Goal: Task Accomplishment & Management: Complete application form

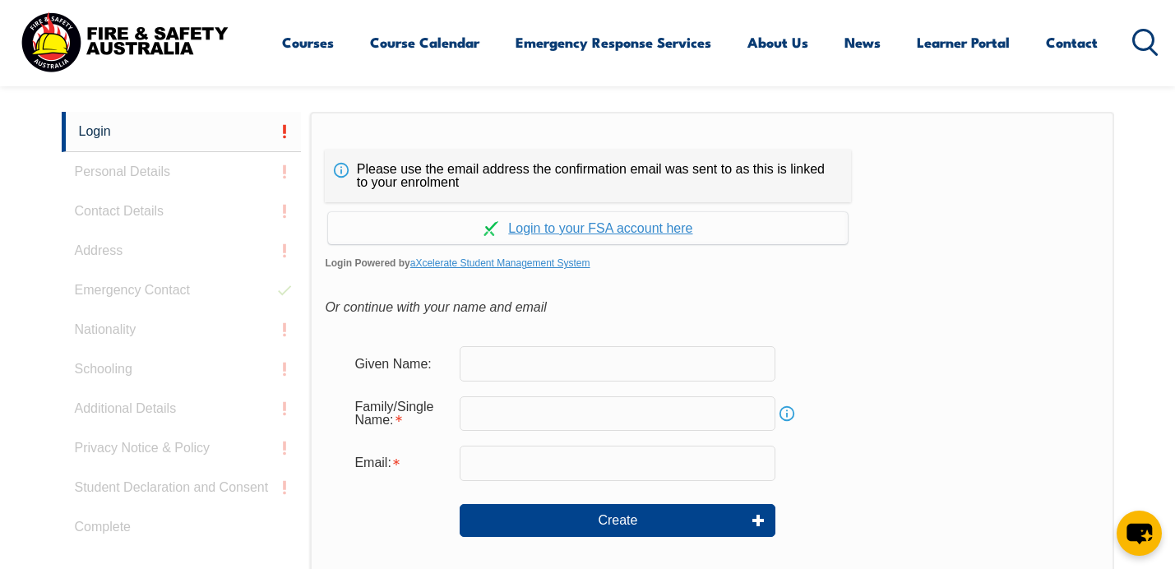
scroll to position [438, 0]
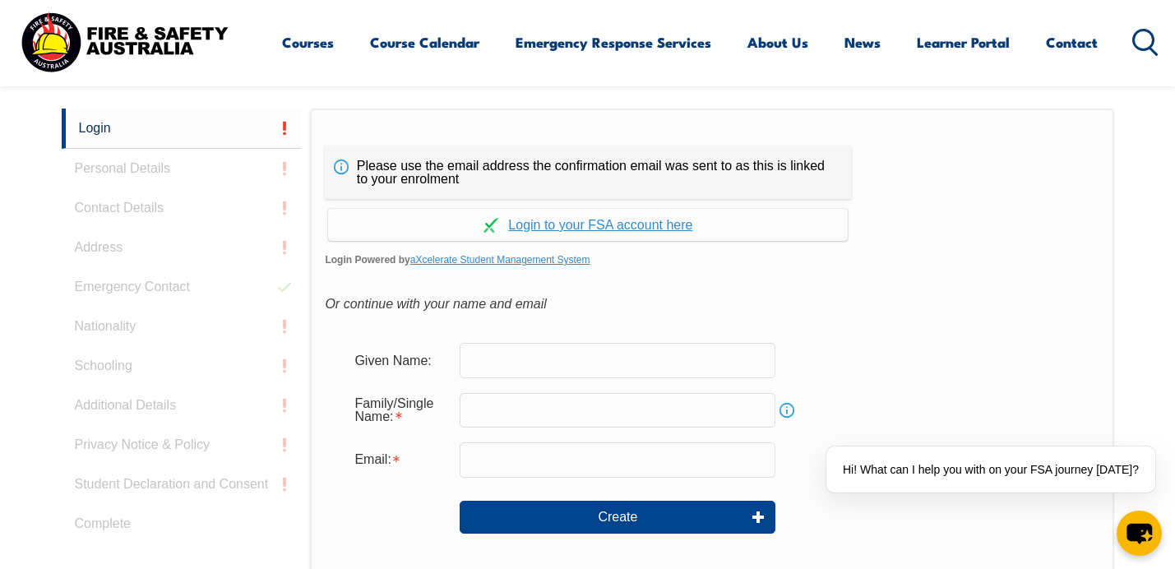
click at [492, 349] on input "text" at bounding box center [618, 360] width 316 height 35
type input "g"
type input "G"
type input "Geordie"
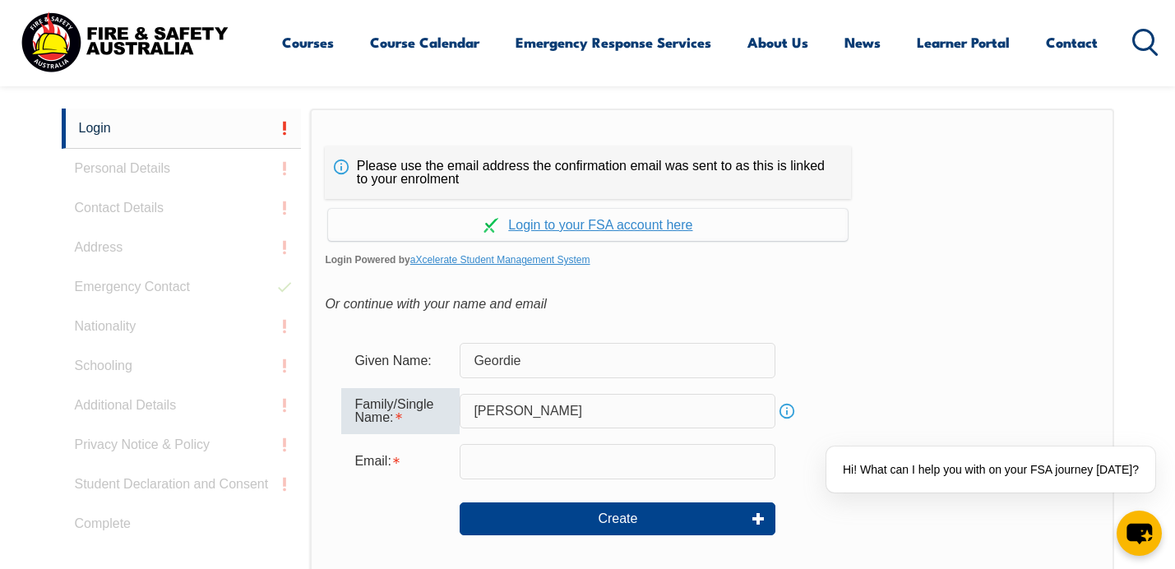
type input "[PERSON_NAME]"
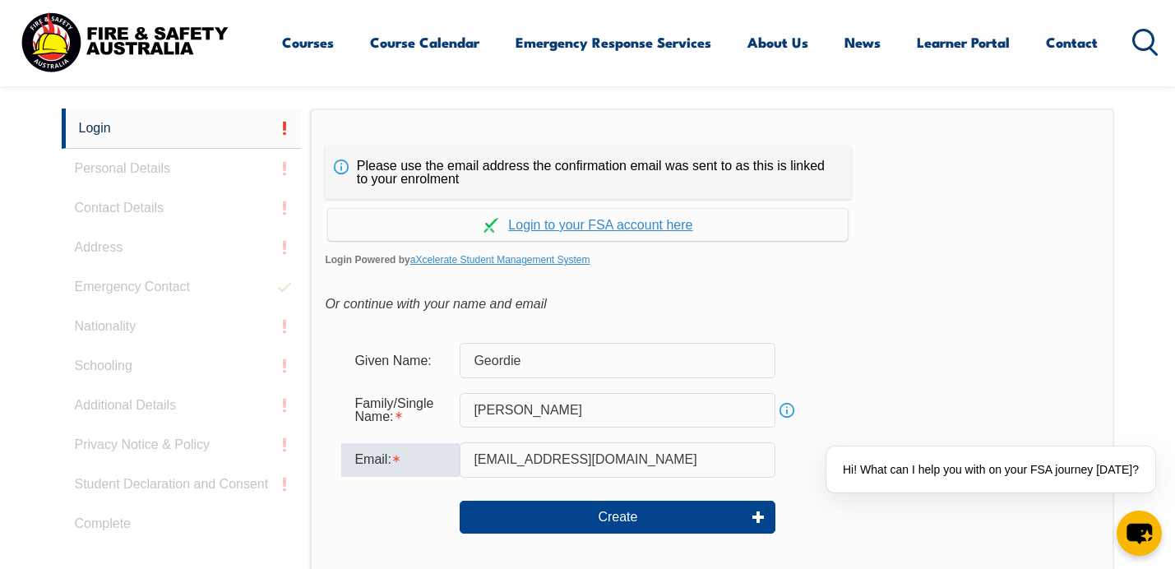
type input "angelakosgeordie@gmail.com"
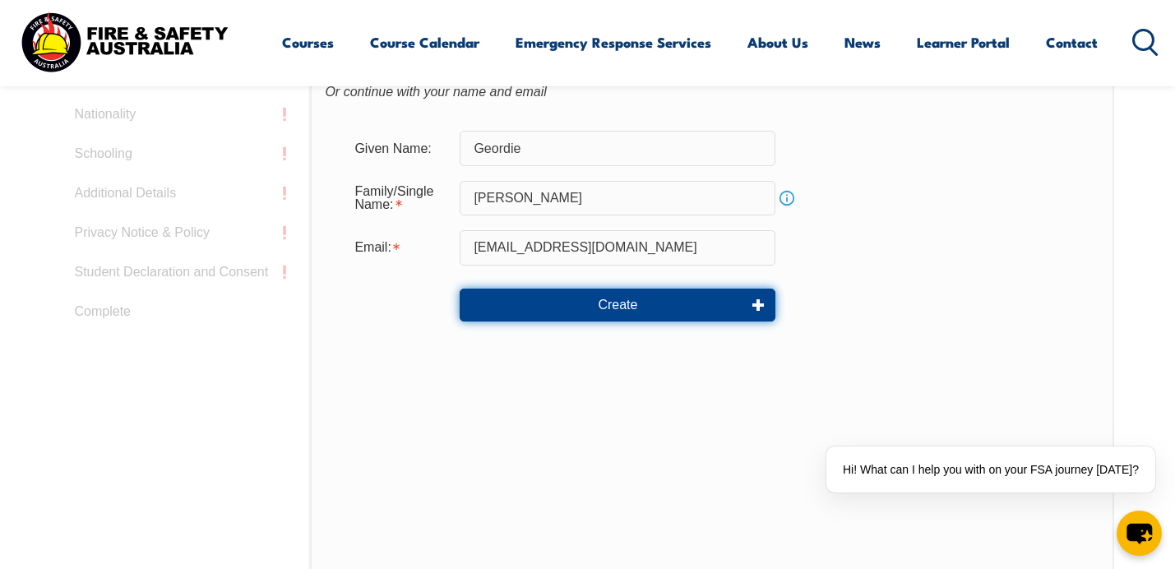
scroll to position [647, 0]
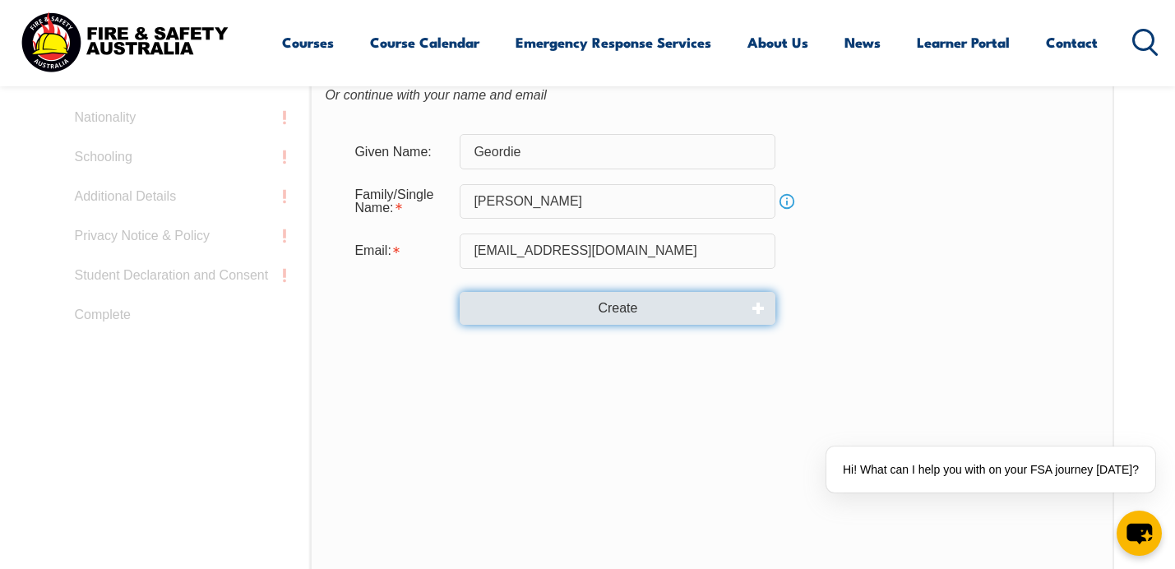
click at [533, 311] on button "Create" at bounding box center [618, 308] width 316 height 33
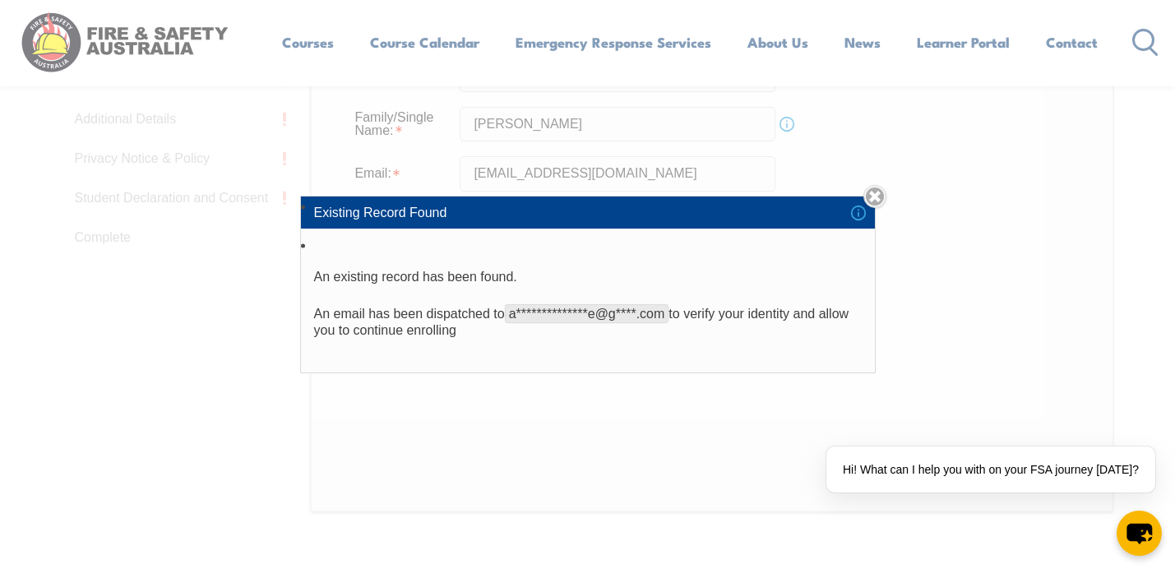
scroll to position [726, 0]
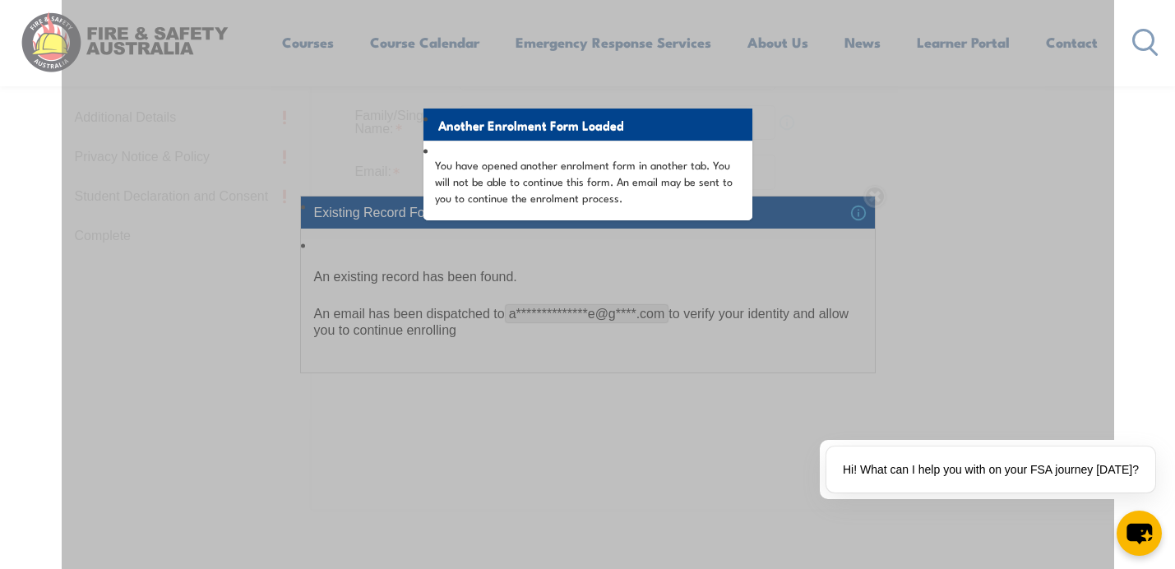
click at [778, 193] on div "Another Enrolment Form Loaded You have opened another enrolment form in another…" at bounding box center [588, 231] width 1052 height 821
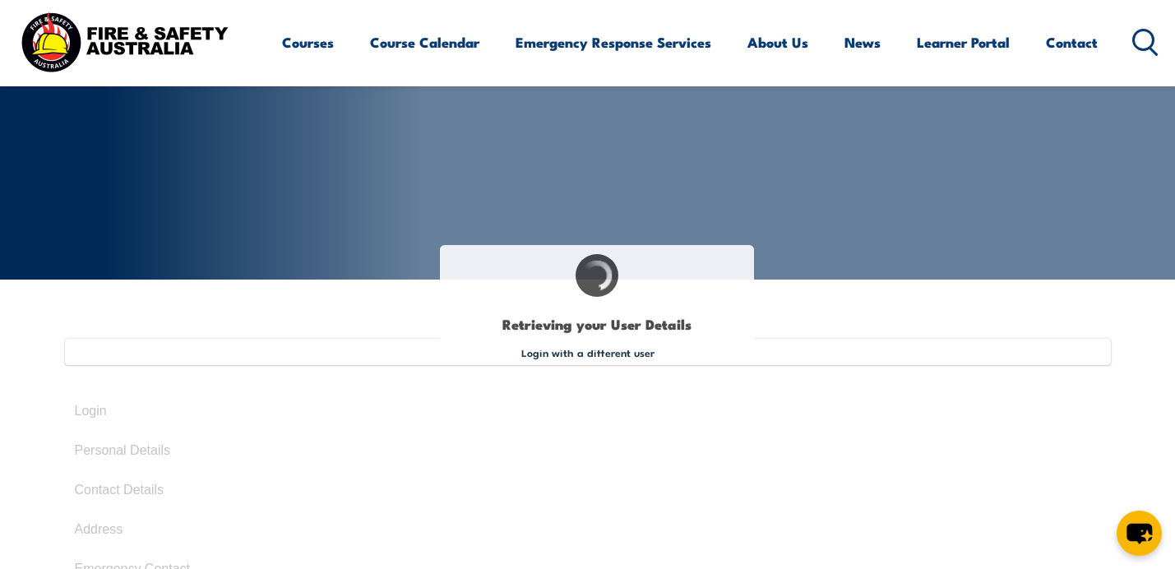
scroll to position [196, 0]
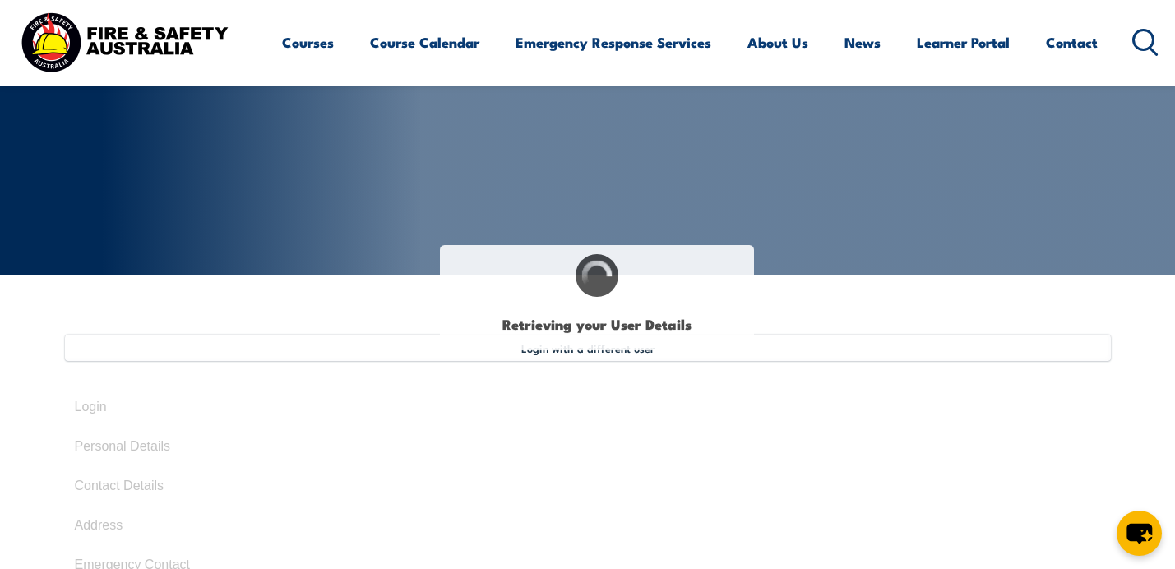
type input "Geordie"
type input "Angelakos"
type input "May 8, 1995"
type input "4LEWRWJJ7J"
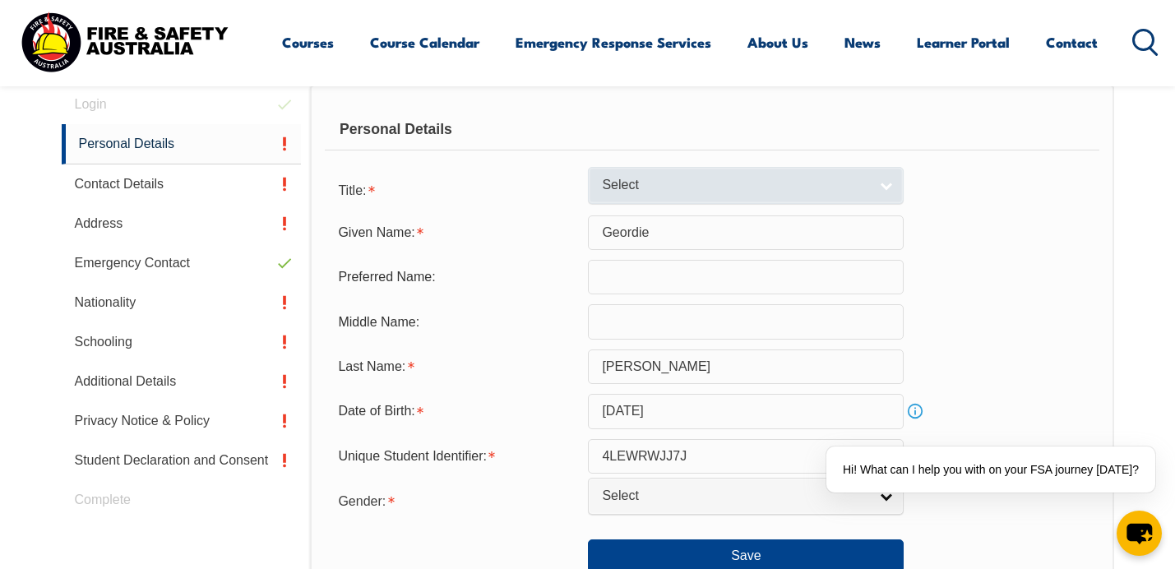
scroll to position [538, 0]
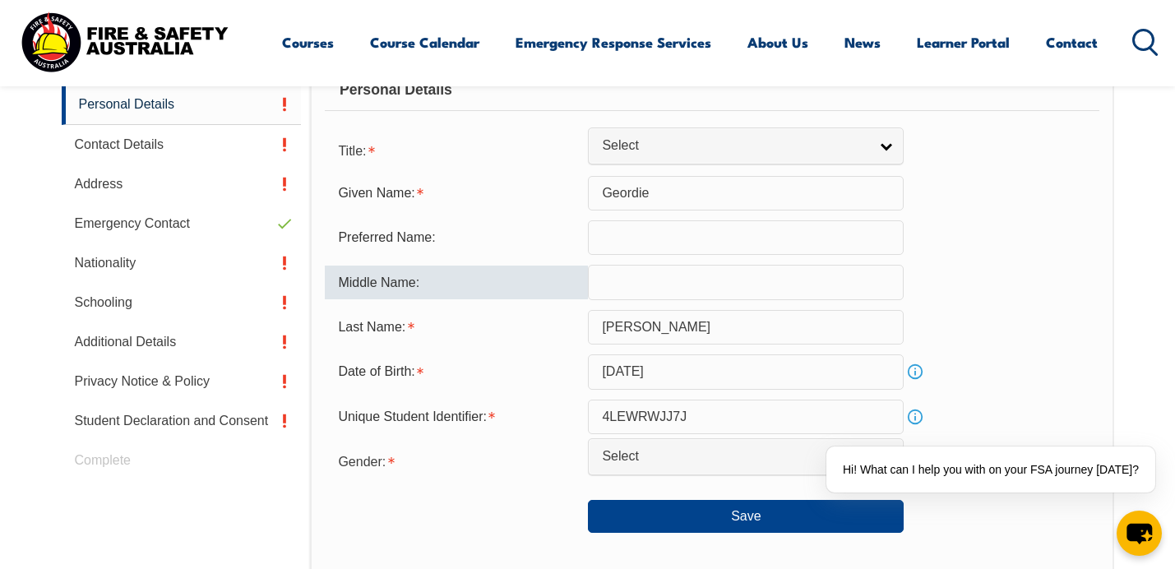
click at [662, 287] on input "text" at bounding box center [746, 282] width 316 height 35
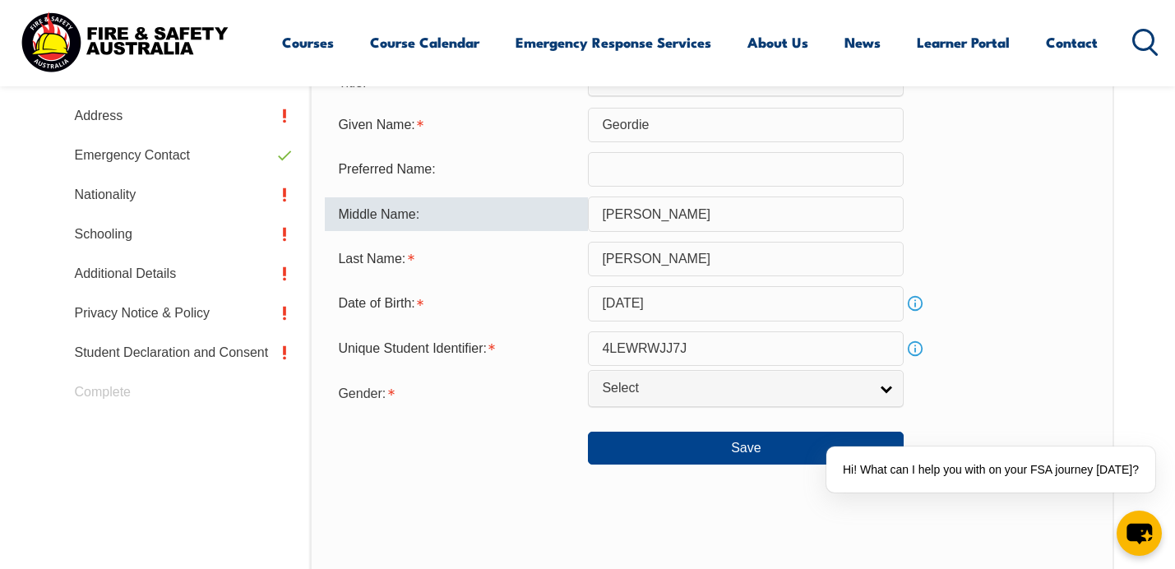
scroll to position [602, 0]
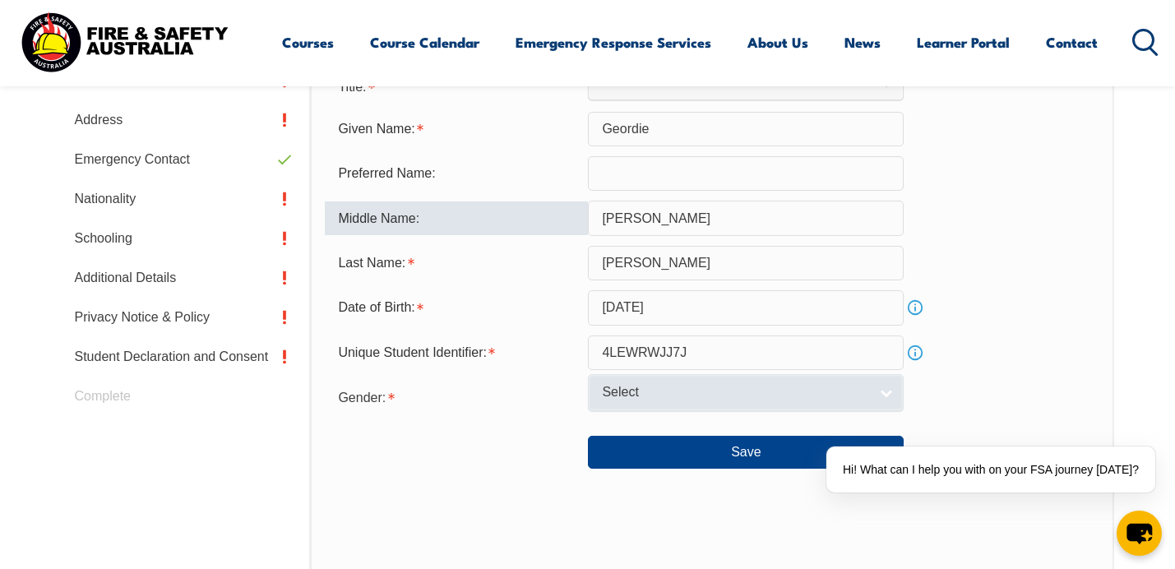
type input "Nicholas"
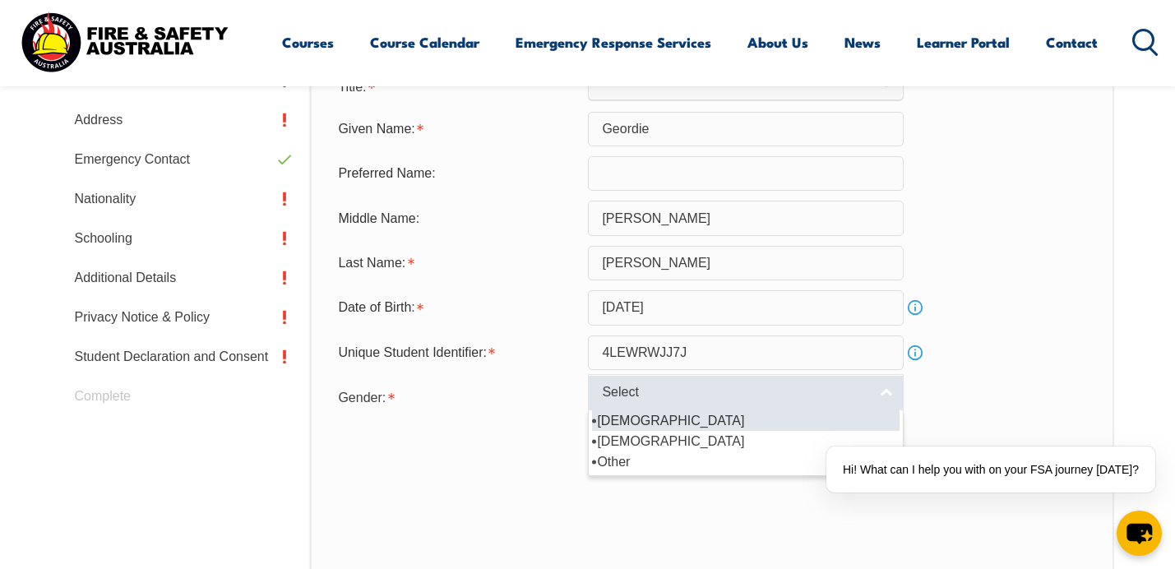
click at [677, 405] on link "Select" at bounding box center [746, 392] width 316 height 37
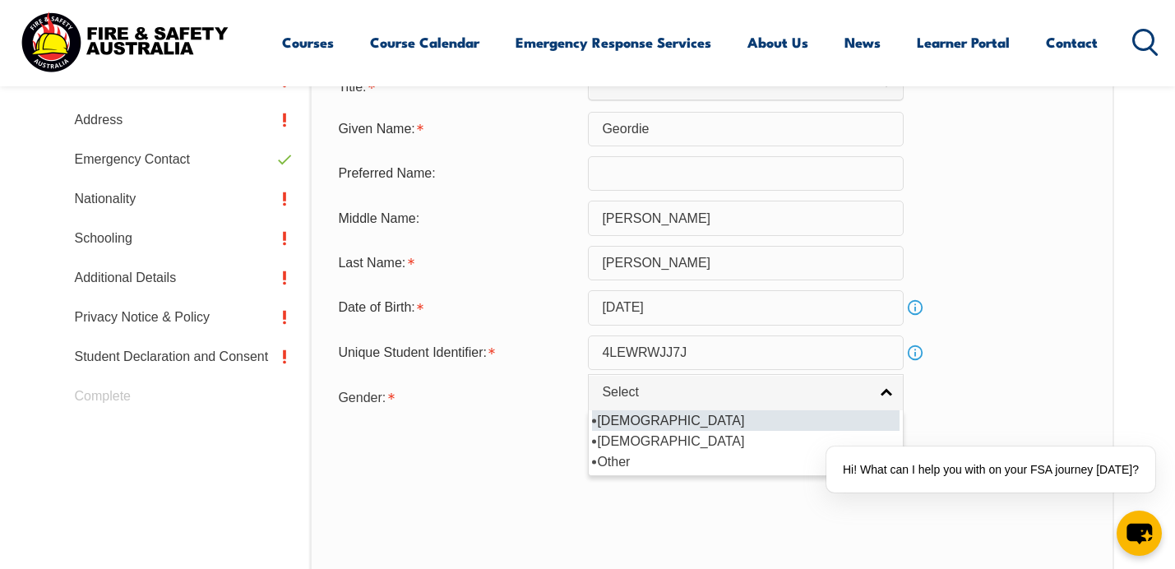
click at [654, 427] on li "Male" at bounding box center [745, 420] width 307 height 21
select select "M"
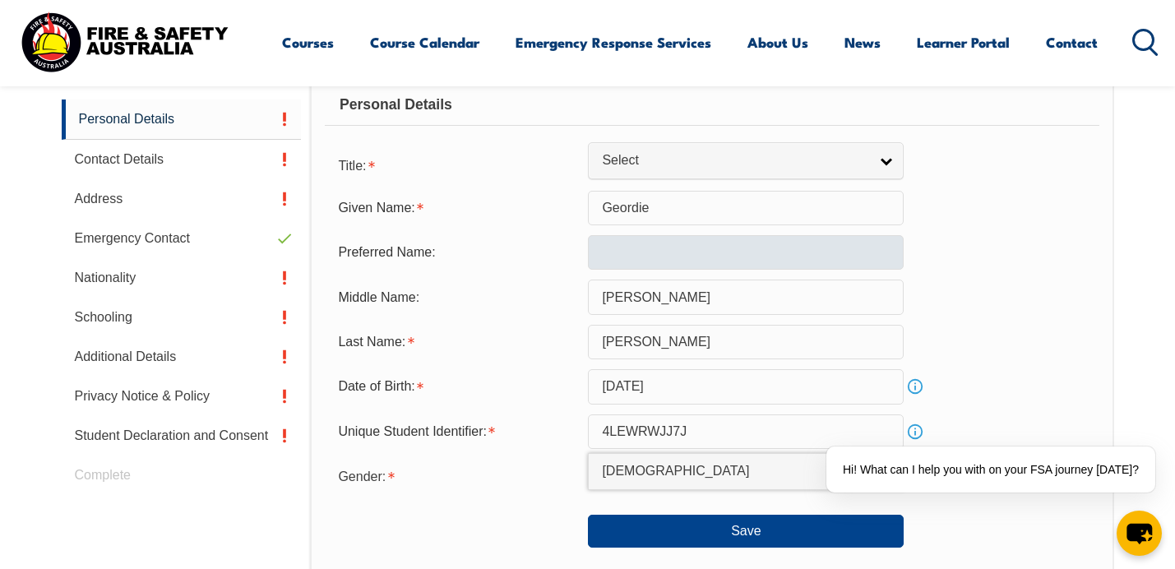
scroll to position [525, 0]
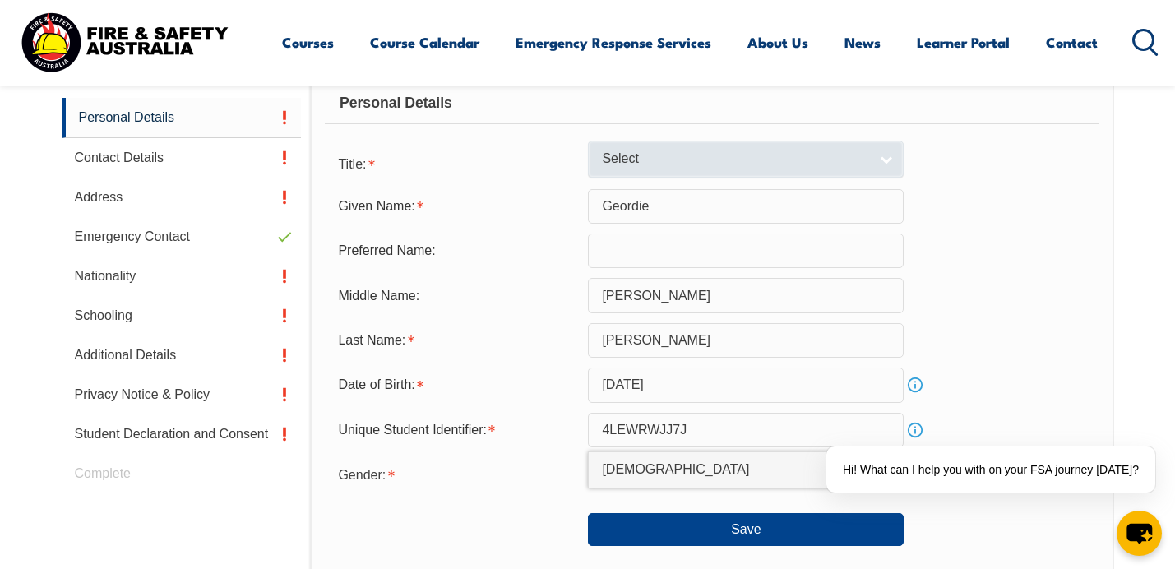
click at [865, 160] on span "Select" at bounding box center [735, 158] width 266 height 17
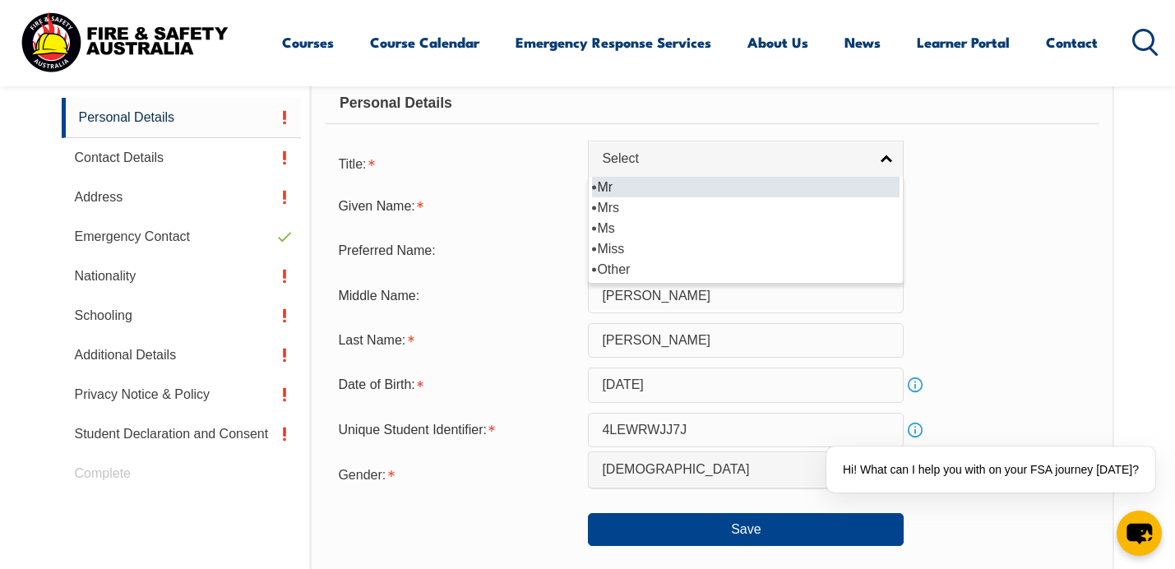
click at [787, 188] on li "Mr" at bounding box center [745, 187] width 307 height 21
select select "Mr"
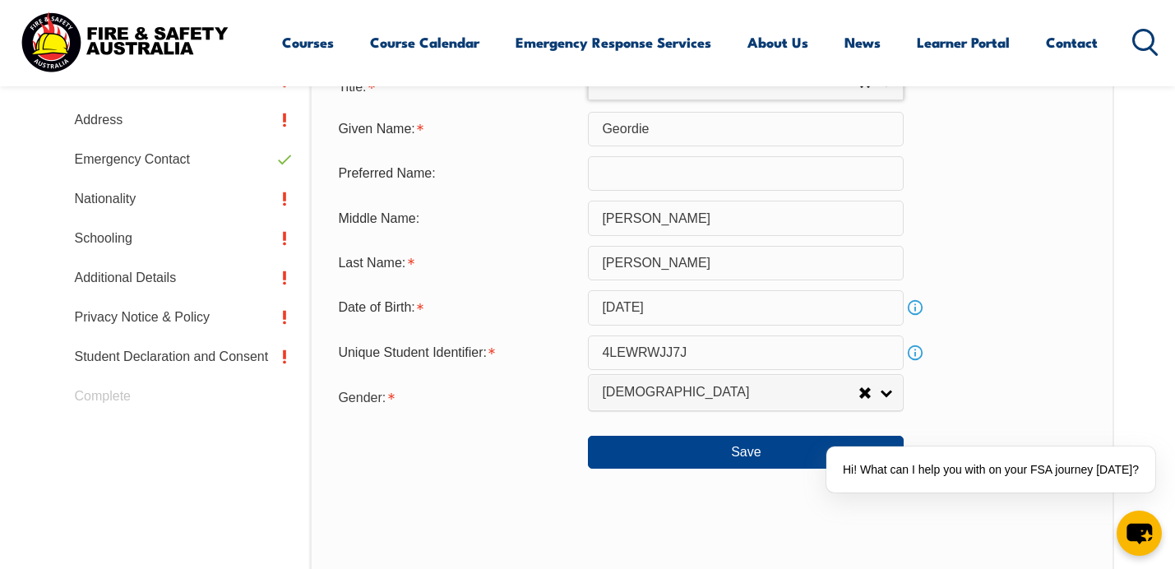
scroll to position [603, 0]
click at [693, 447] on button "Save" at bounding box center [746, 450] width 316 height 33
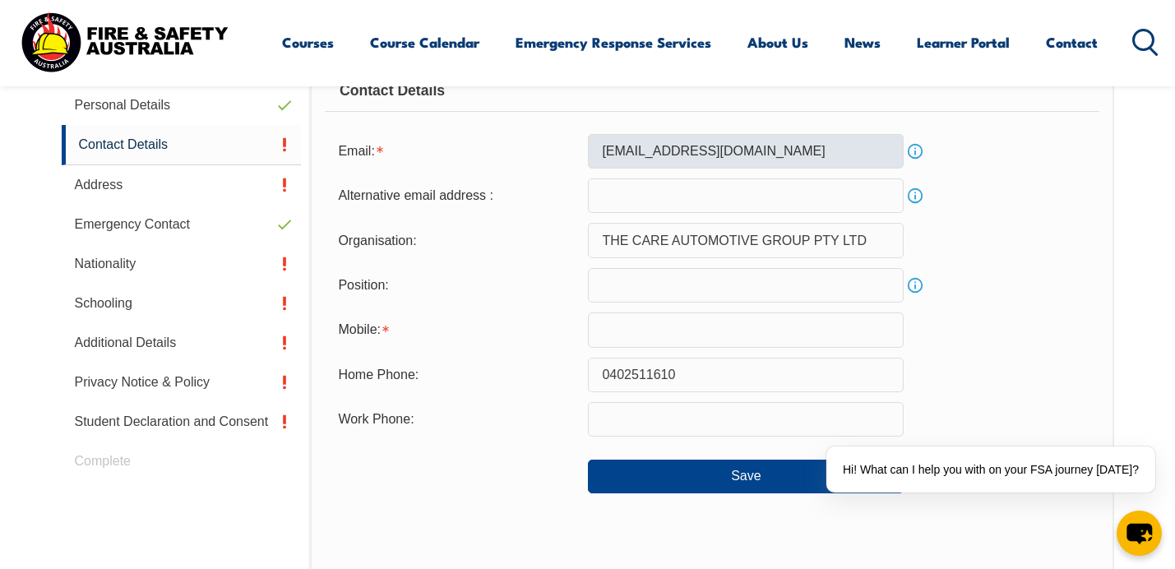
scroll to position [539, 0]
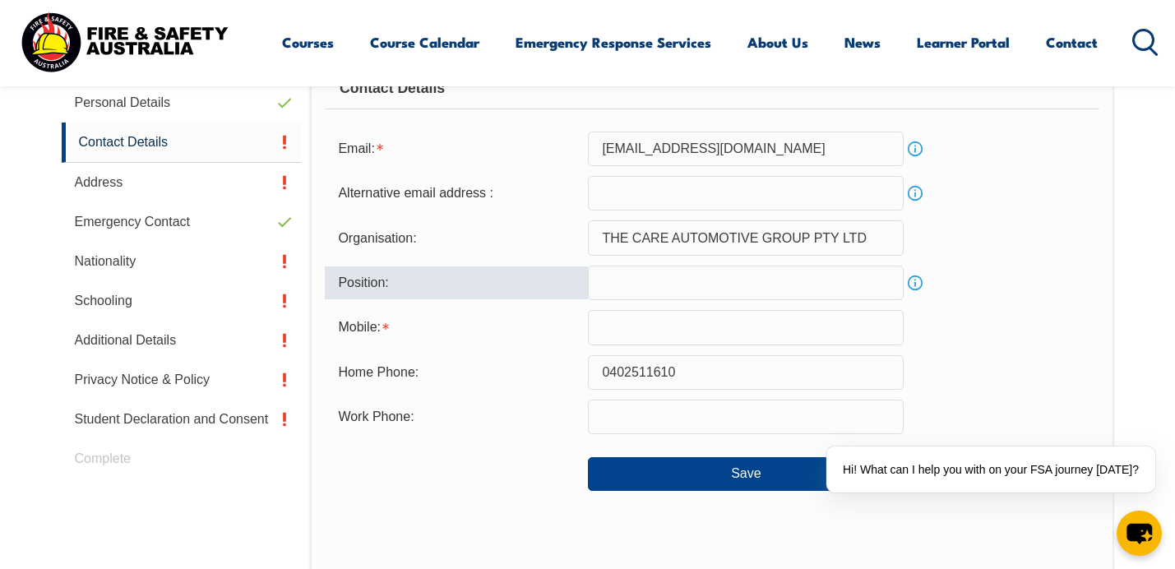
click at [760, 289] on input "text" at bounding box center [746, 283] width 316 height 35
type input "Production Manager"
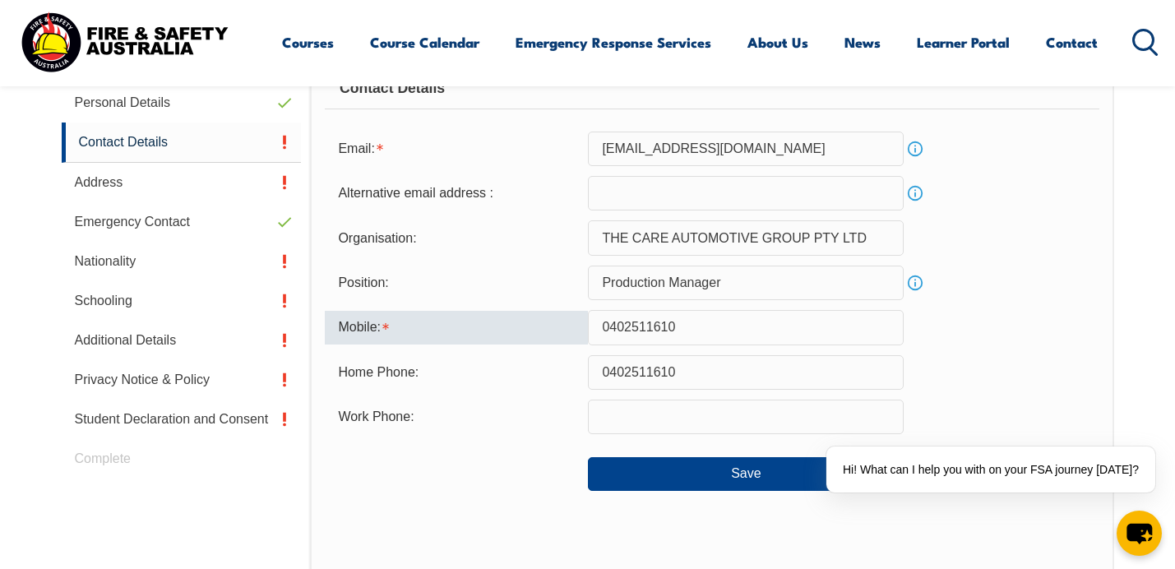
click at [764, 328] on input "0402511610" at bounding box center [746, 327] width 316 height 35
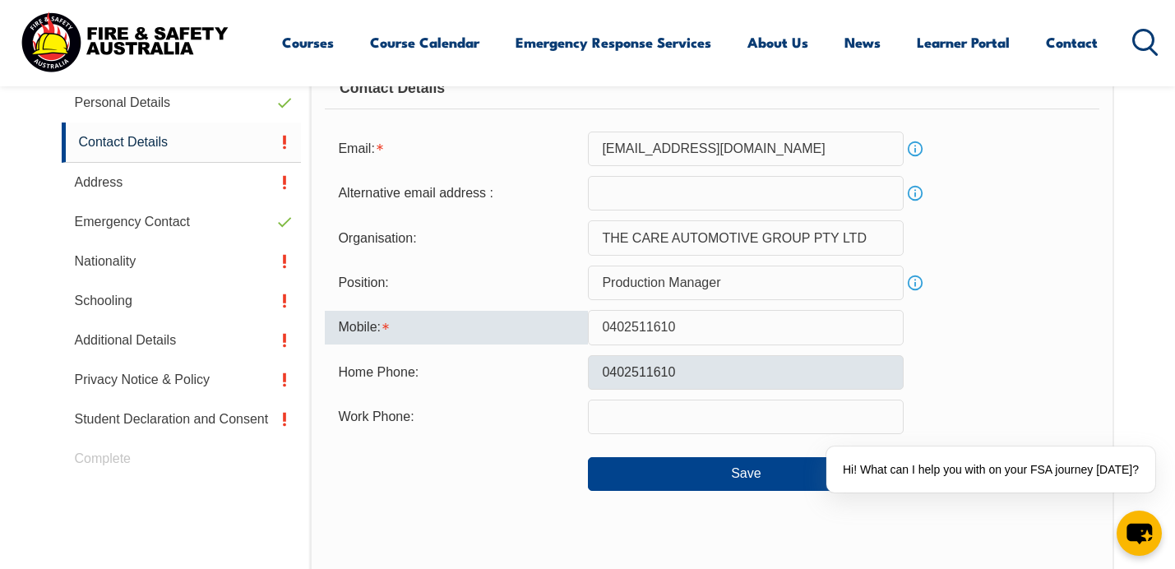
type input "0402511610"
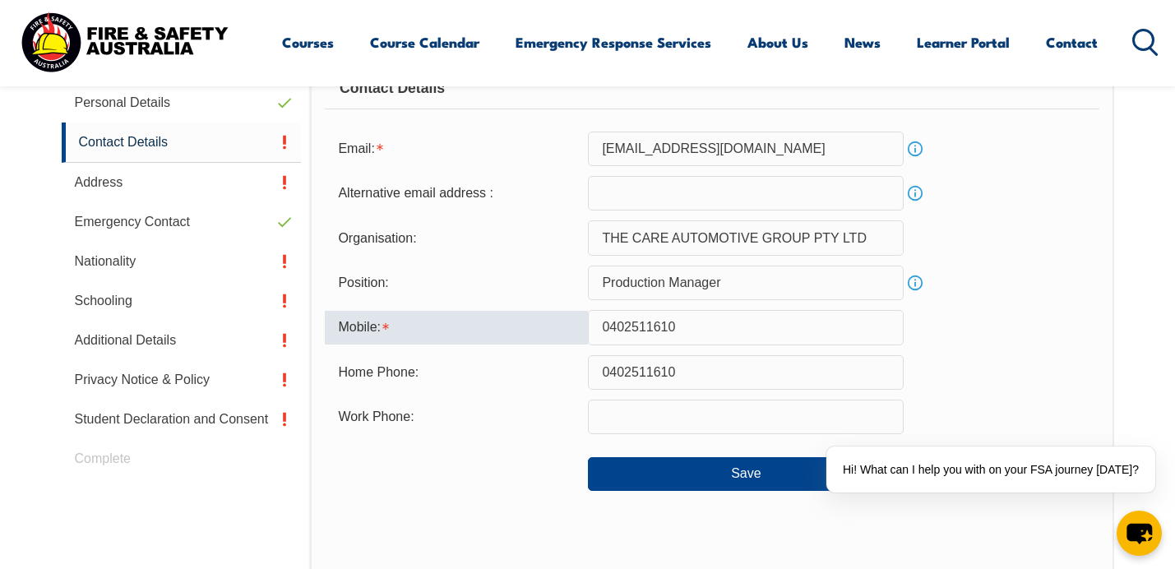
click at [853, 378] on input "0402511610" at bounding box center [746, 372] width 316 height 35
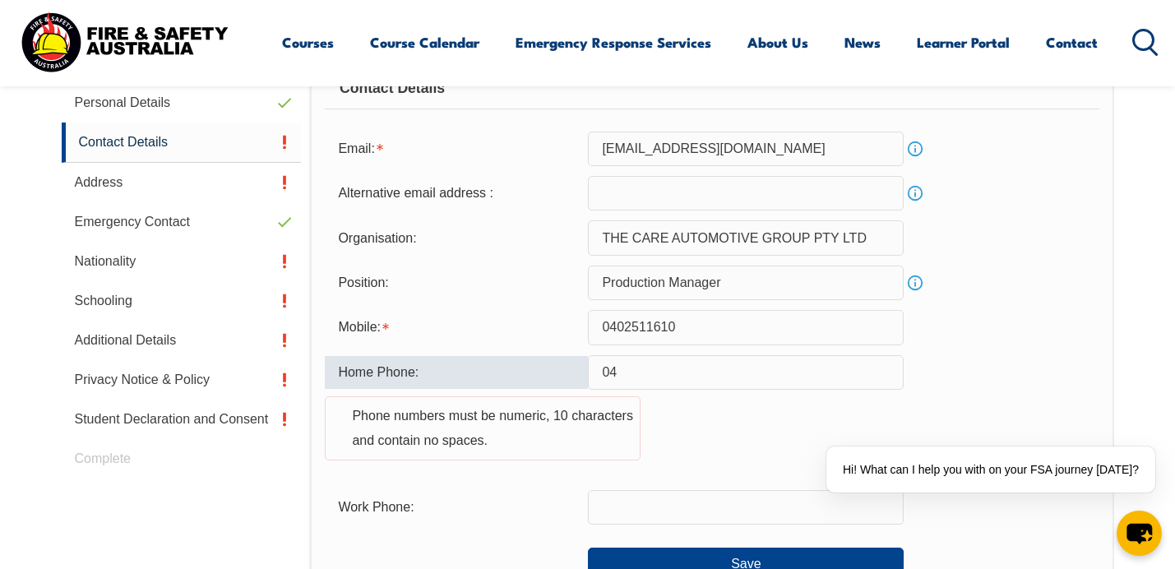
type input "0"
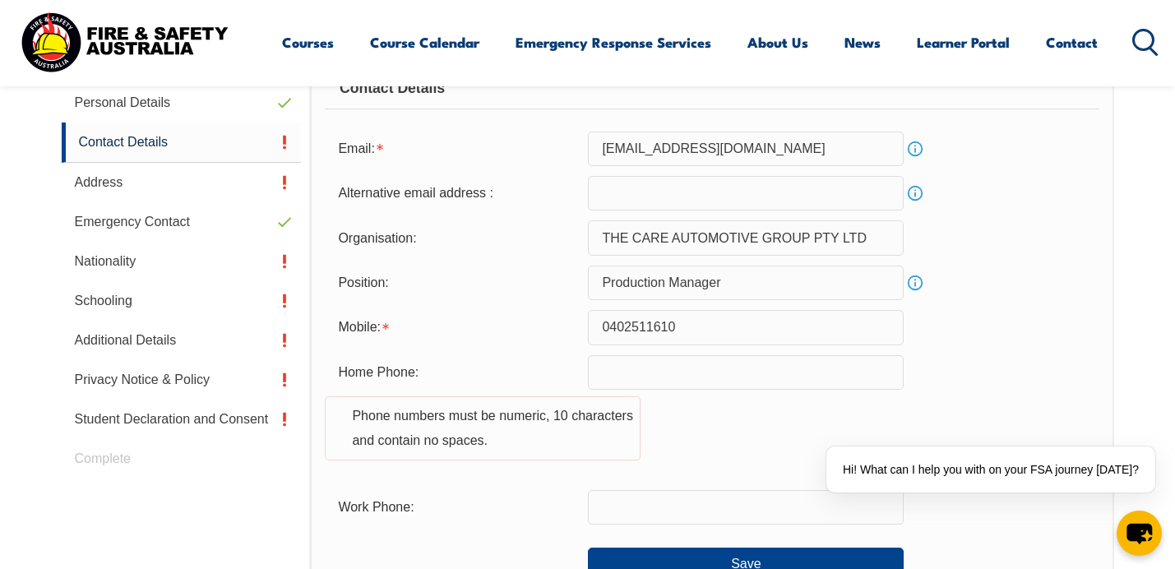
click at [718, 450] on div "Home Phone: Phone numbers must be numeric, 10 characters and contain no spaces." at bounding box center [712, 417] width 774 height 125
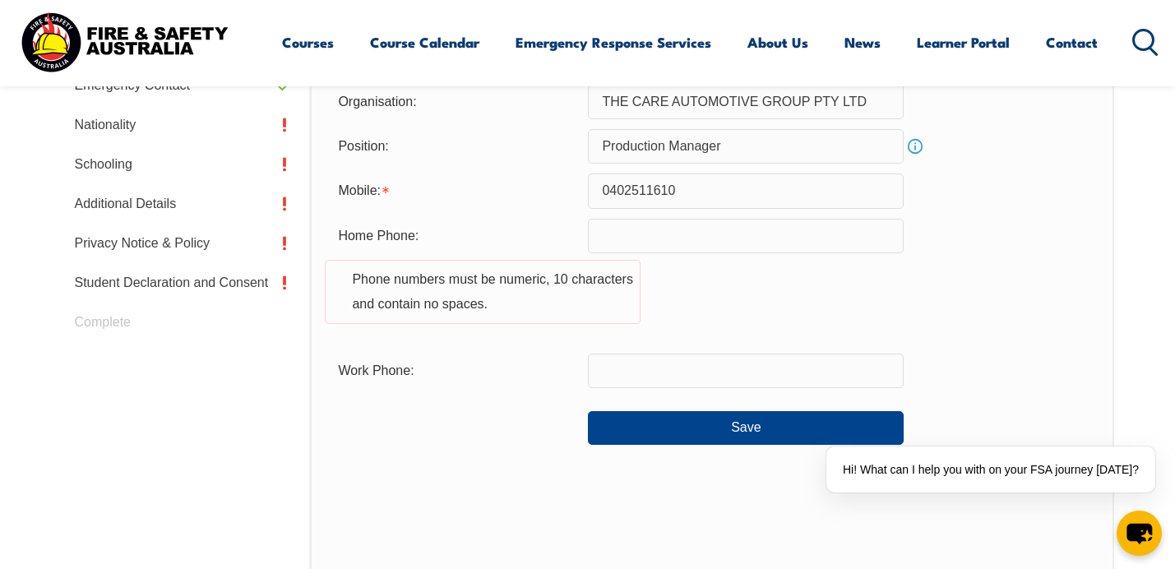
scroll to position [681, 0]
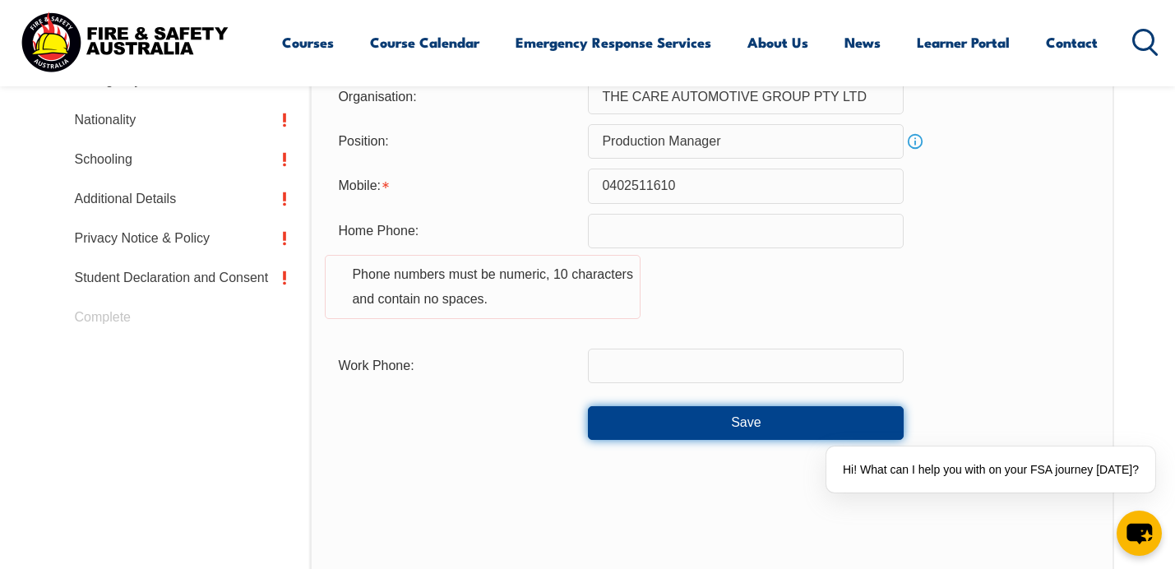
click at [696, 425] on button "Save" at bounding box center [746, 422] width 316 height 33
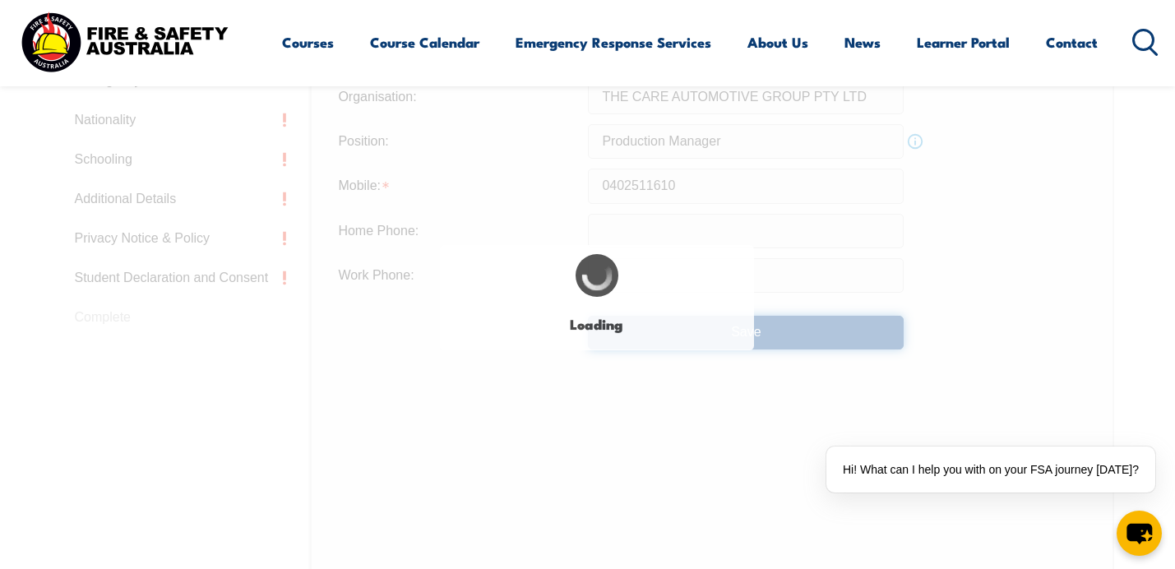
type input "Production Manager"
type input "0402511610"
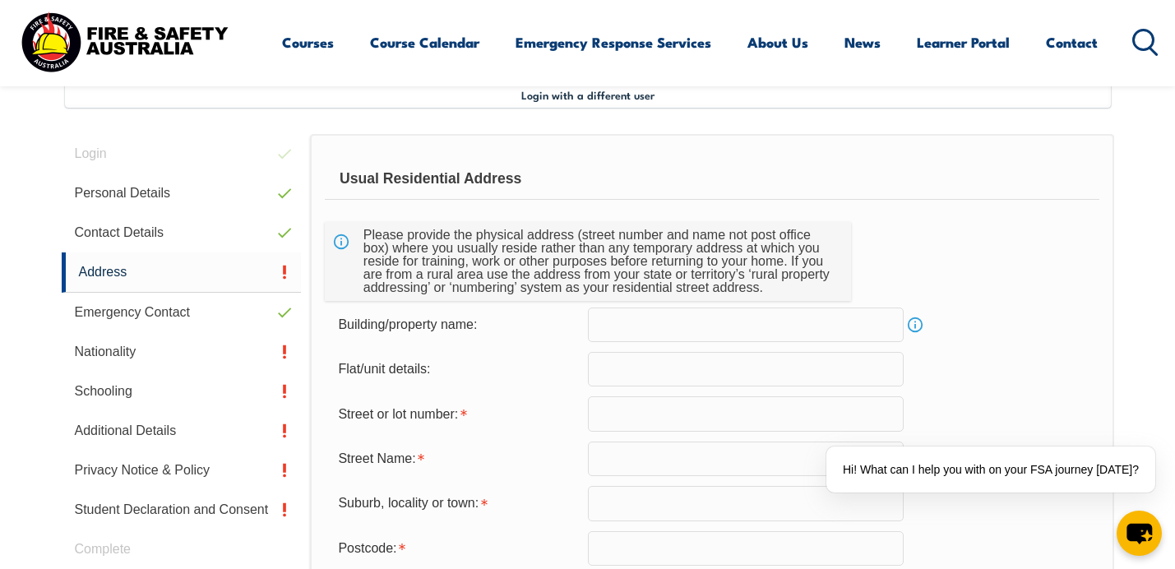
scroll to position [448, 0]
click at [730, 325] on input "text" at bounding box center [746, 325] width 316 height 35
type input "34 Wellington Road"
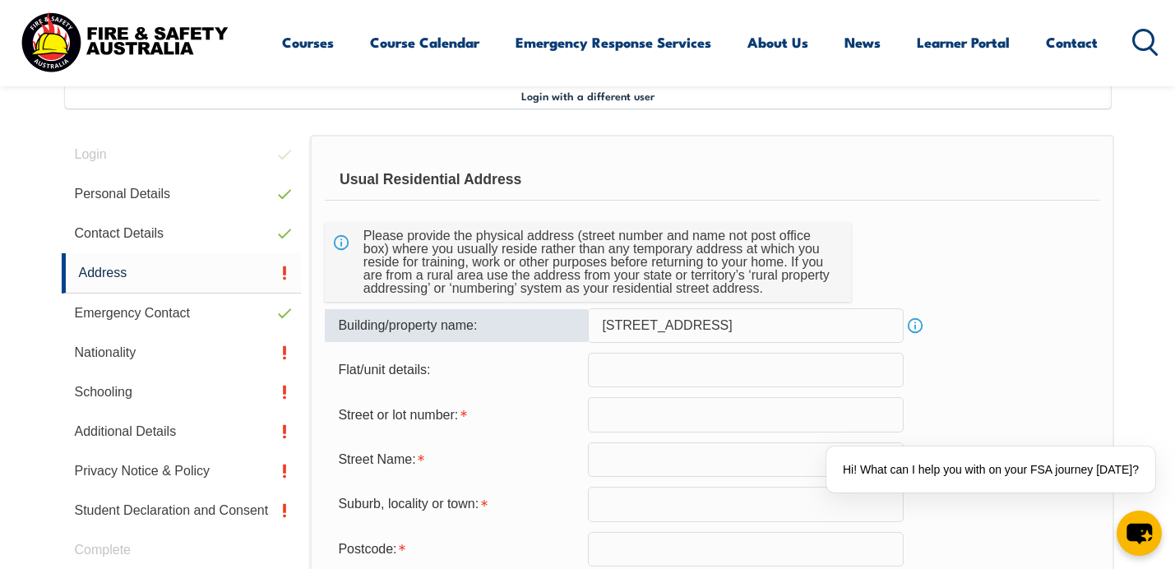
type input "34"
type input "Wellington Road"
type input "Hurstville"
type input "2220"
select select "NSW"
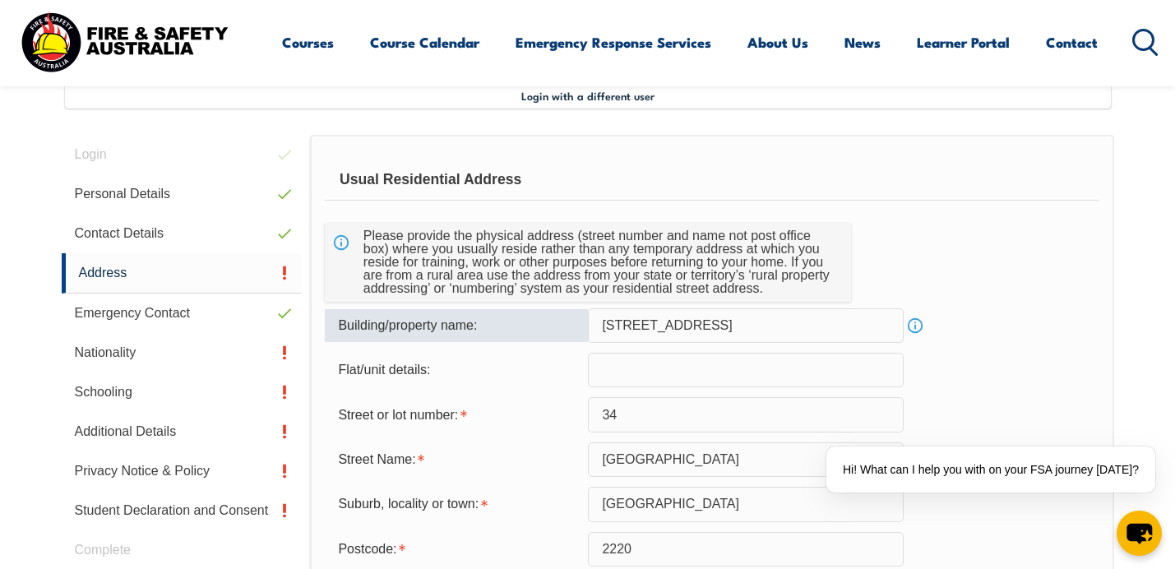
type input "NSW"
select select "1101"
type input "NSW"
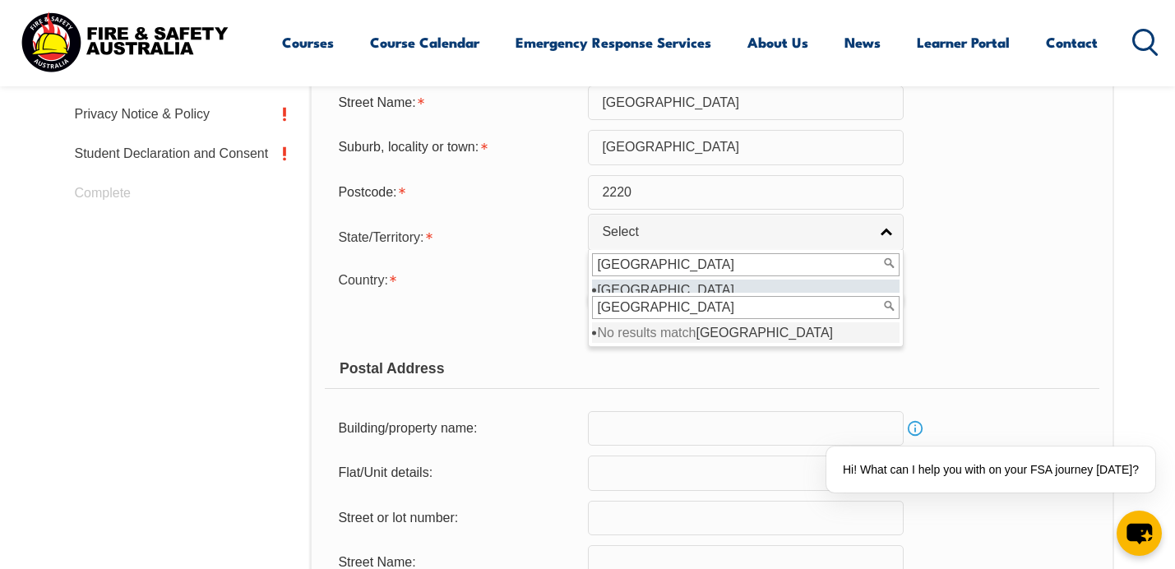
scroll to position [831, 0]
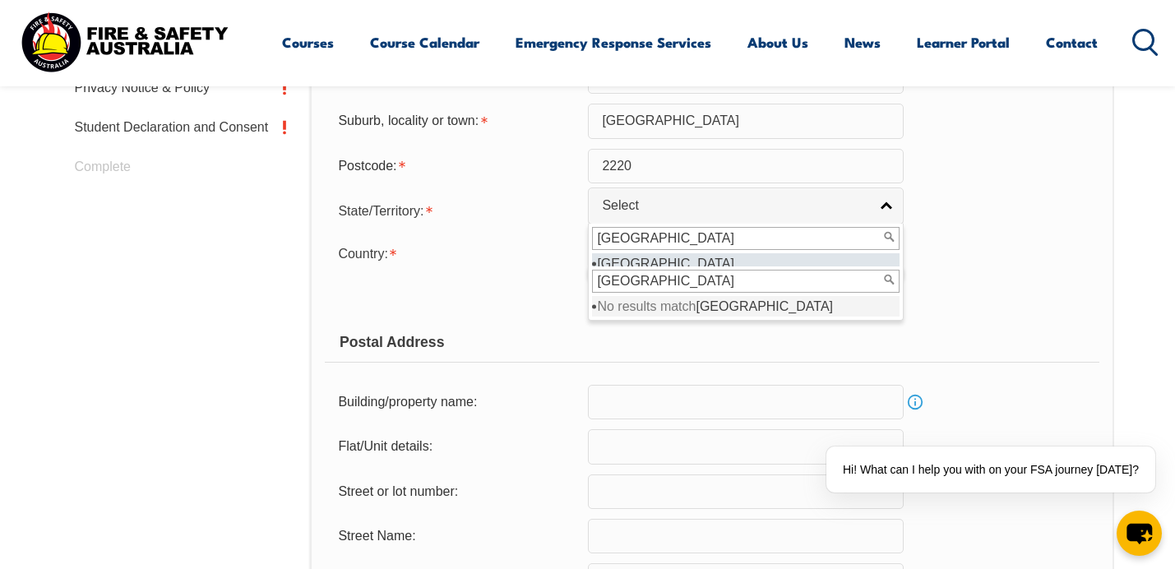
click at [964, 289] on div "Copy Residential Address to Postal: Copy Residential Address to Postal" at bounding box center [712, 295] width 774 height 33
click at [764, 247] on input "NSW" at bounding box center [745, 238] width 307 height 23
click at [634, 260] on li "NSW" at bounding box center [745, 263] width 307 height 21
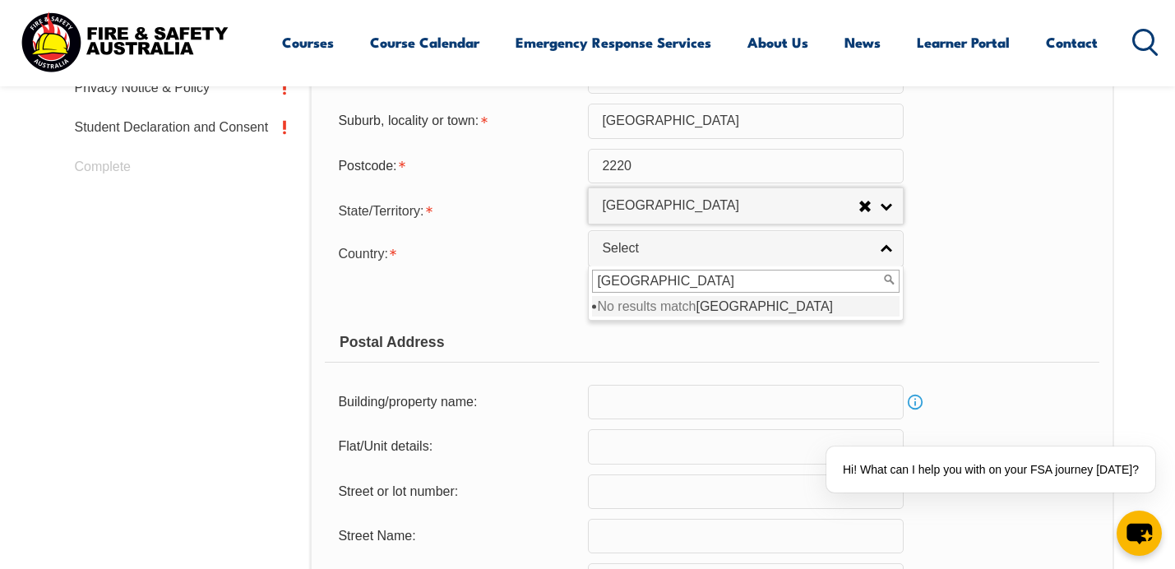
click at [503, 317] on form "Usual Residential Address Please provide the physical address (street number an…" at bounding box center [712, 302] width 774 height 1053
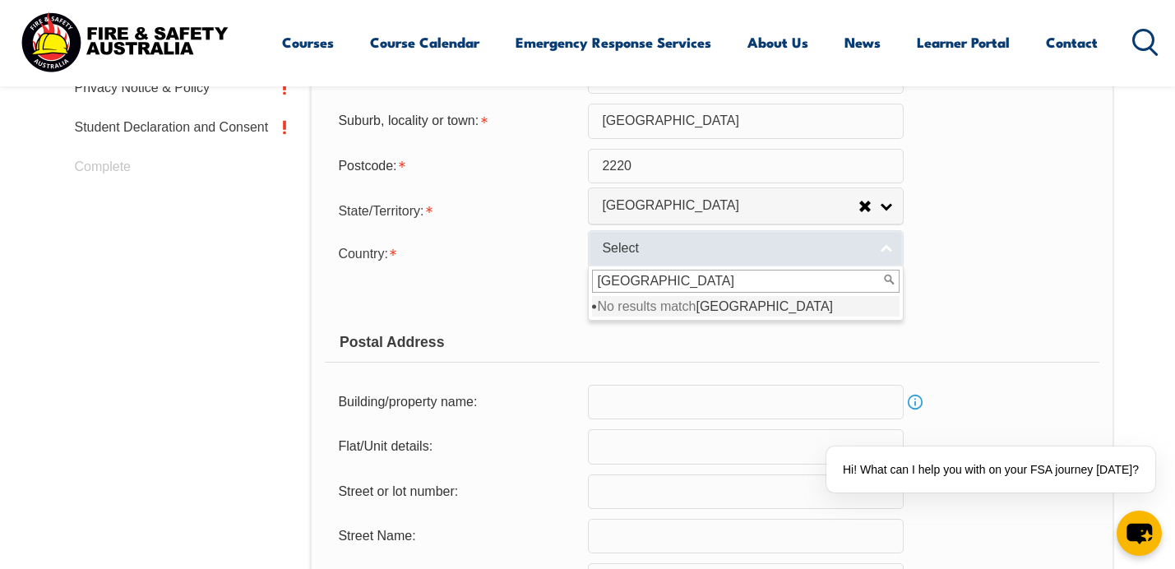
click at [891, 248] on link "Select" at bounding box center [746, 248] width 316 height 37
click at [889, 248] on link "Select" at bounding box center [746, 248] width 316 height 37
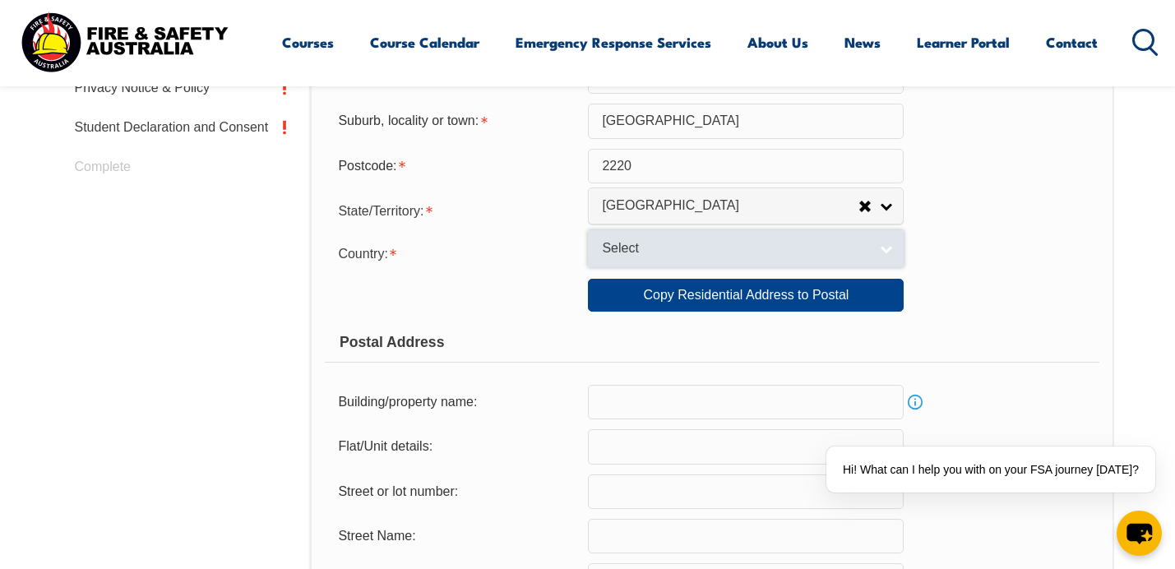
click at [637, 249] on span "Select" at bounding box center [735, 248] width 266 height 17
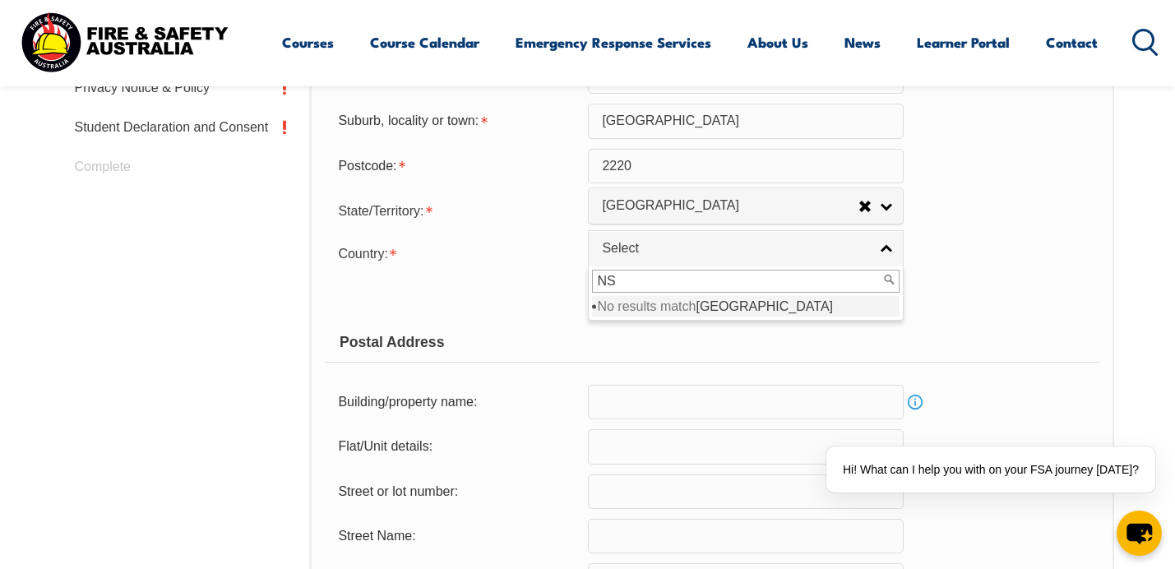
type input "N"
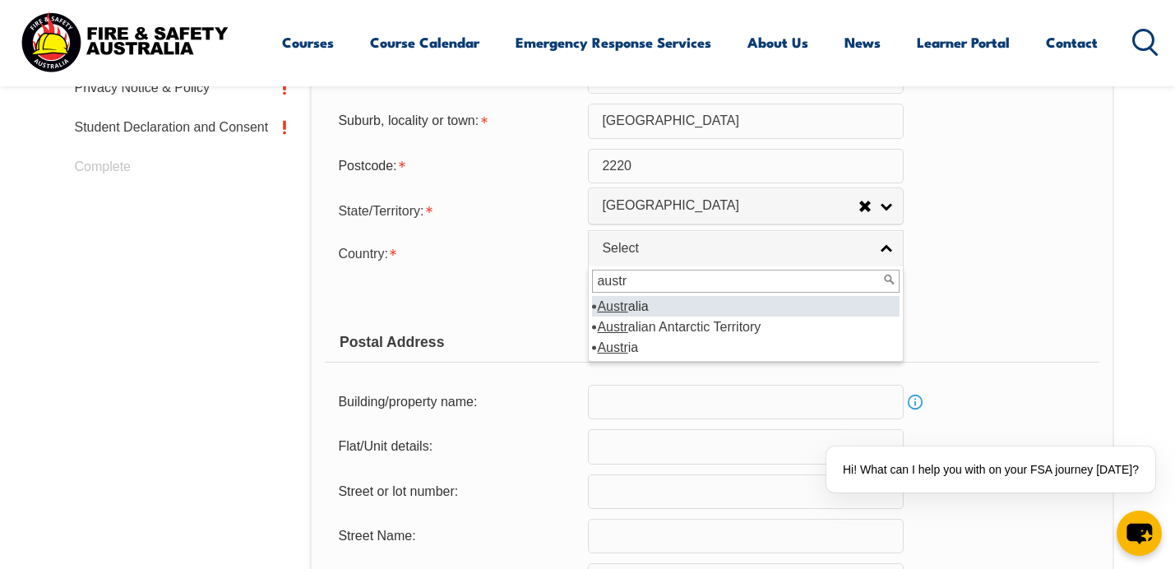
type input "austr"
click at [635, 306] on li "Austr alia" at bounding box center [745, 306] width 307 height 21
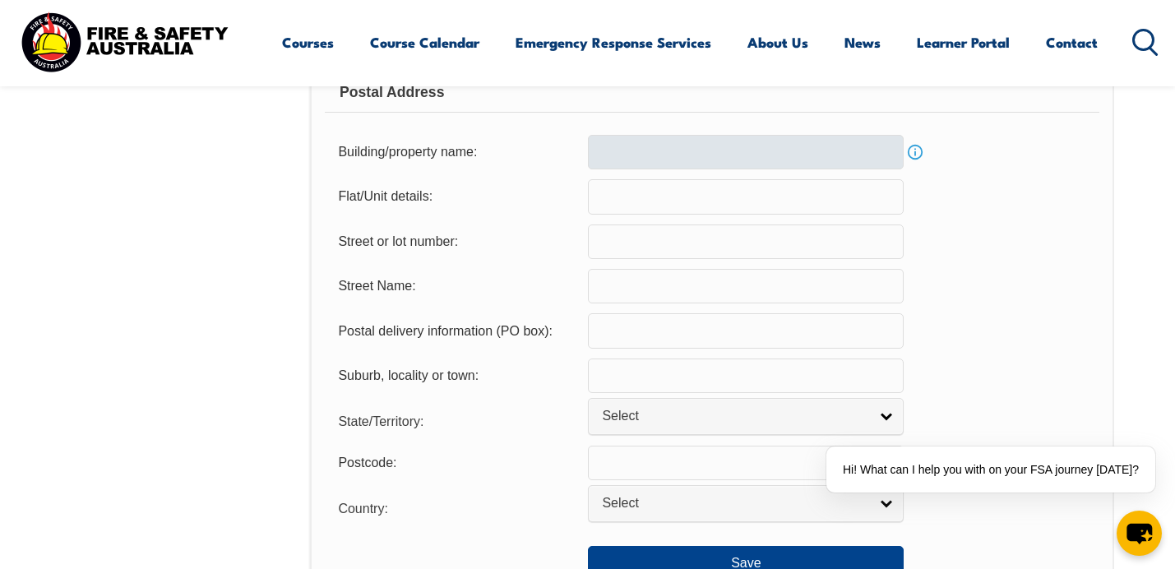
scroll to position [1079, 0]
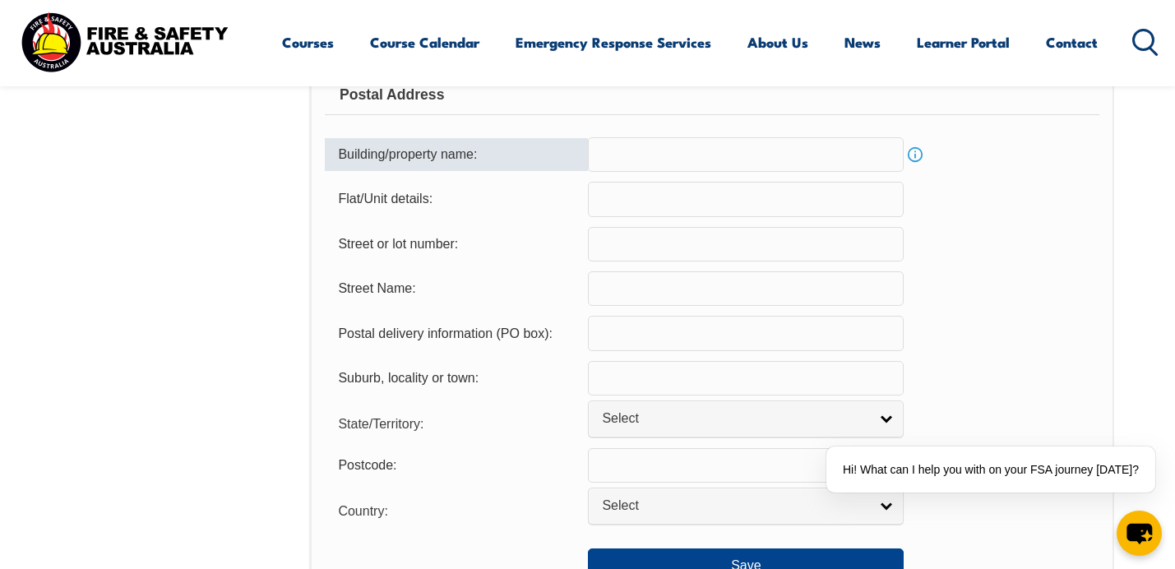
click at [751, 155] on input "text" at bounding box center [746, 154] width 316 height 35
type input "34 Wellington Road"
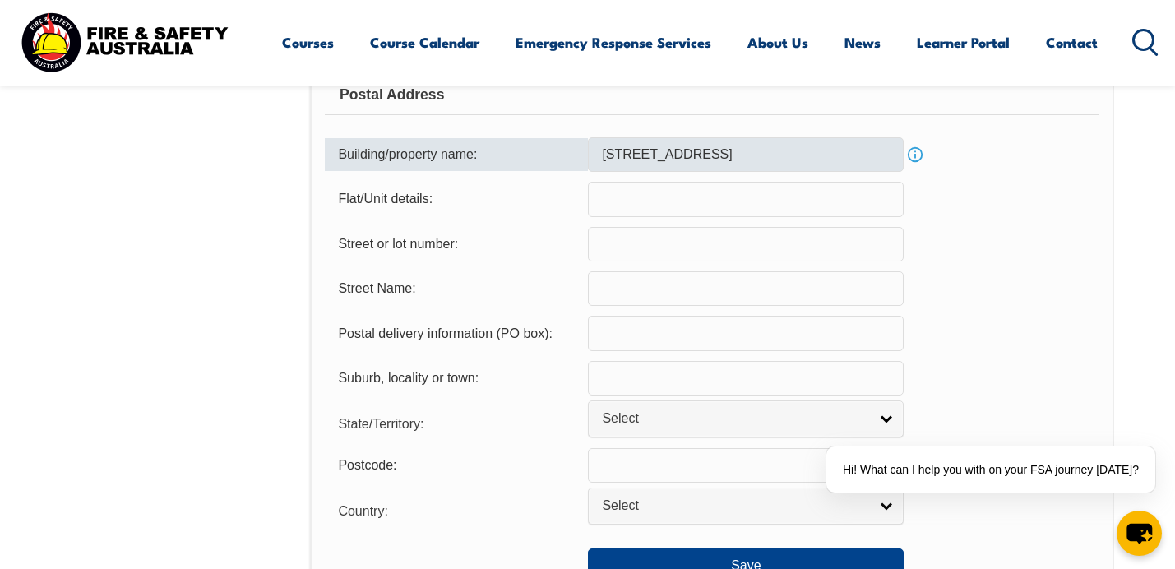
type input "34"
type input "Wellington Road"
type input "2220"
type input "Hurstville"
select select "NSW"
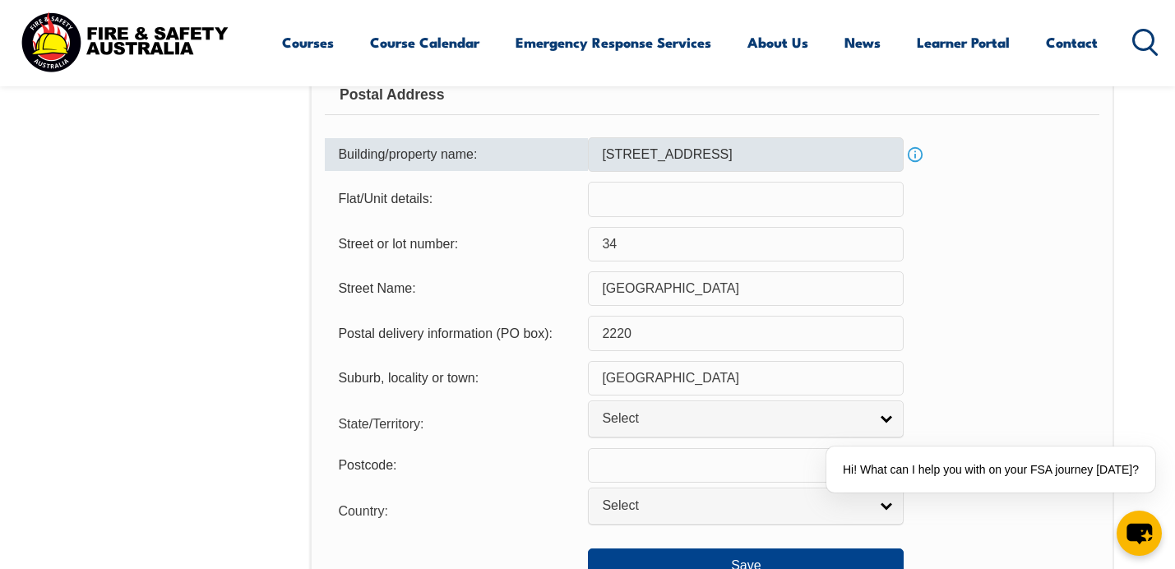
type input "NSW"
type input "2220"
select select "1101"
type input "NSW"
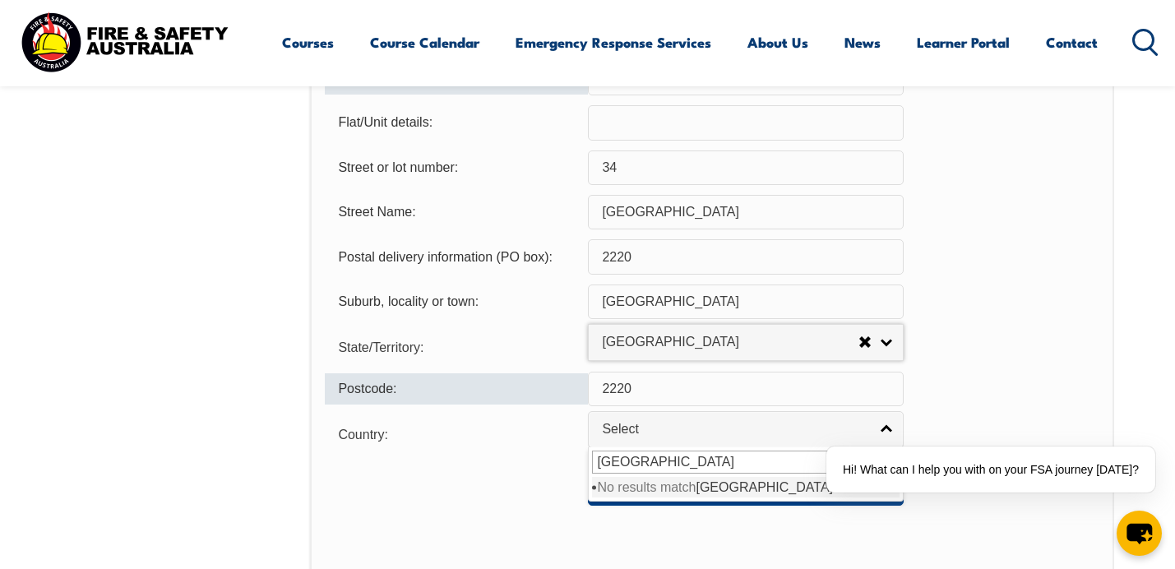
scroll to position [1170, 0]
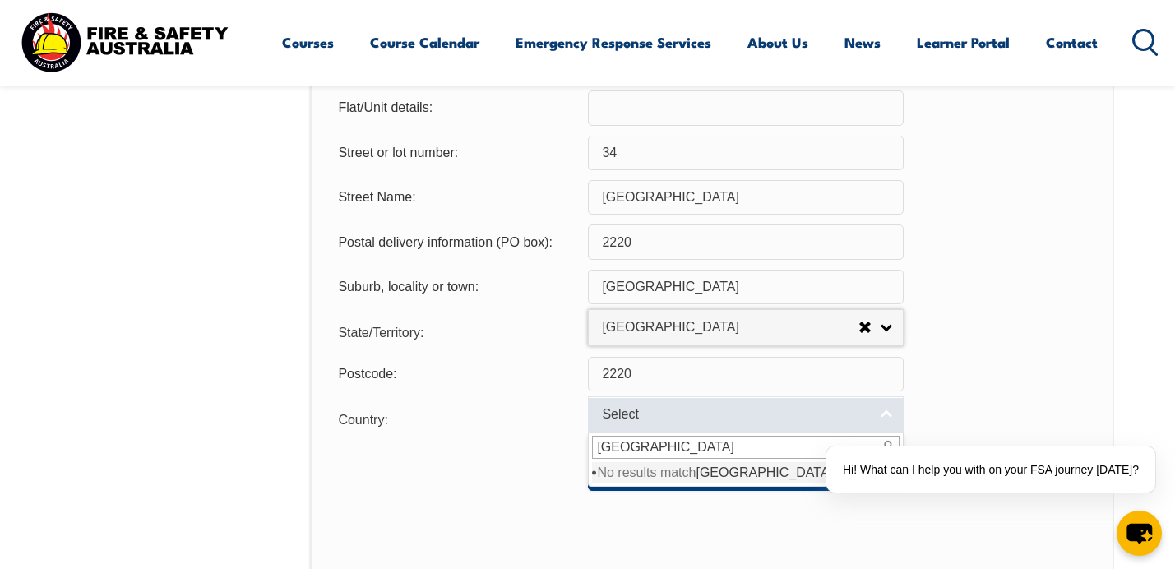
click at [655, 423] on span "Select" at bounding box center [735, 414] width 266 height 17
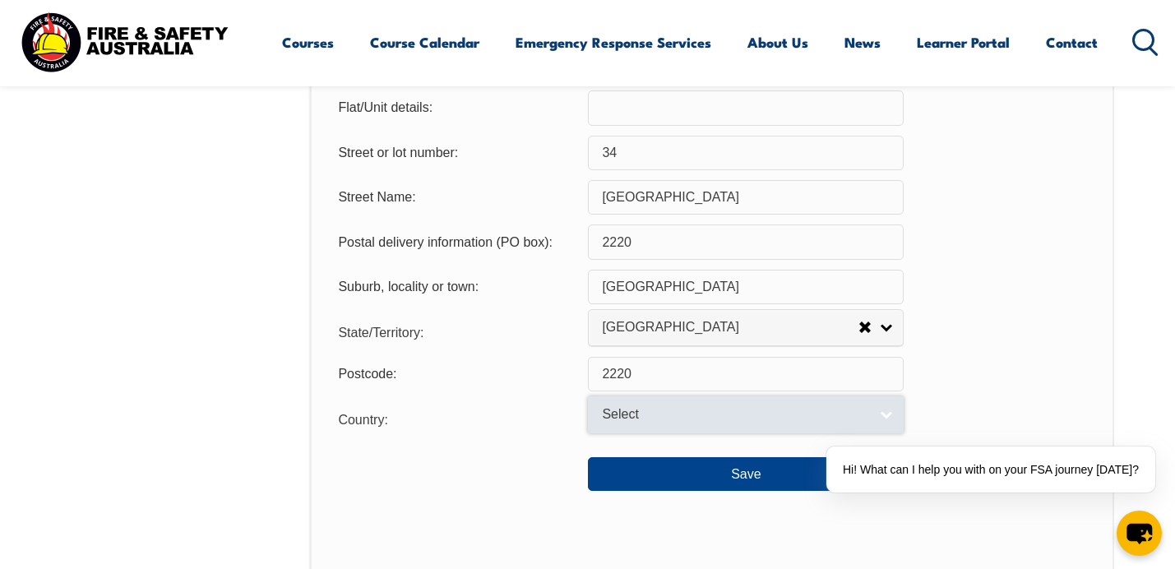
click at [643, 421] on span "Select" at bounding box center [735, 414] width 266 height 17
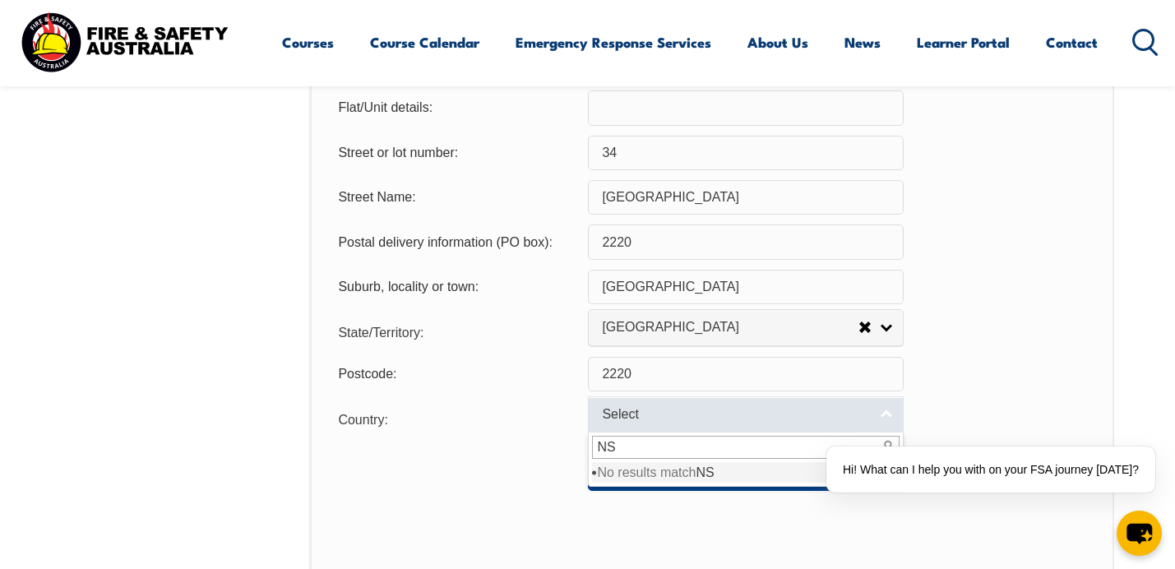
type input "N"
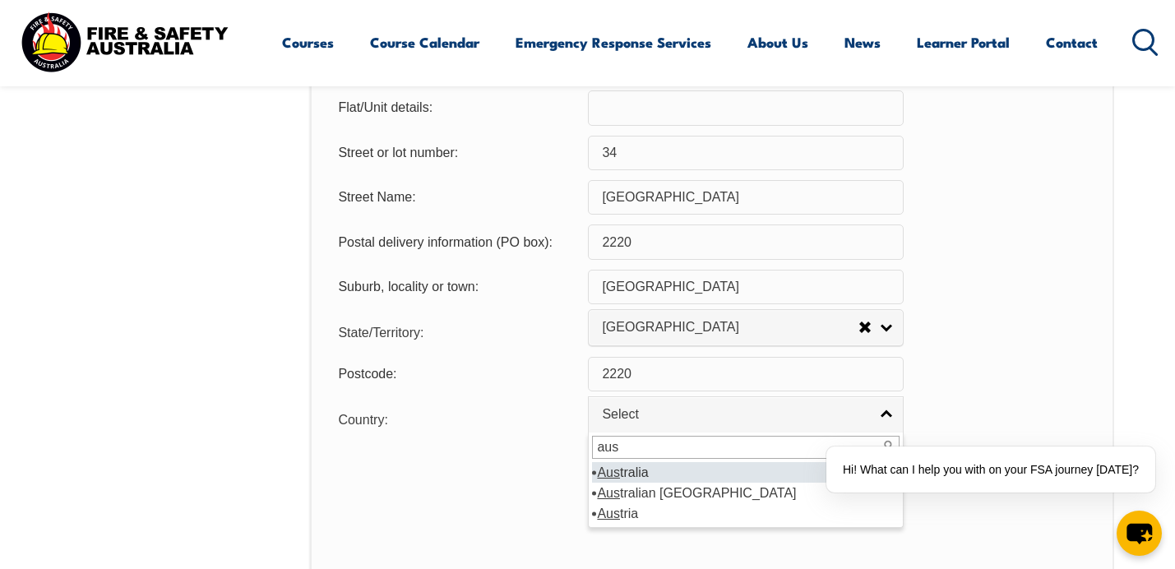
type input "aus"
click at [617, 479] on em "Aus" at bounding box center [608, 472] width 23 height 14
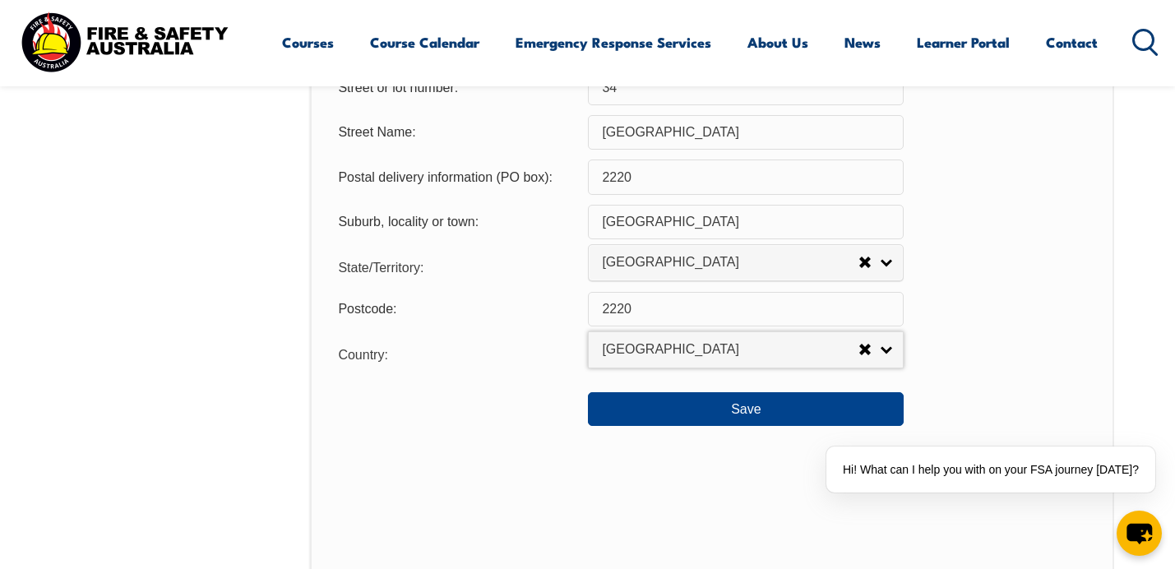
scroll to position [1236, 0]
click at [675, 411] on button "Save" at bounding box center [746, 407] width 316 height 33
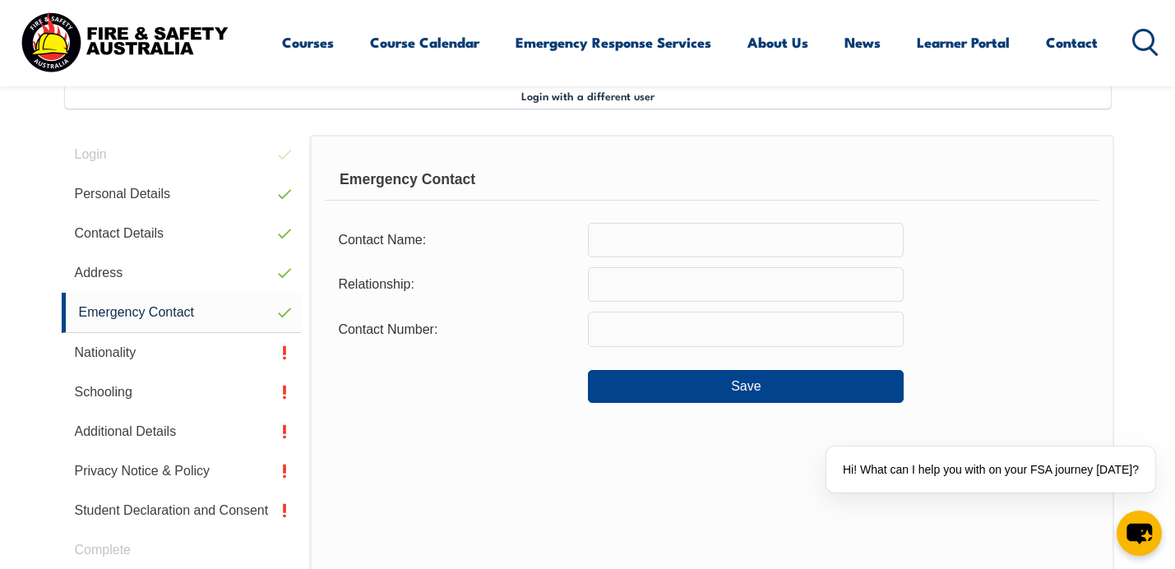
scroll to position [448, 0]
click at [774, 251] on input "text" at bounding box center [746, 240] width 316 height 35
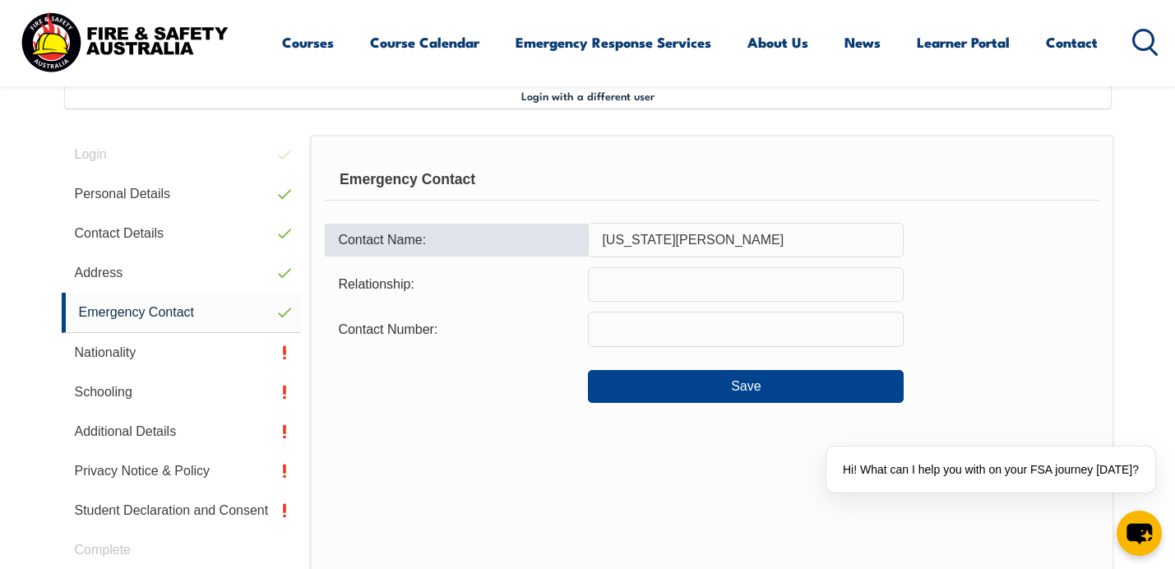
type input "Georgia Hilas"
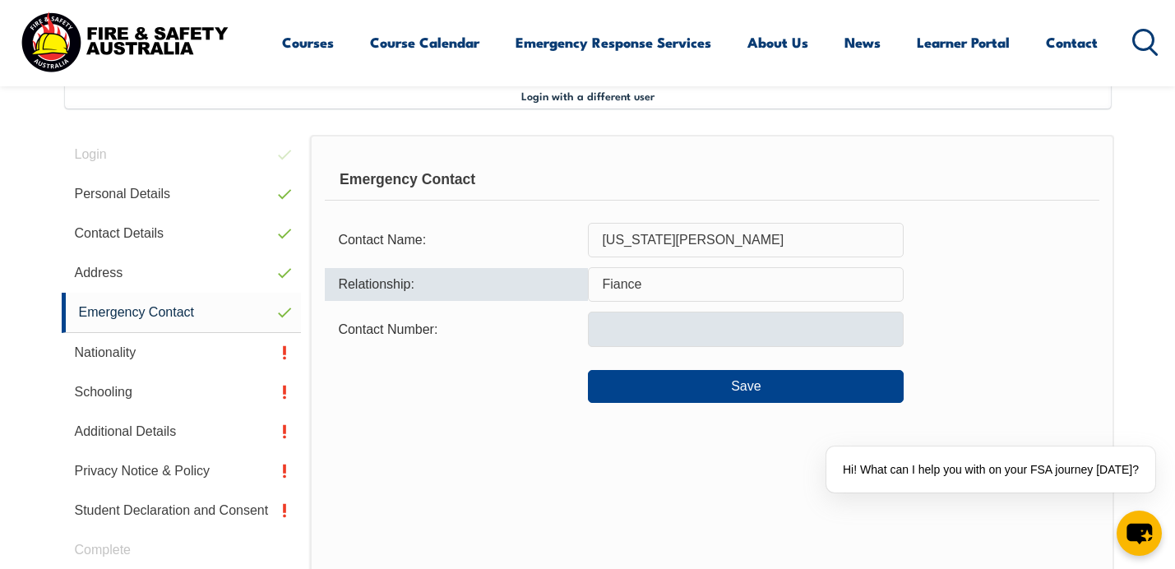
type input "Fiance"
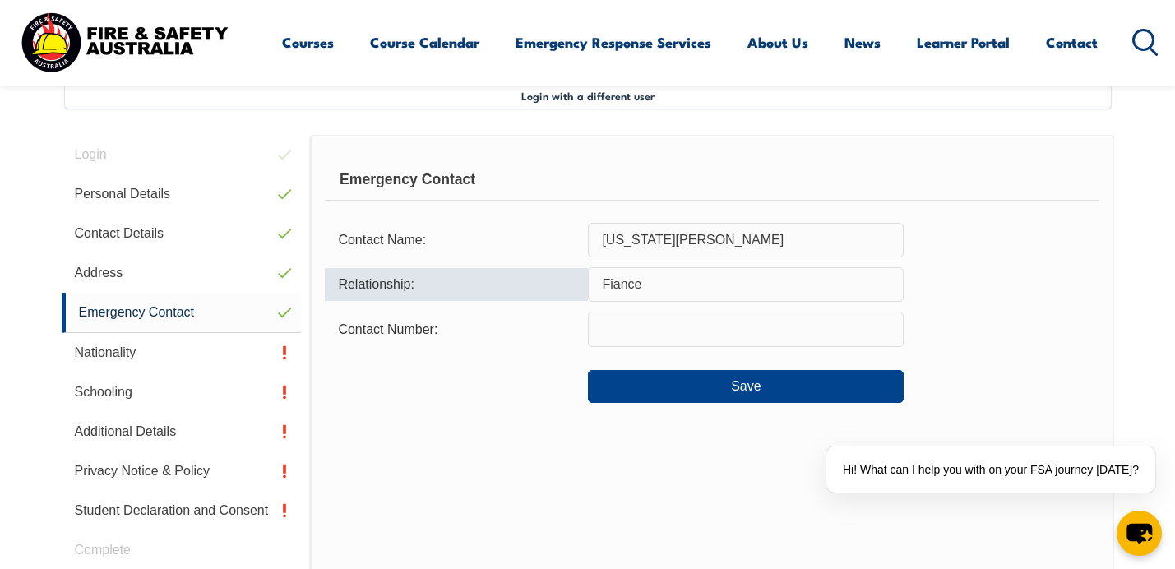
click at [758, 332] on input "text" at bounding box center [746, 329] width 316 height 35
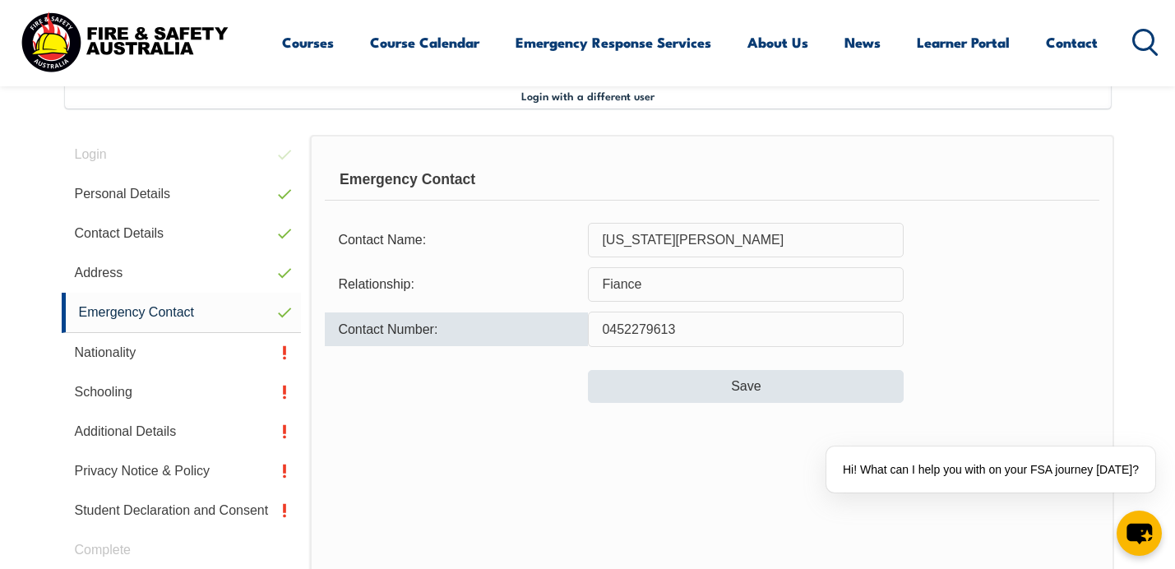
type input "0452279613"
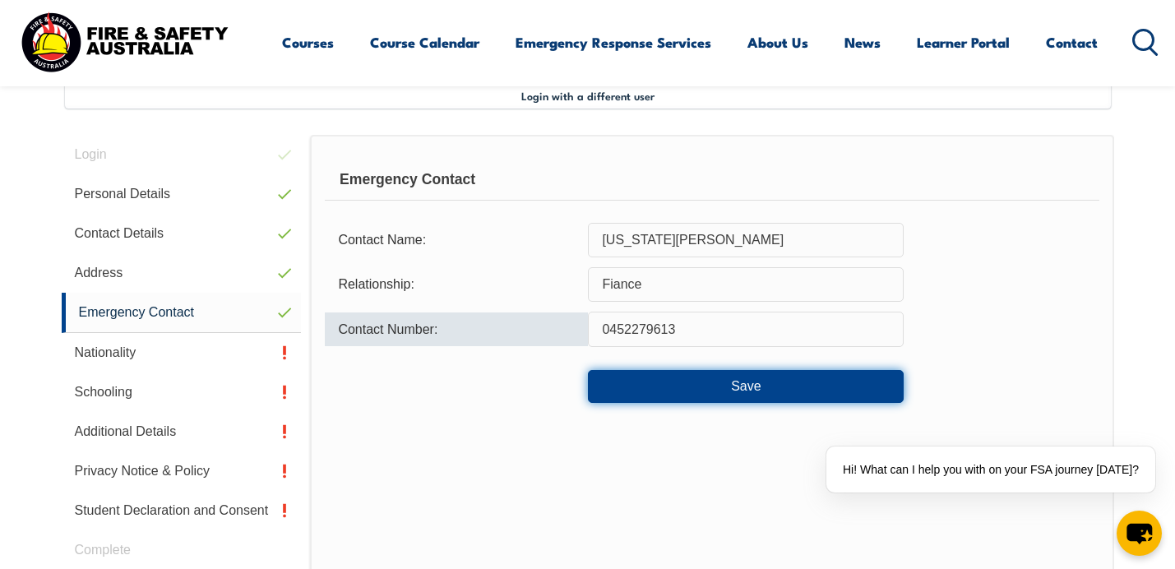
click at [660, 391] on button "Save" at bounding box center [746, 386] width 316 height 33
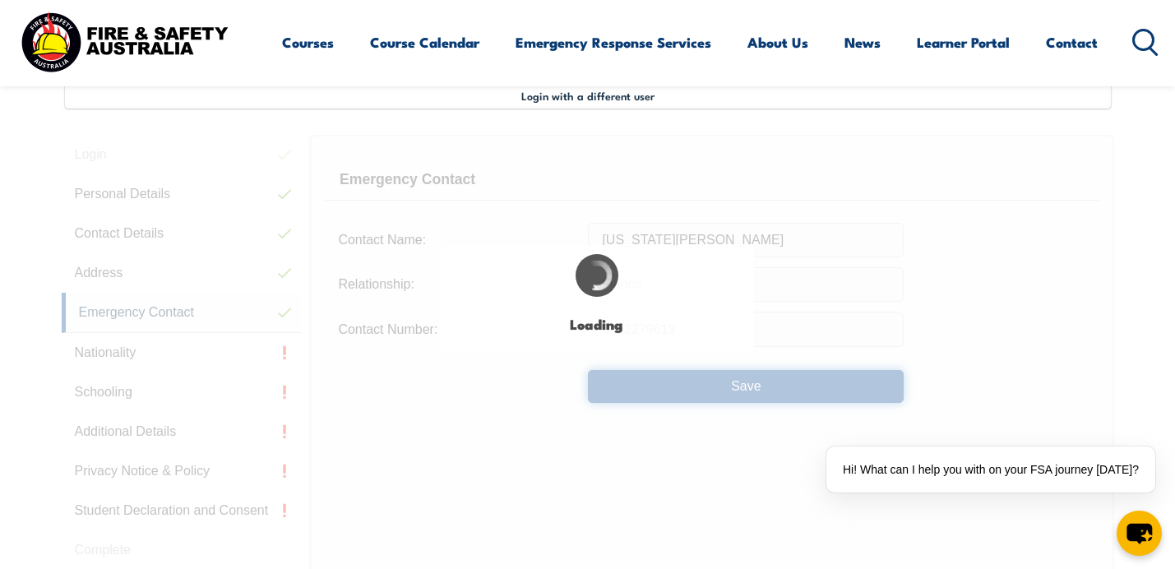
type input "Georgia Hilas"
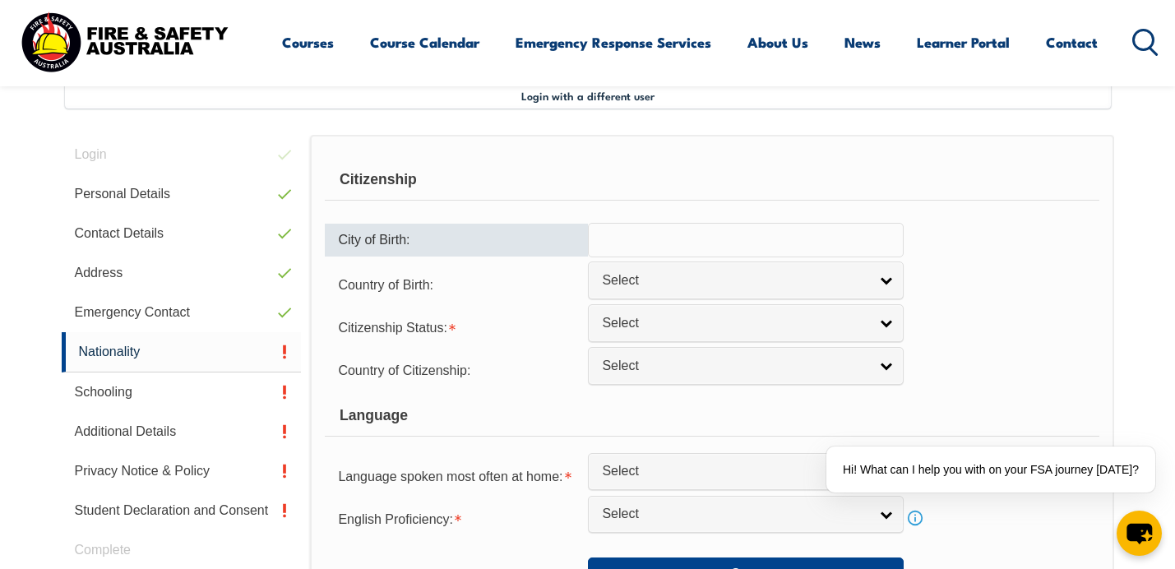
click at [696, 245] on input "text" at bounding box center [746, 240] width 316 height 35
type input "s"
type input "Sydney"
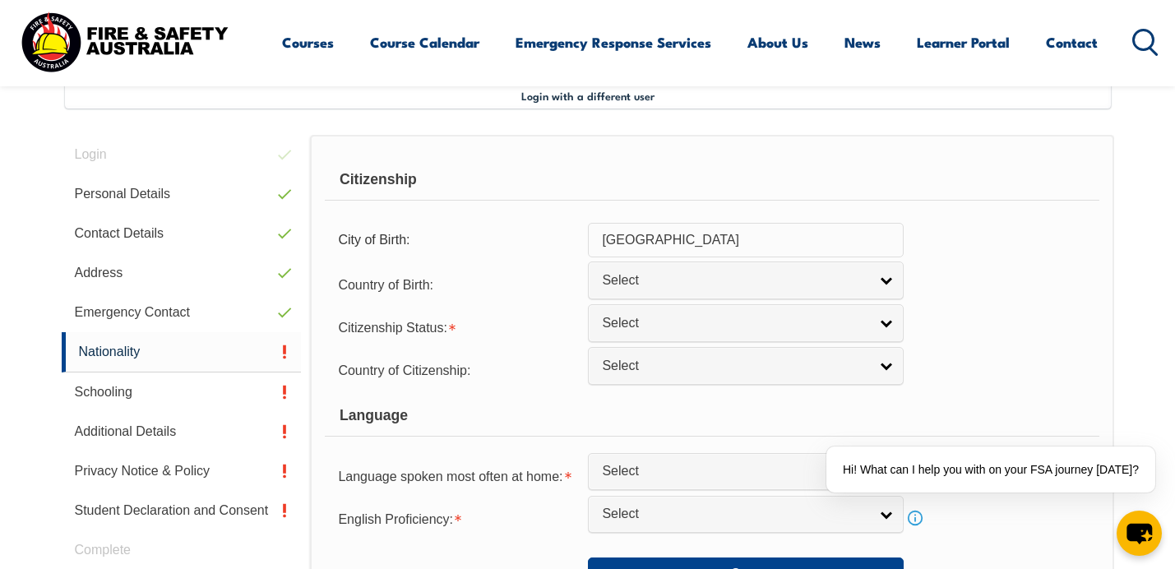
click at [801, 303] on form "Citizenship City of Birth: Sydney Country of Birth: Adelie Land (France) Afghan…" at bounding box center [712, 374] width 774 height 431
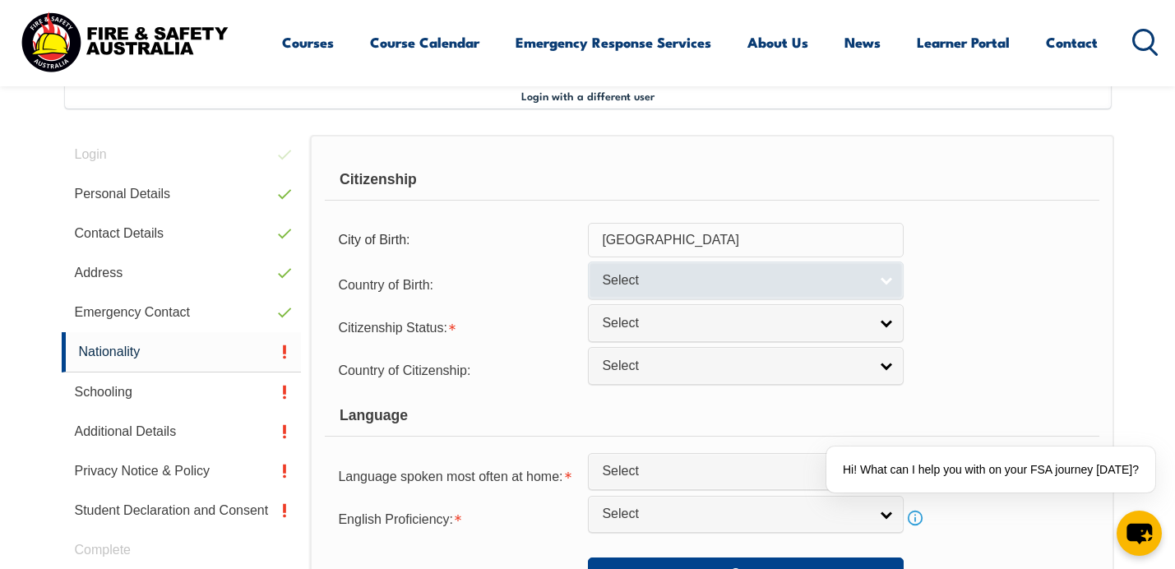
click at [805, 298] on div "Select" at bounding box center [746, 279] width 316 height 37
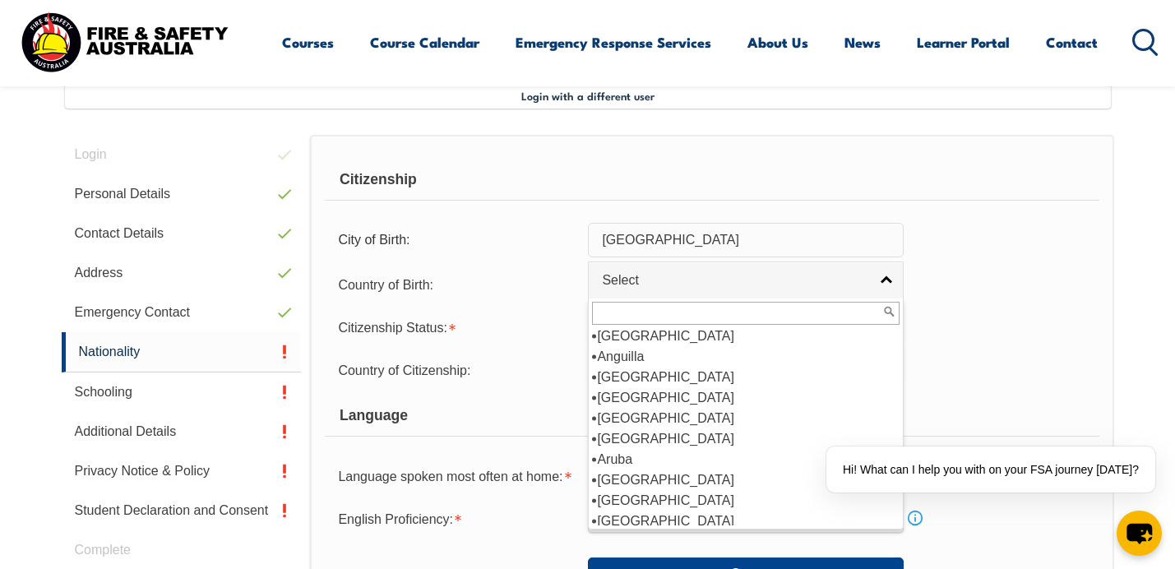
scroll to position [132, 0]
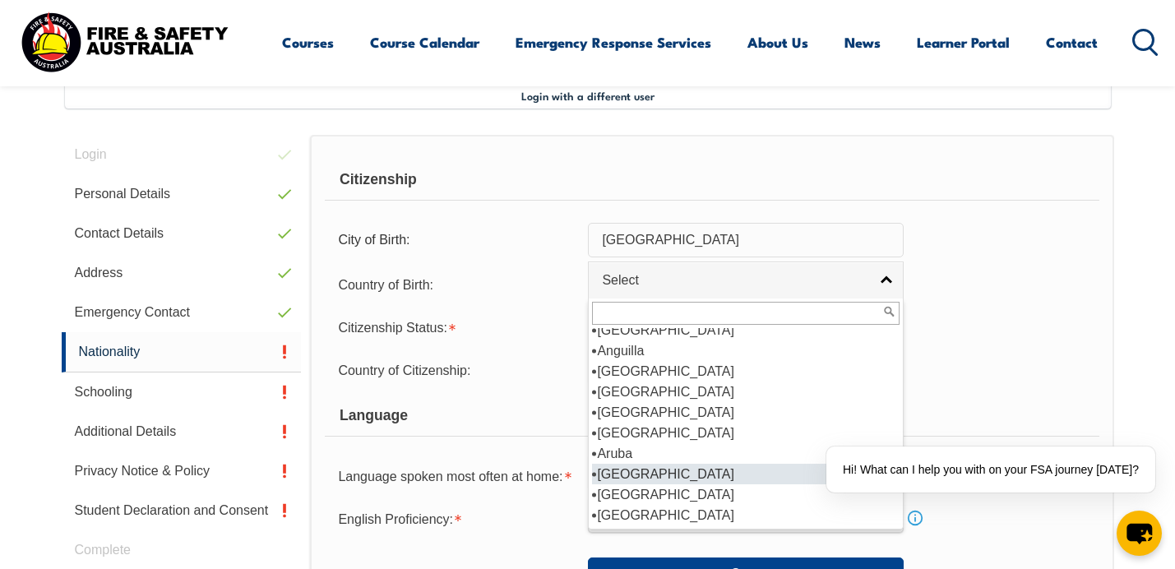
click at [646, 477] on li "Australia" at bounding box center [745, 474] width 307 height 21
select select "1101"
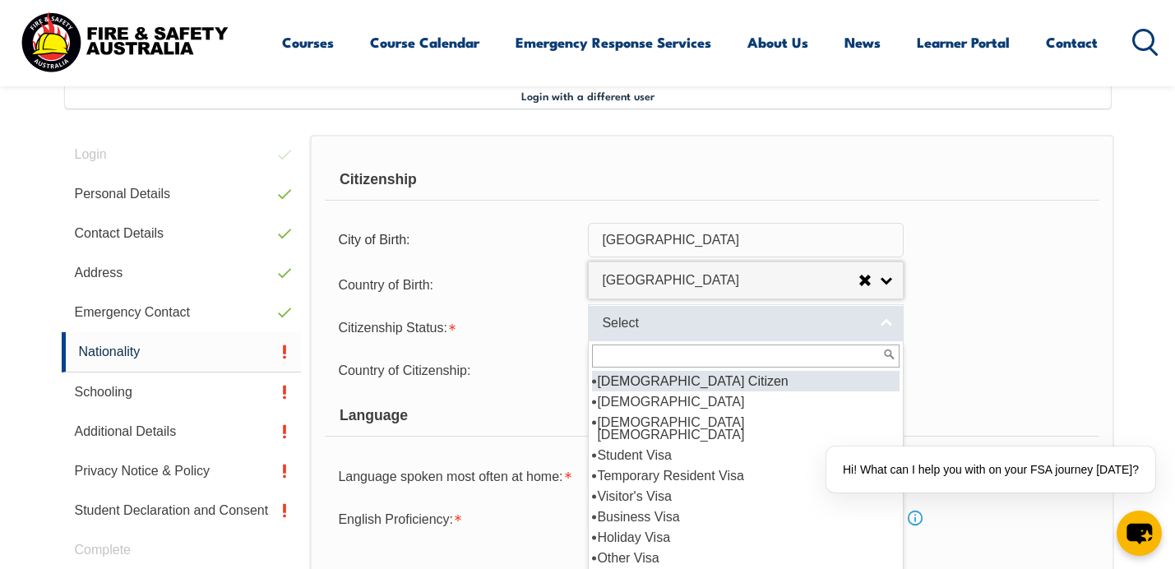
click at [757, 324] on span "Select" at bounding box center [735, 323] width 266 height 17
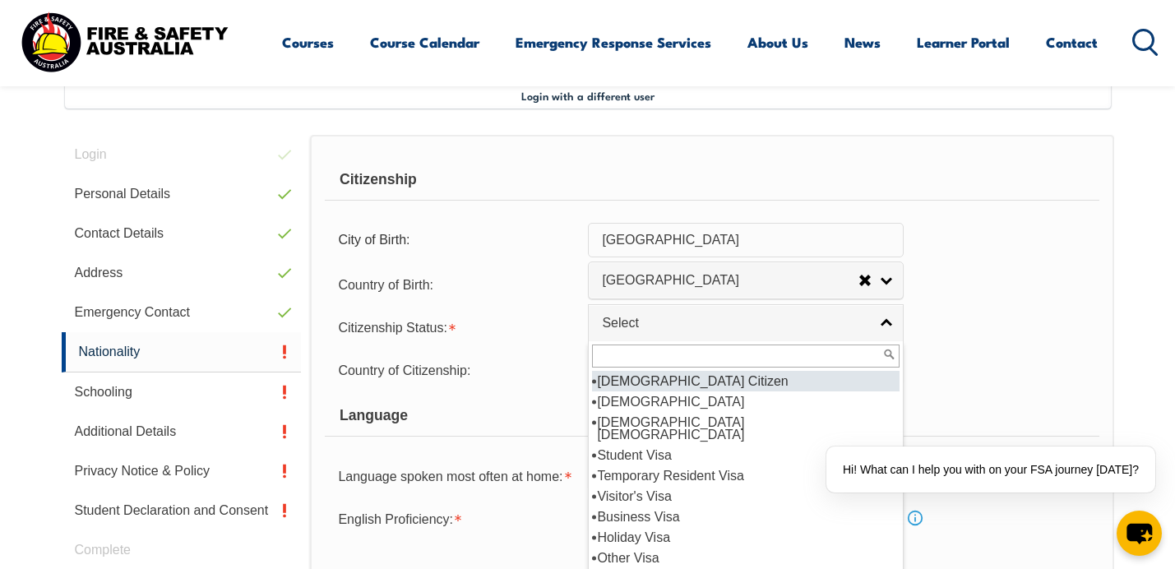
click at [654, 386] on li "Australian Citizen" at bounding box center [745, 381] width 307 height 21
select select "1"
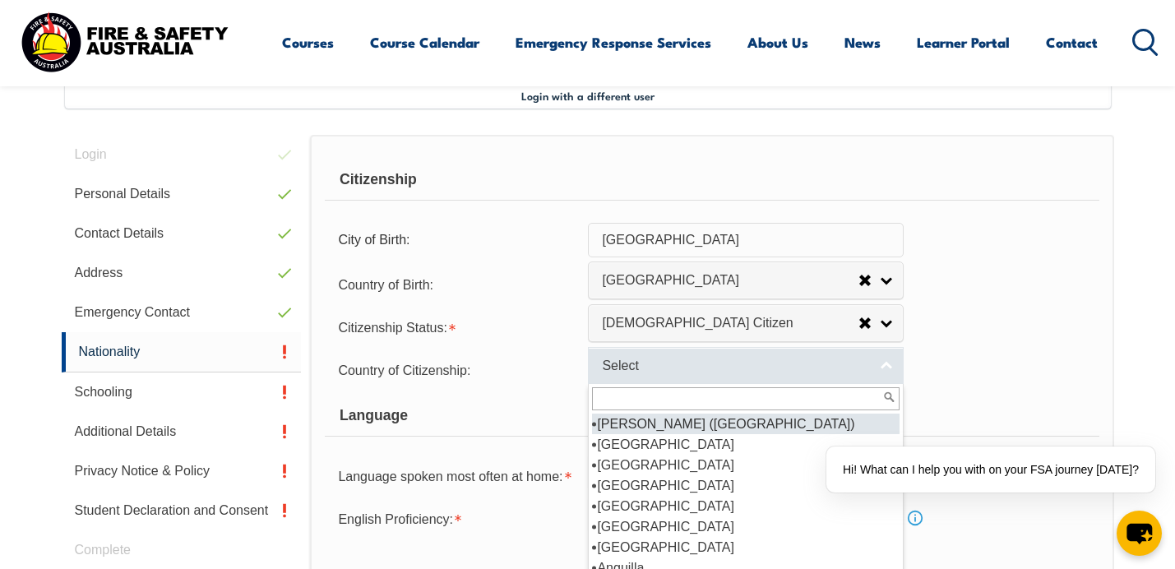
click at [648, 372] on span "Select" at bounding box center [735, 366] width 266 height 17
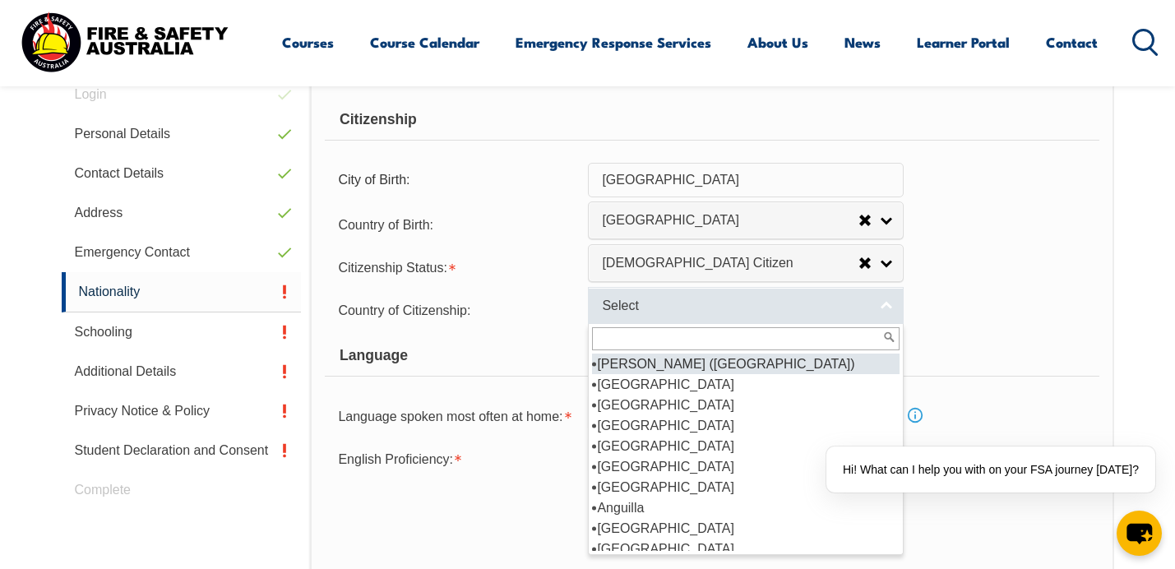
scroll to position [515, 0]
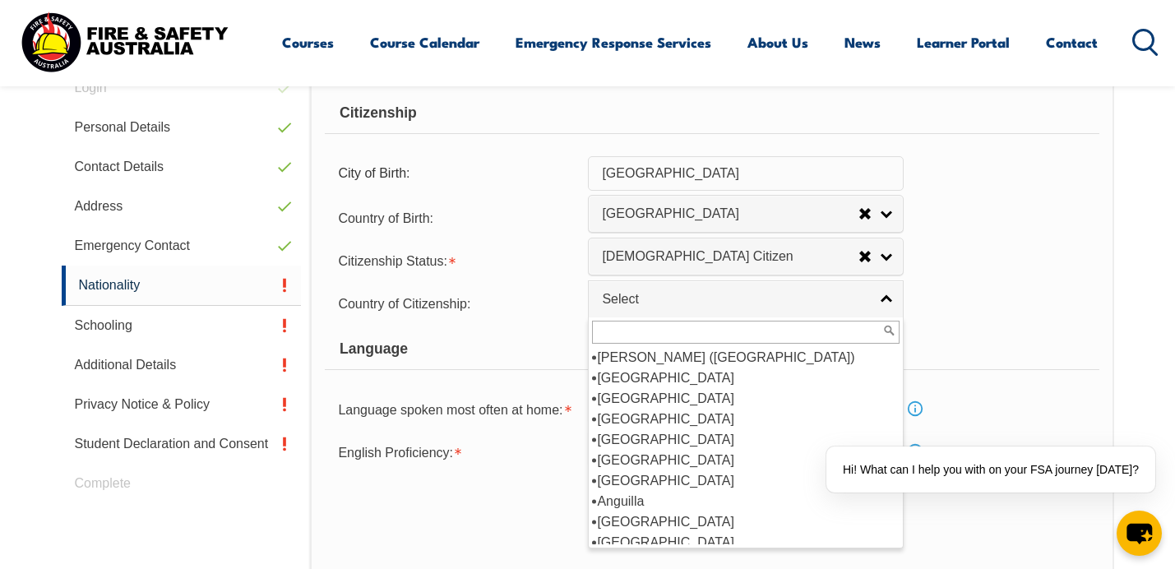
click at [557, 372] on form "Citizenship City of Birth: Sydney Country of Birth: Adelie Land (France) Afghan…" at bounding box center [712, 308] width 774 height 431
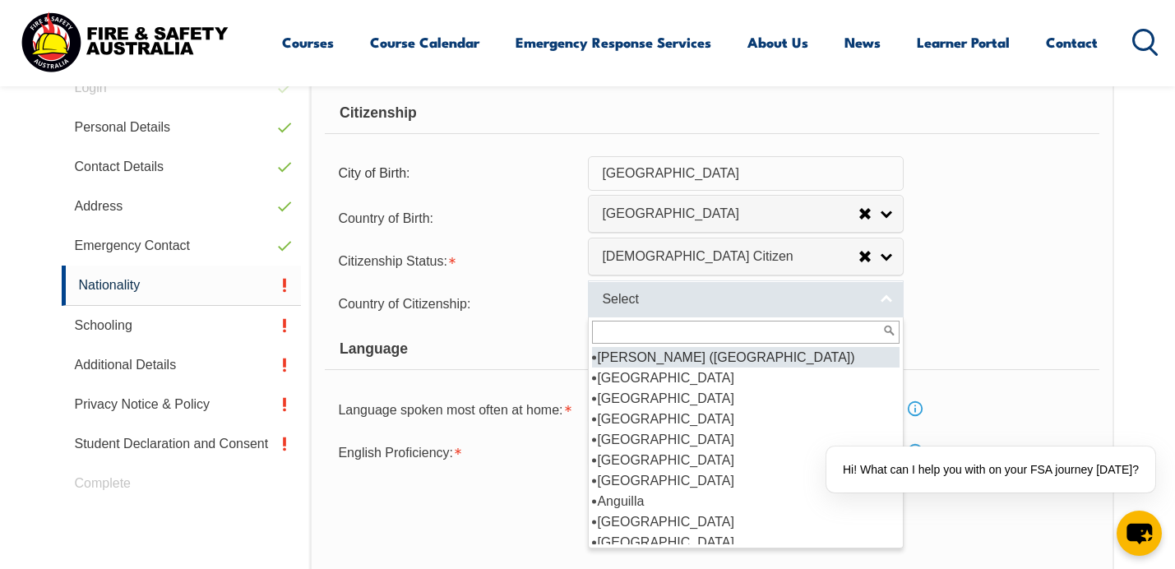
click at [635, 303] on span "Select" at bounding box center [735, 299] width 266 height 17
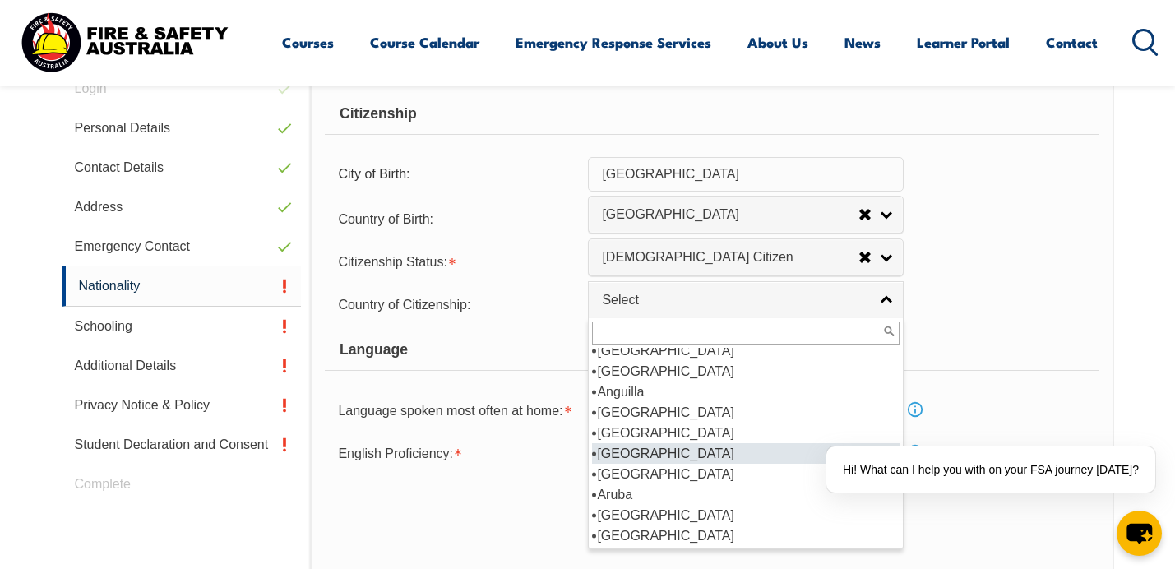
scroll to position [113, 0]
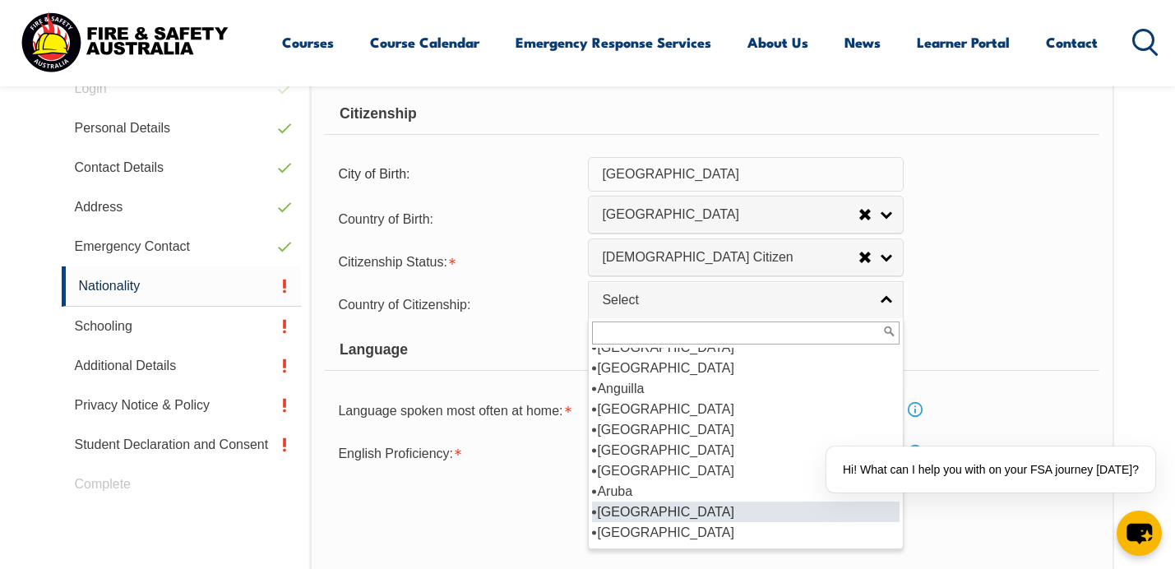
click at [617, 513] on li "Australia" at bounding box center [745, 511] width 307 height 21
select select "1101"
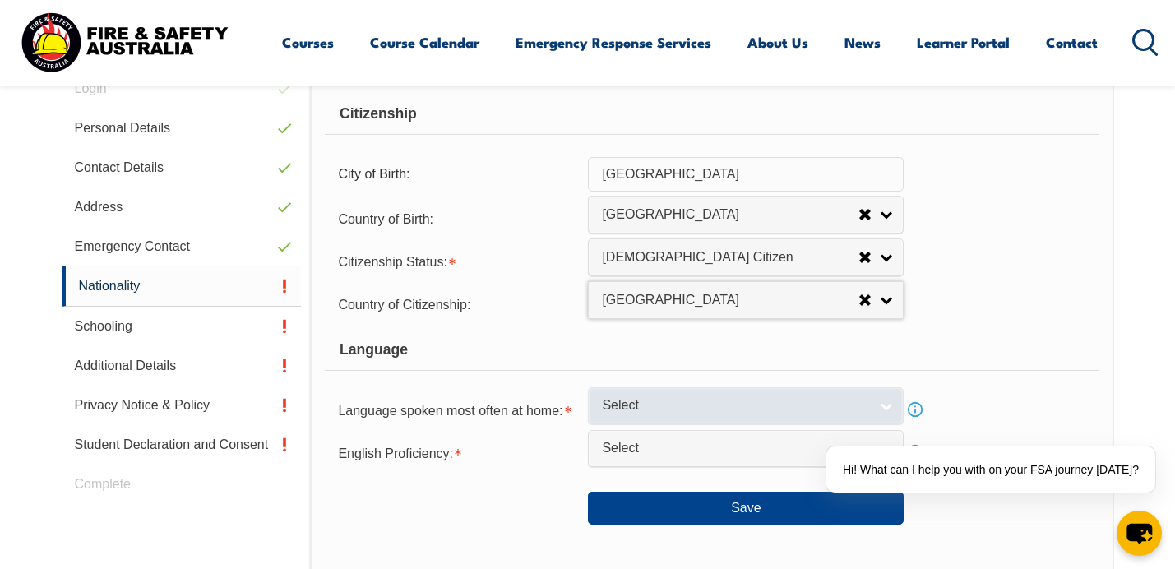
click at [647, 402] on span "Select" at bounding box center [735, 405] width 266 height 17
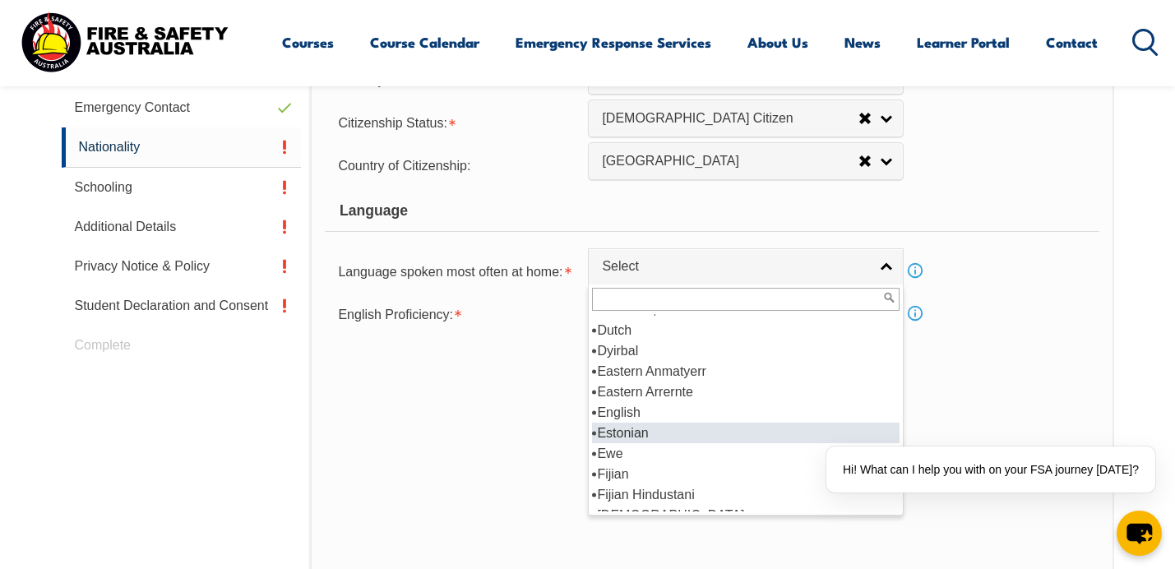
scroll to position [1976, 0]
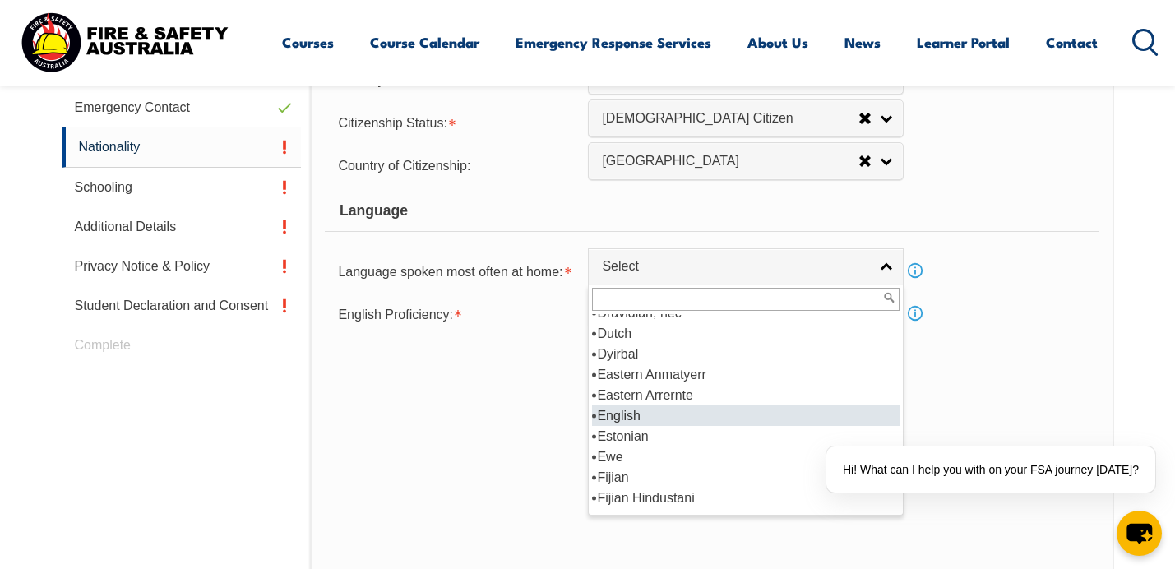
click at [661, 411] on li "English" at bounding box center [745, 415] width 307 height 21
select select "1201"
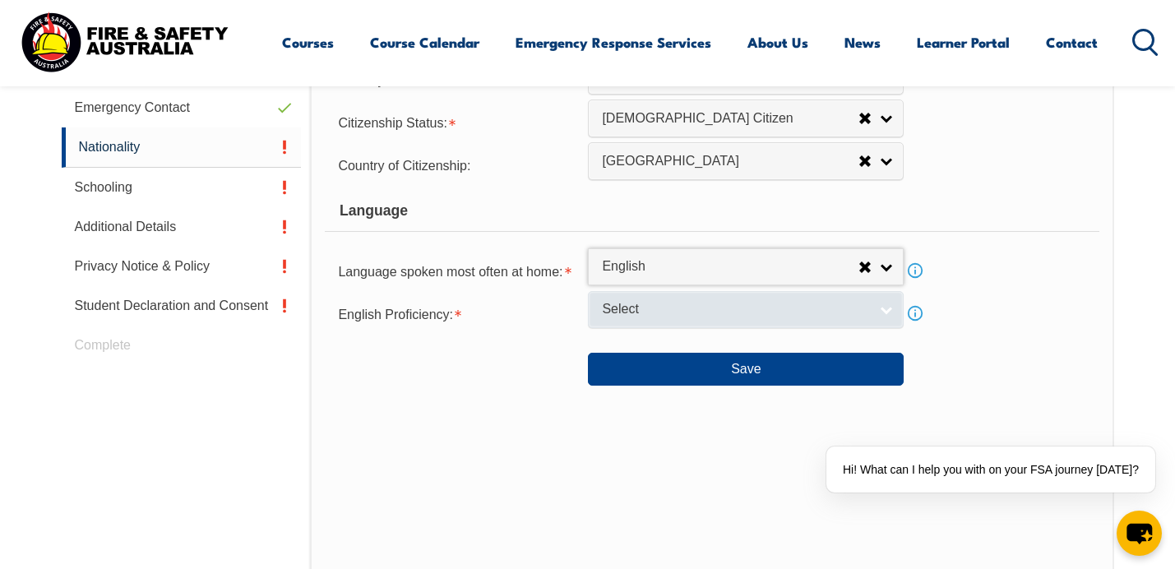
click at [681, 319] on link "Select" at bounding box center [746, 309] width 316 height 37
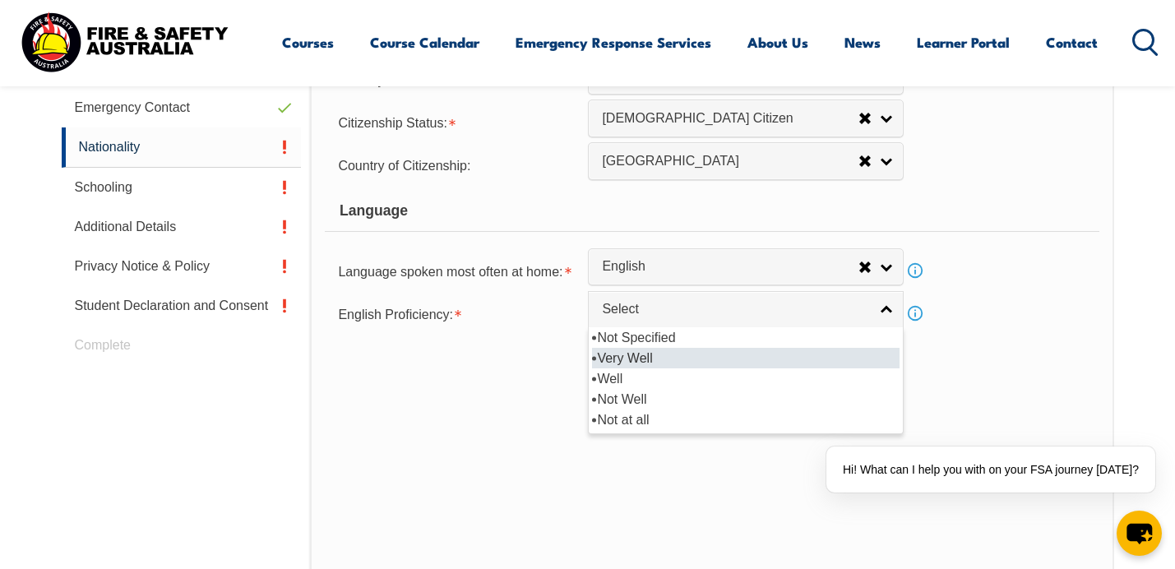
click at [655, 360] on li "Very Well" at bounding box center [745, 358] width 307 height 21
select select "1"
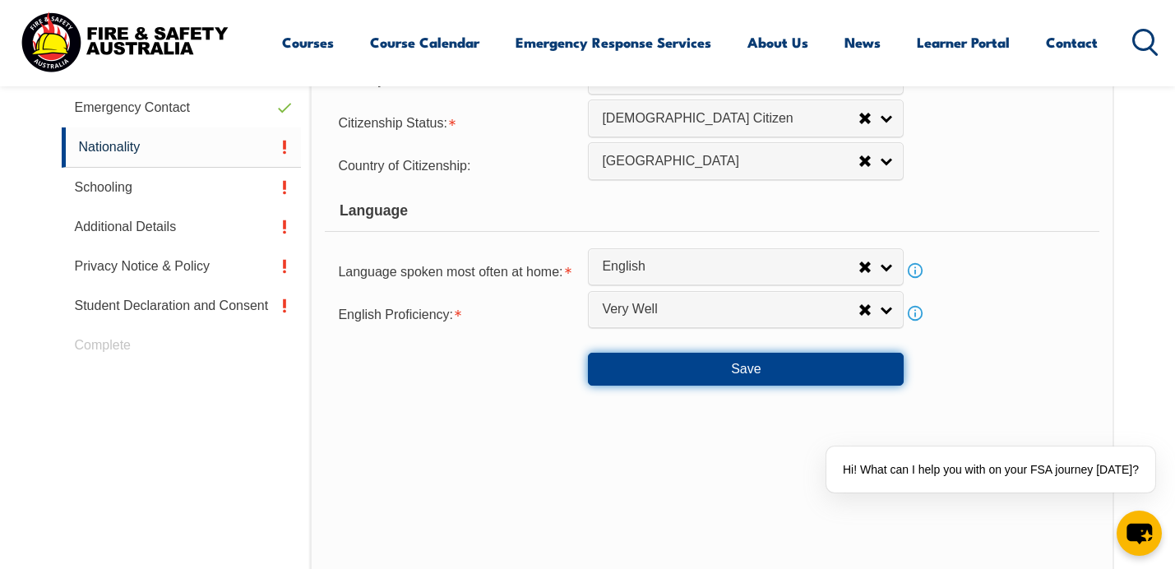
click at [672, 367] on button "Save" at bounding box center [746, 369] width 316 height 33
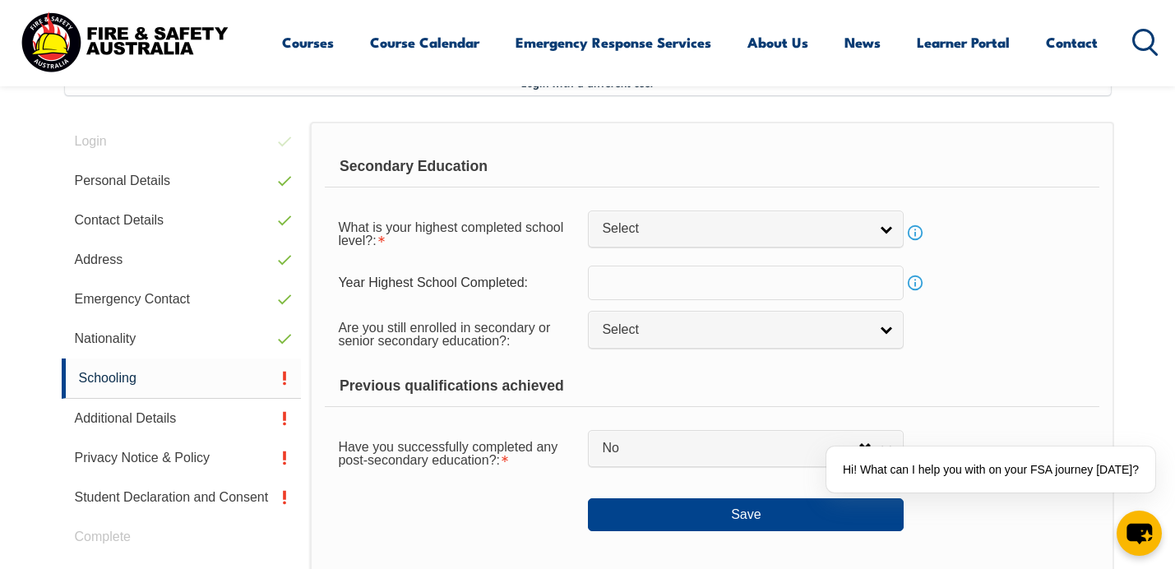
scroll to position [448, 0]
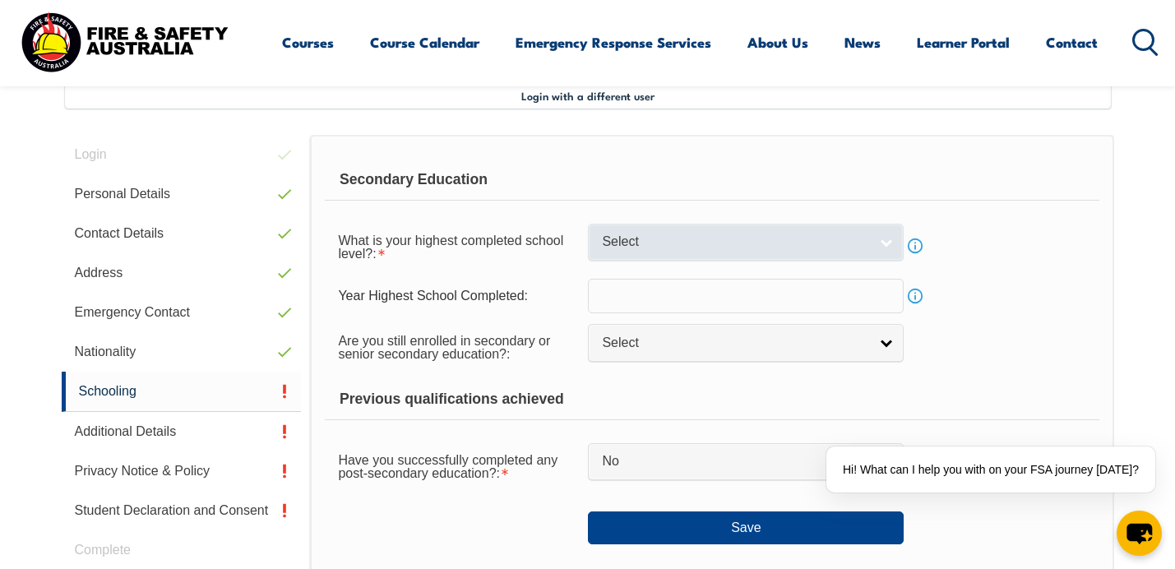
click at [721, 241] on span "Select" at bounding box center [735, 241] width 266 height 17
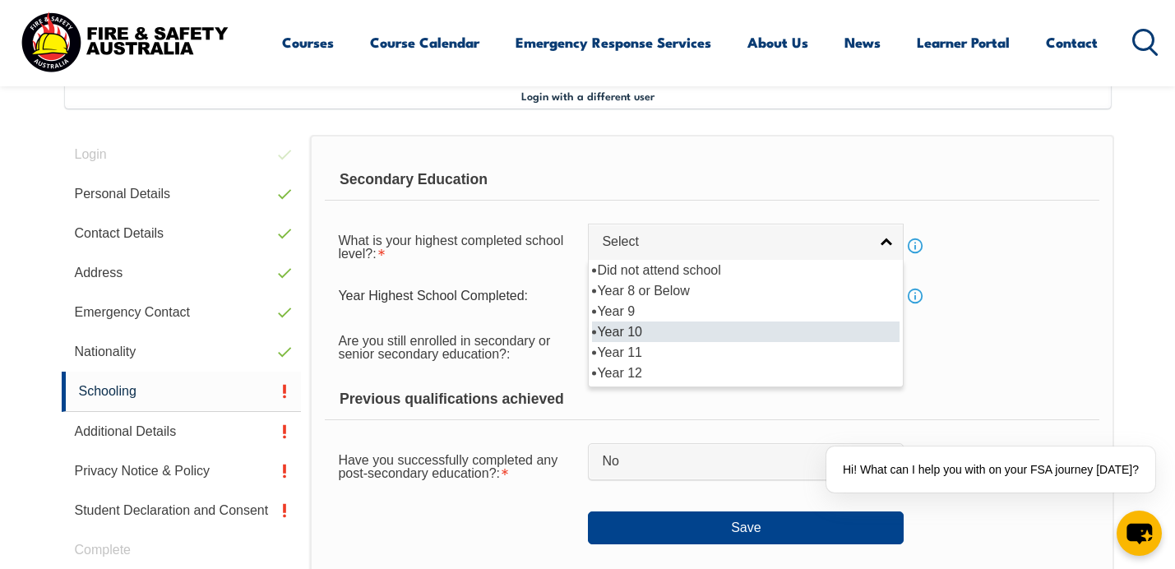
click at [680, 340] on li "Year 10" at bounding box center [745, 331] width 307 height 21
select select "10"
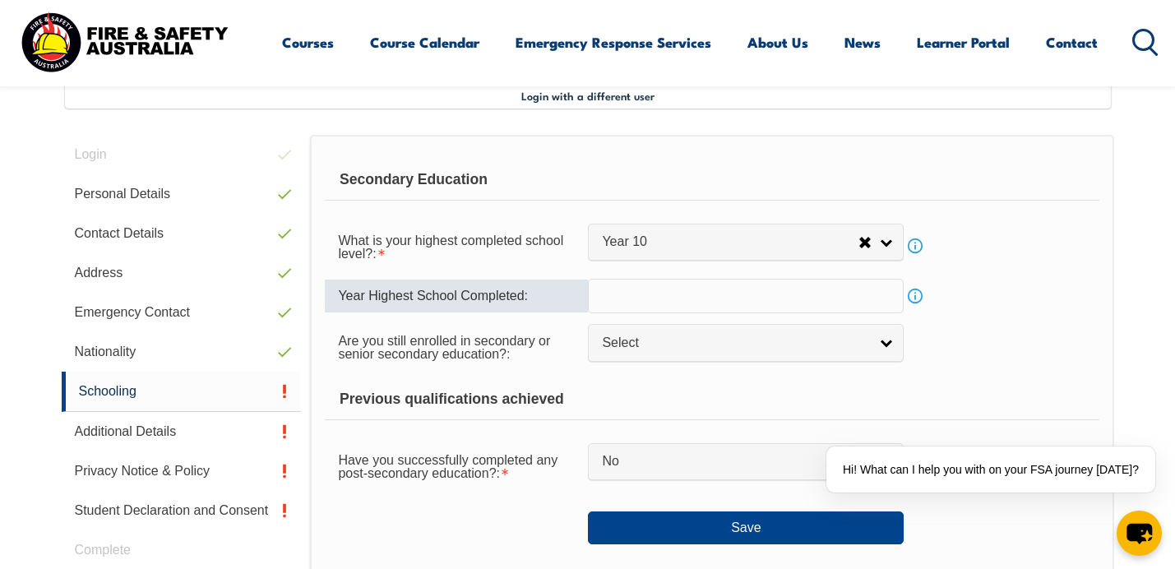
click at [636, 293] on input "text" at bounding box center [746, 296] width 316 height 35
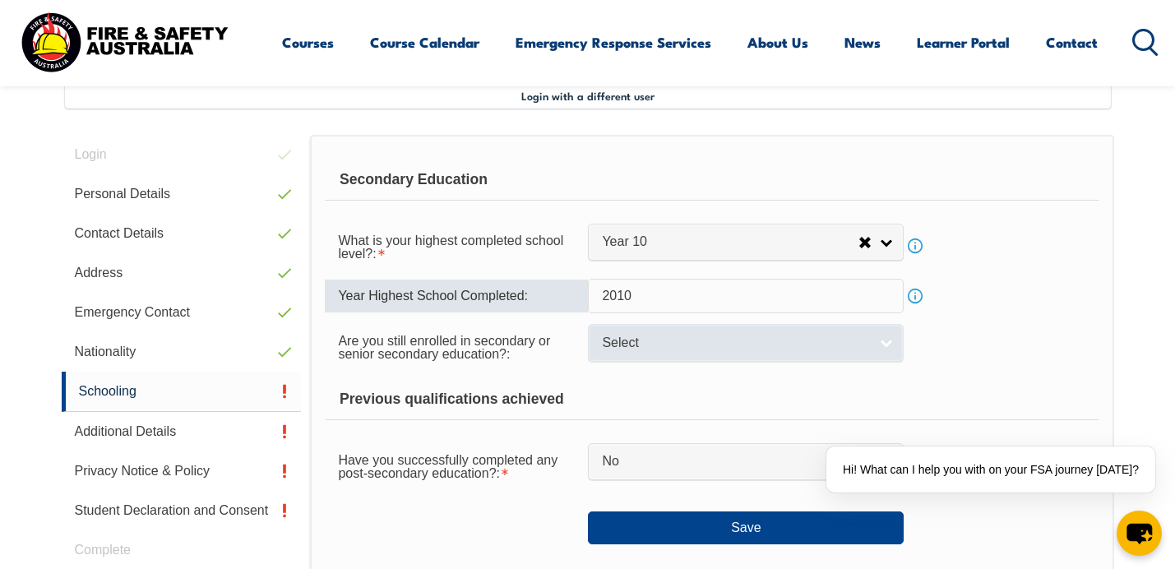
type input "2010"
click at [698, 347] on span "Select" at bounding box center [735, 343] width 266 height 17
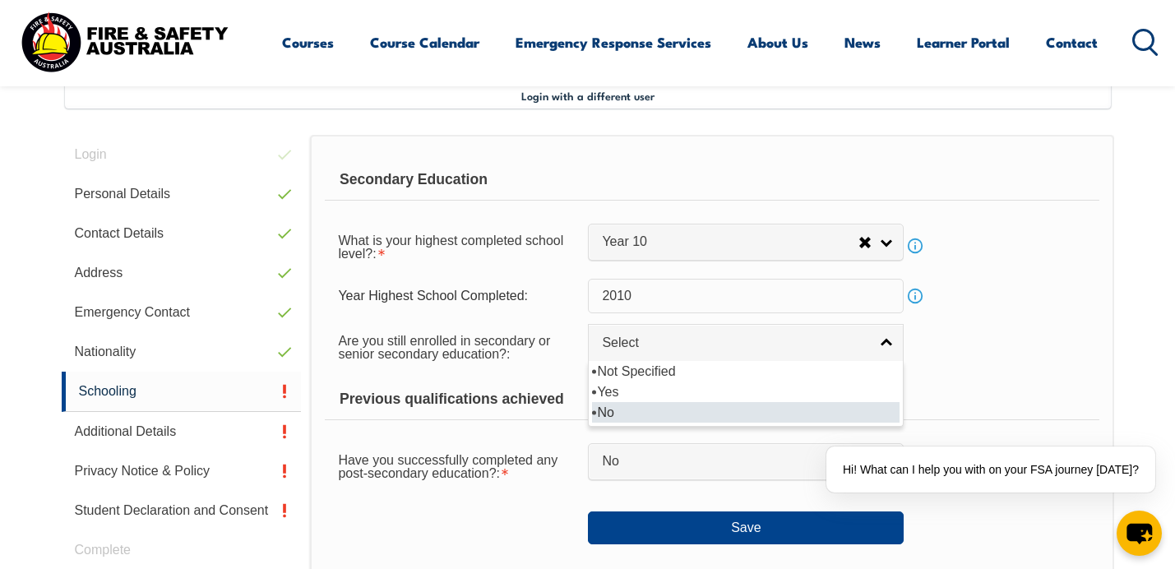
click at [621, 416] on li "No" at bounding box center [745, 412] width 307 height 21
select select "false"
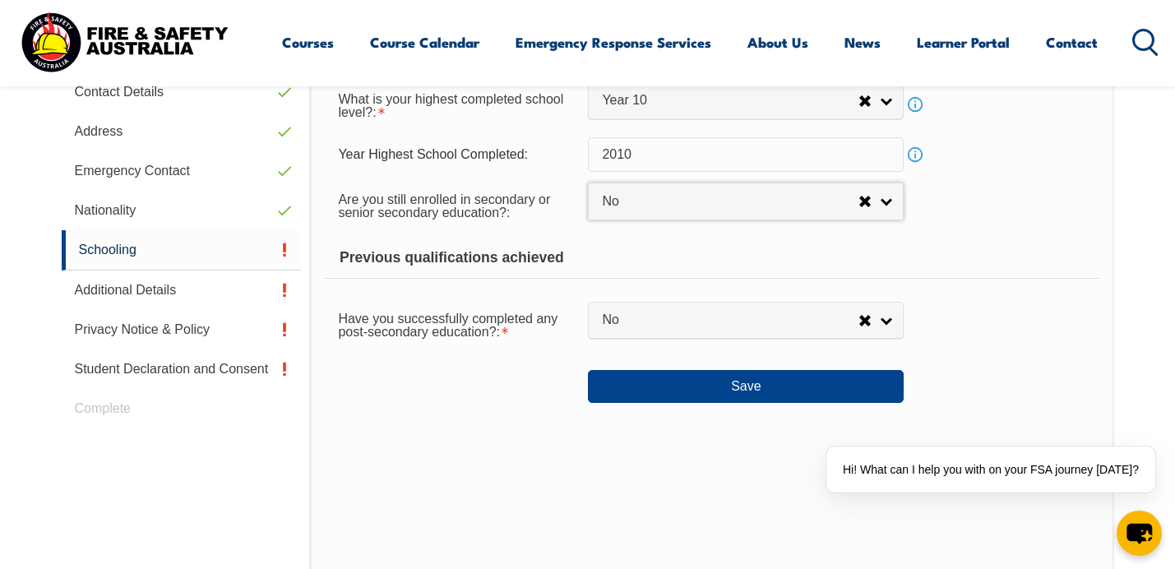
scroll to position [592, 0]
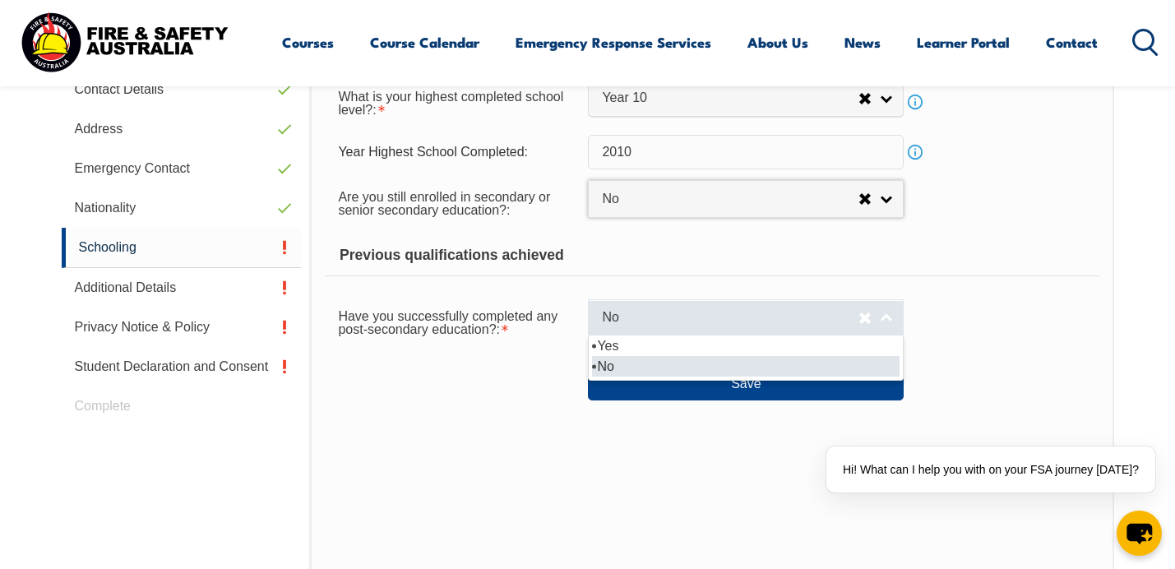
click at [703, 313] on span "No" at bounding box center [730, 317] width 256 height 17
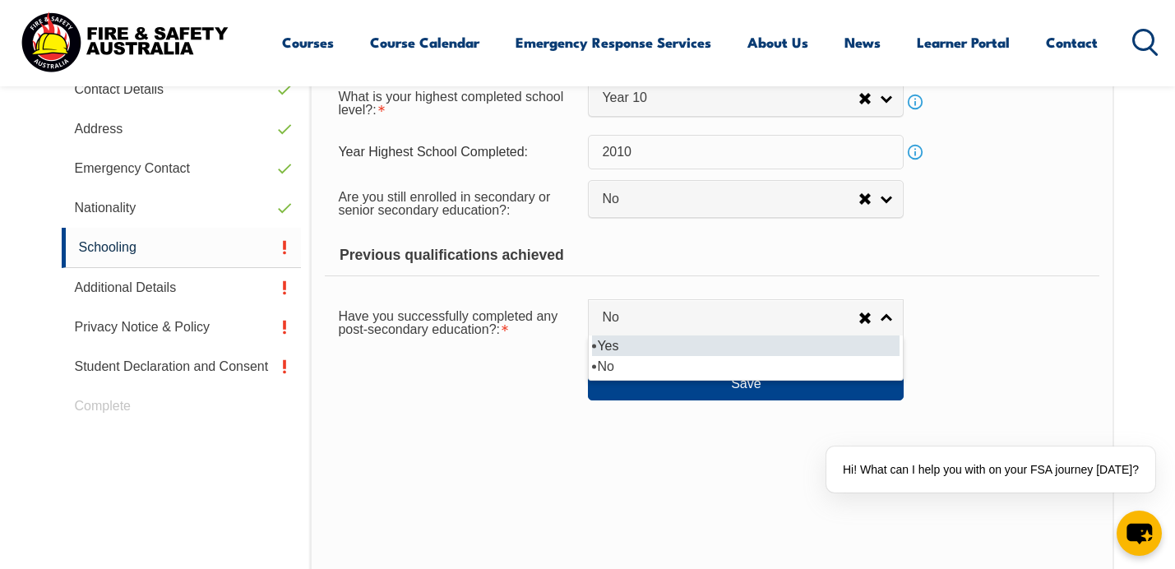
click at [646, 353] on li "Yes" at bounding box center [745, 345] width 307 height 21
select select "true"
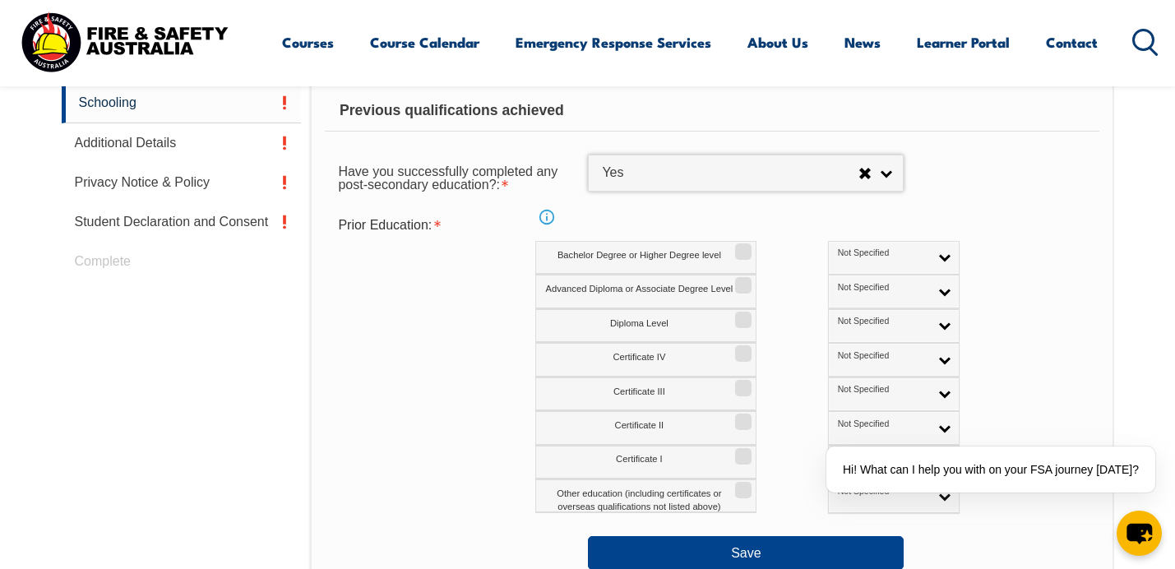
scroll to position [735, 0]
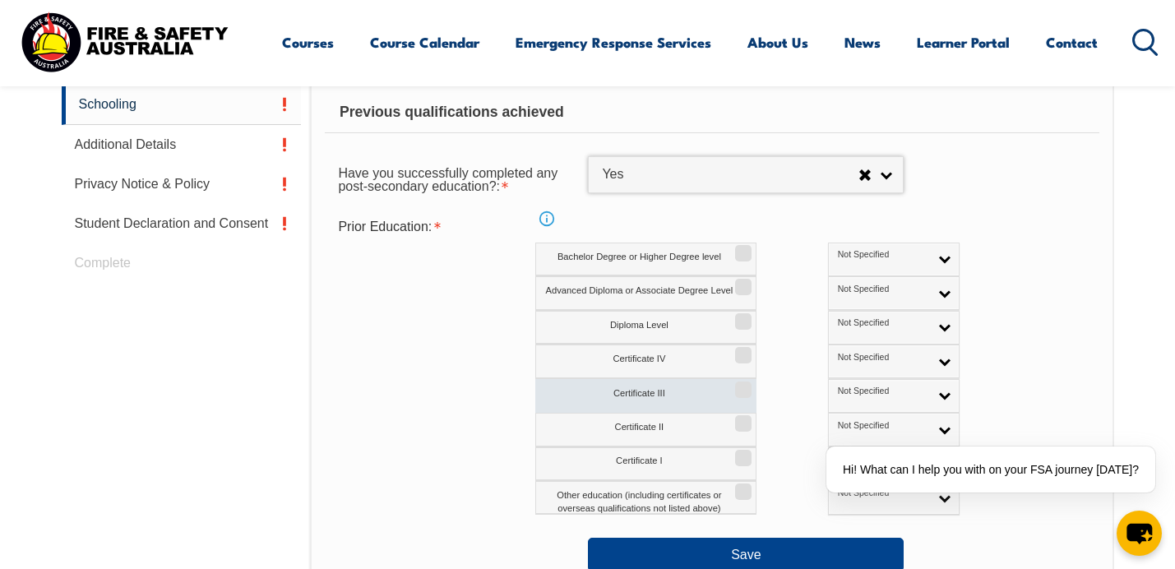
click at [743, 385] on input "Certificate III" at bounding box center [741, 384] width 10 height 2
checkbox input "true"
click at [838, 388] on span "Not Specified" at bounding box center [883, 392] width 91 height 12
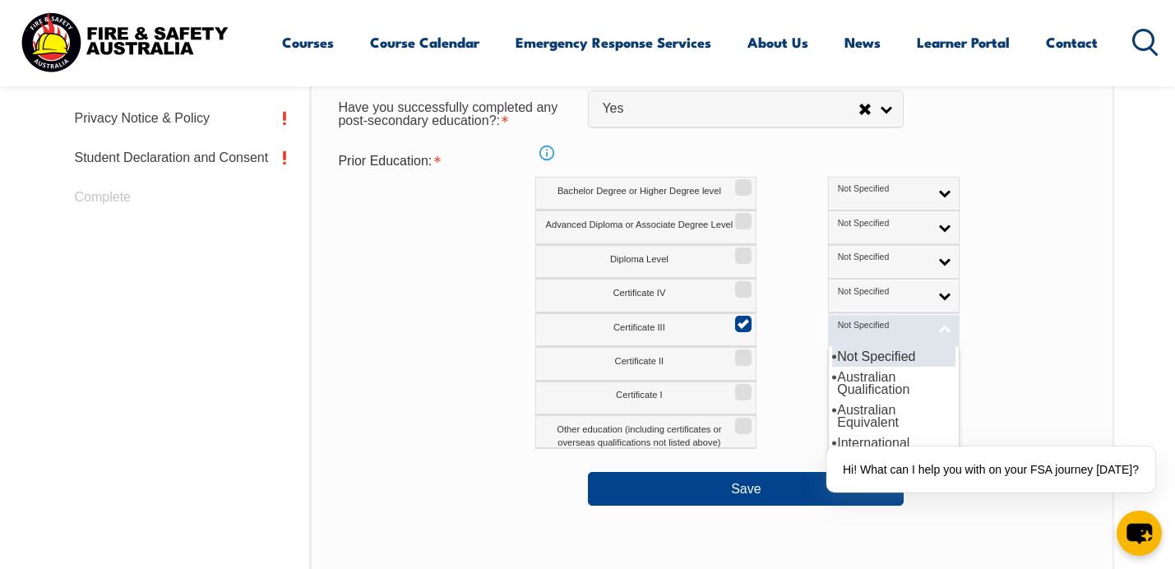
scroll to position [803, 0]
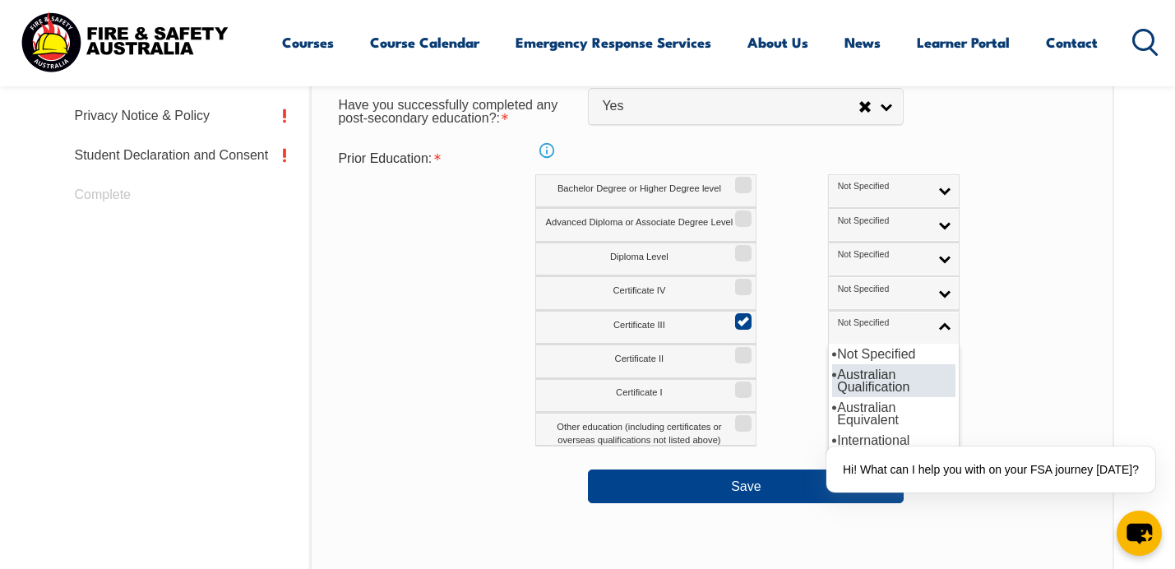
click at [832, 375] on li "Australian Qualification" at bounding box center [893, 380] width 123 height 33
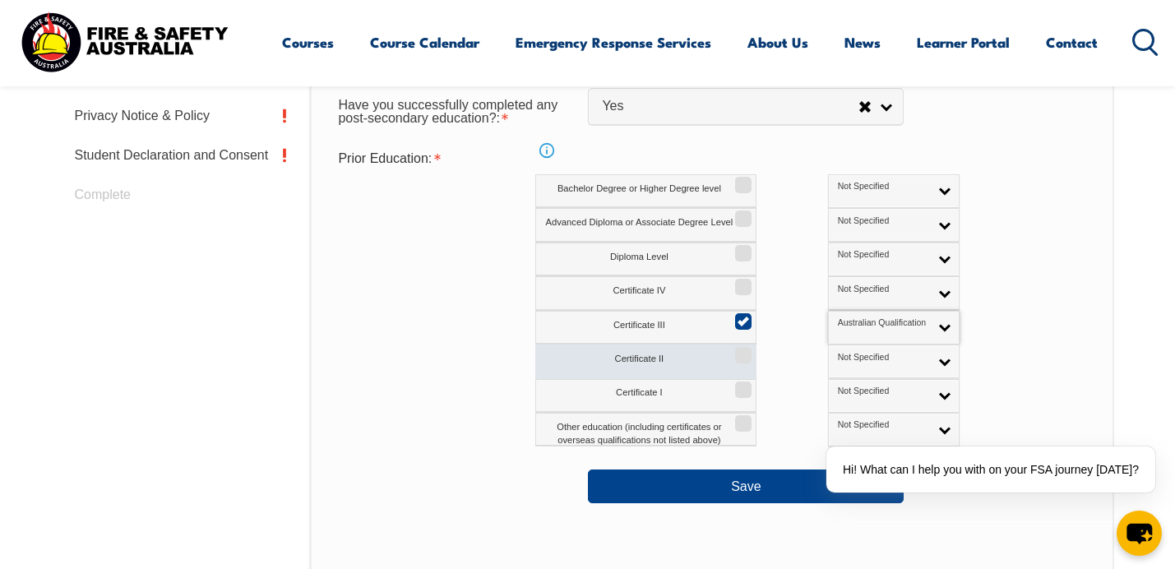
click at [741, 366] on label "Certificate II" at bounding box center [645, 361] width 221 height 34
click at [741, 350] on input "Certificate II" at bounding box center [741, 350] width 10 height 2
checkbox input "true"
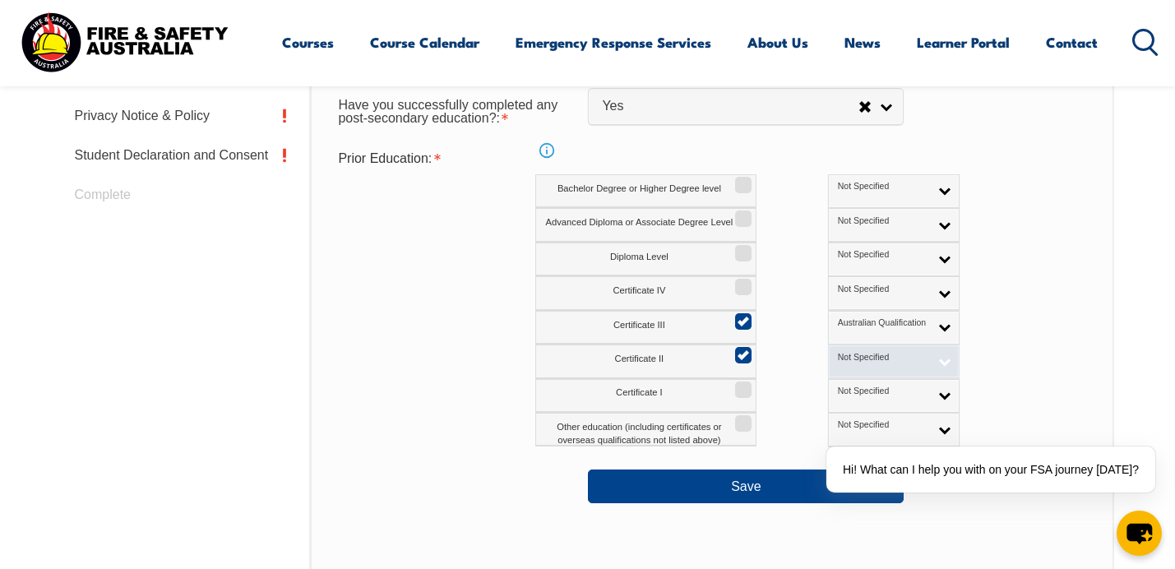
click at [838, 359] on span "Not Specified" at bounding box center [883, 358] width 91 height 12
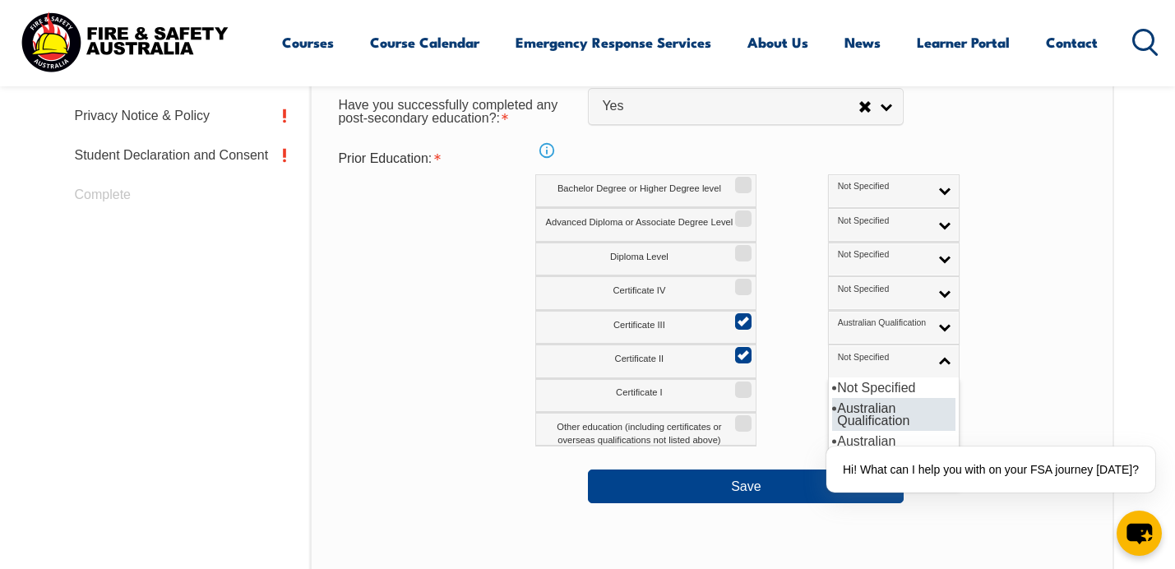
click at [832, 425] on li "Australian Qualification" at bounding box center [893, 414] width 123 height 33
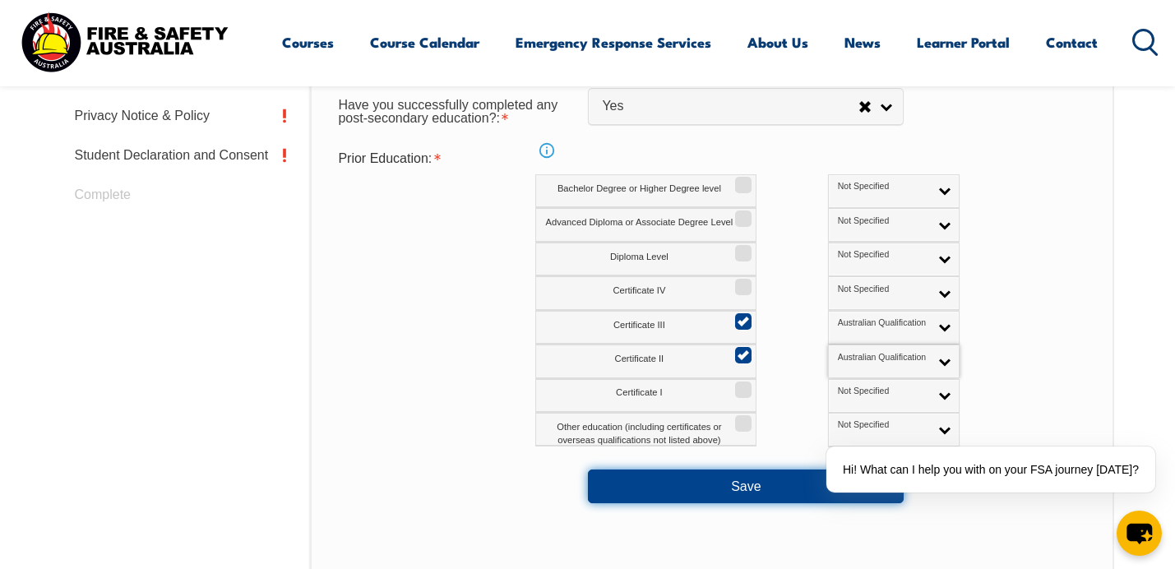
click at [696, 478] on button "Save" at bounding box center [746, 485] width 316 height 33
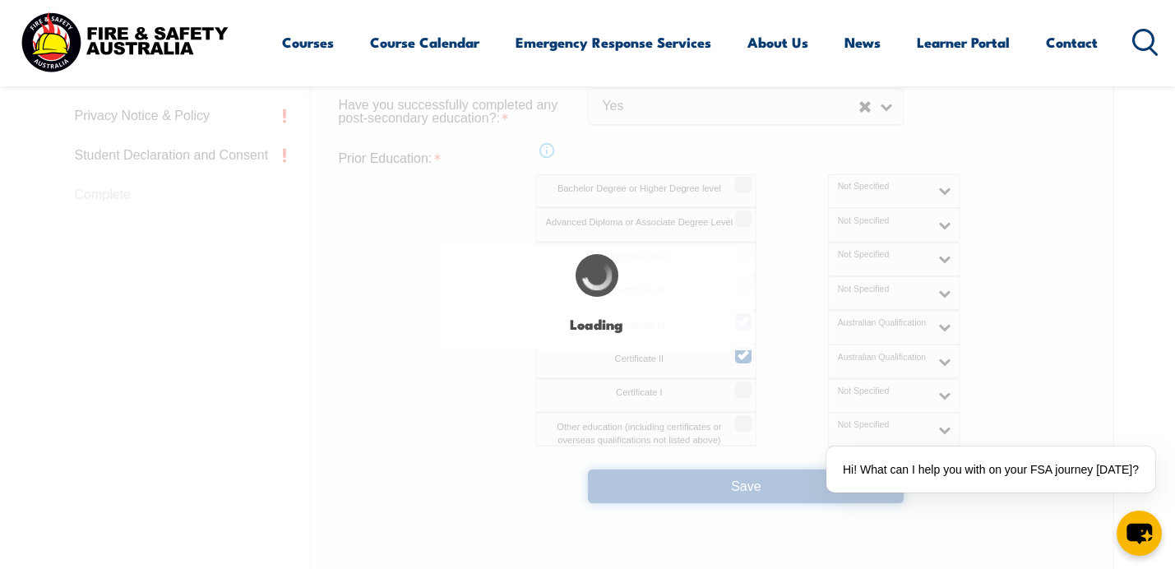
select select
select select "false"
select select "true"
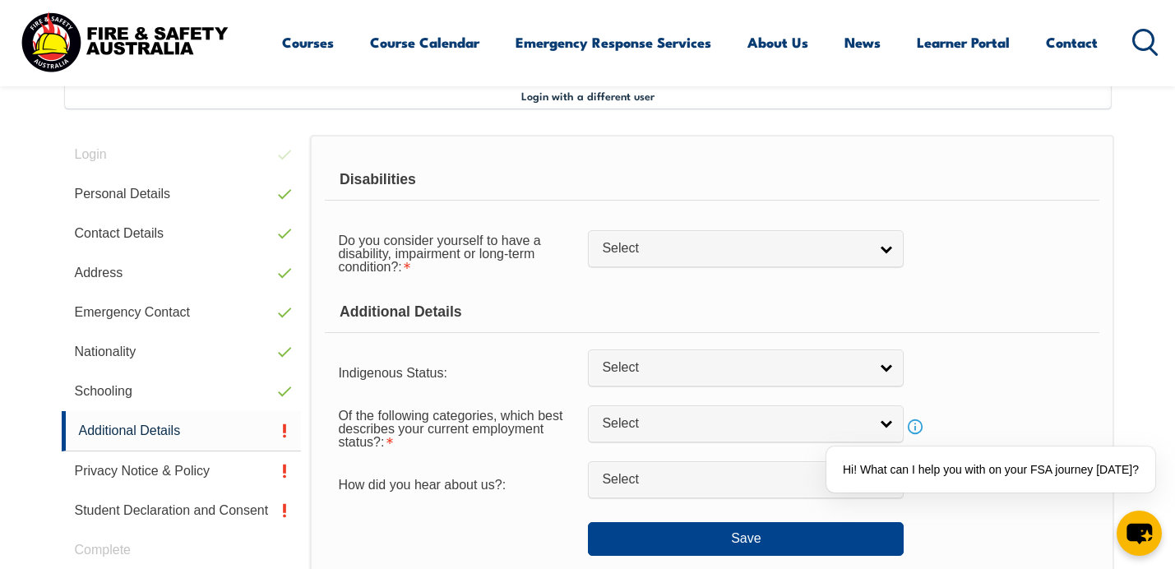
scroll to position [448, 0]
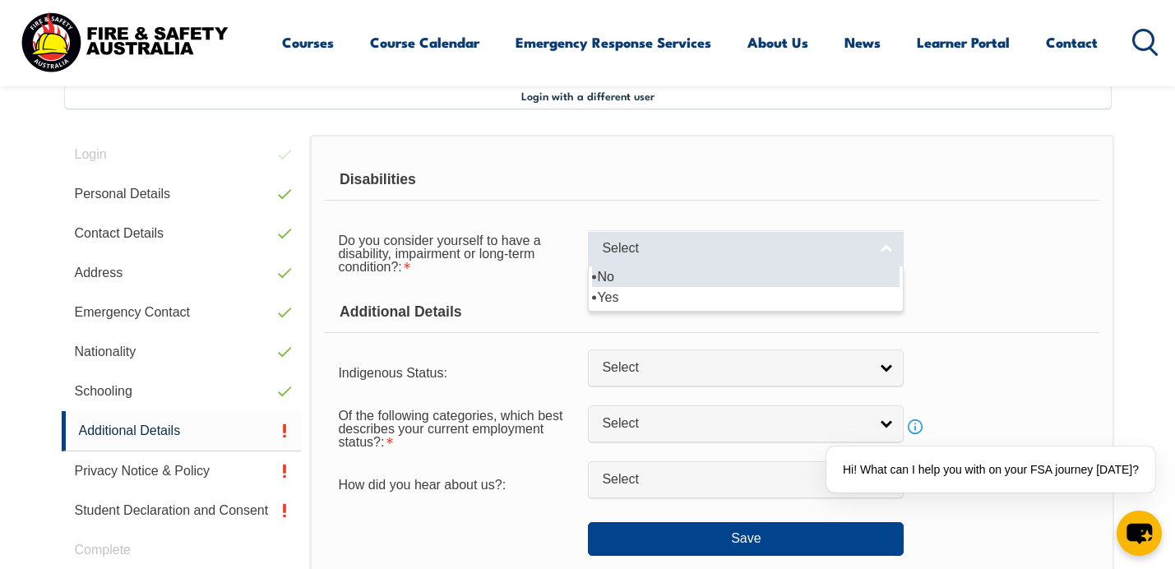
click at [668, 252] on span "Select" at bounding box center [735, 248] width 266 height 17
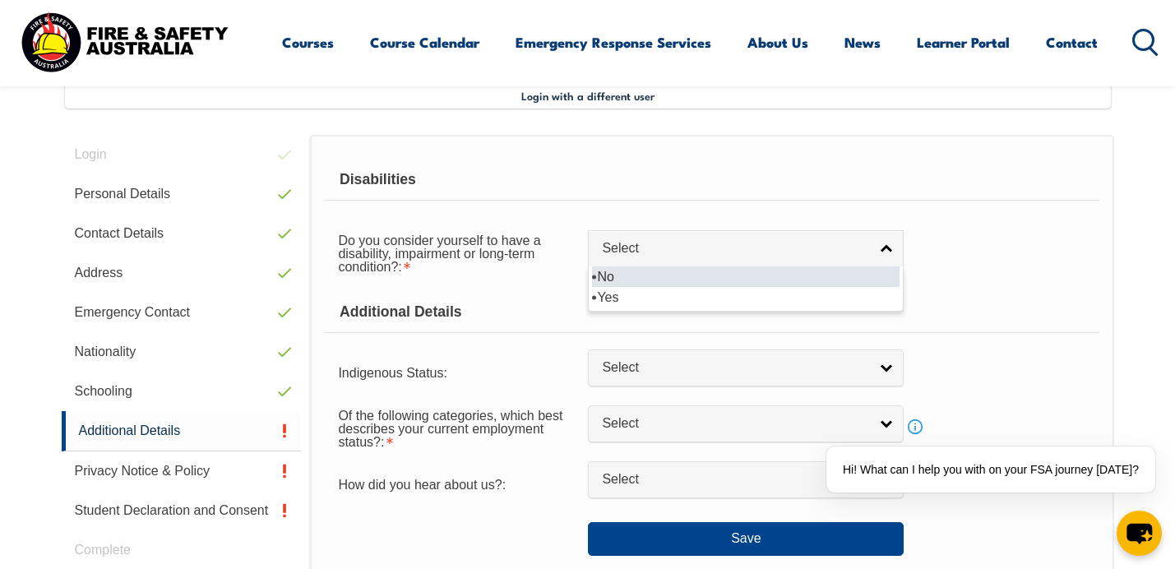
click at [642, 275] on li "No" at bounding box center [745, 276] width 307 height 21
select select "false"
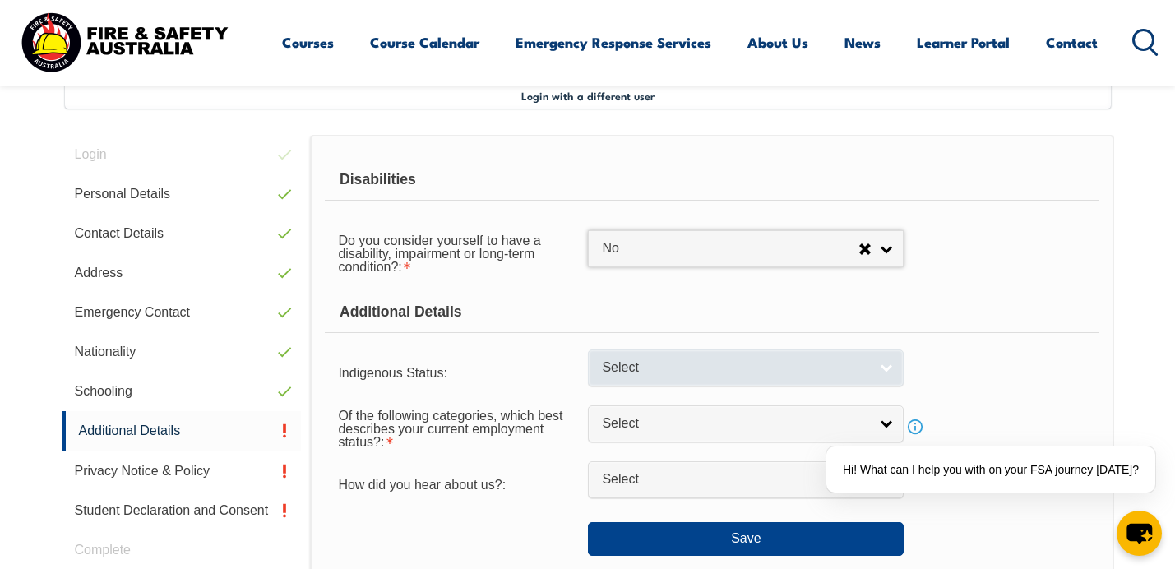
click at [613, 367] on span "Select" at bounding box center [735, 367] width 266 height 17
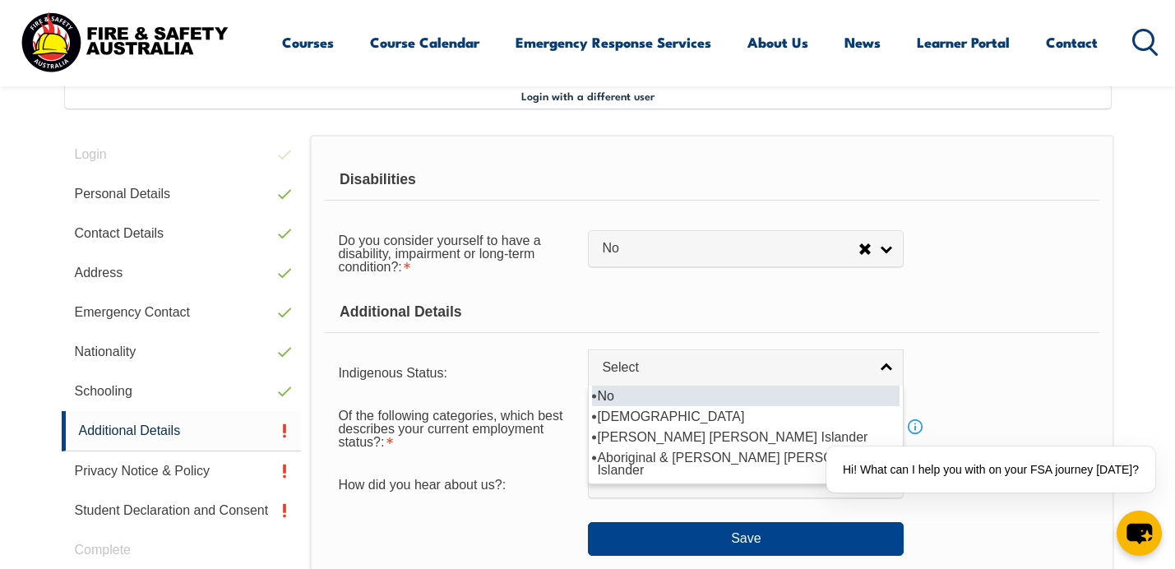
click at [606, 395] on li "No" at bounding box center [745, 396] width 307 height 21
select select "4"
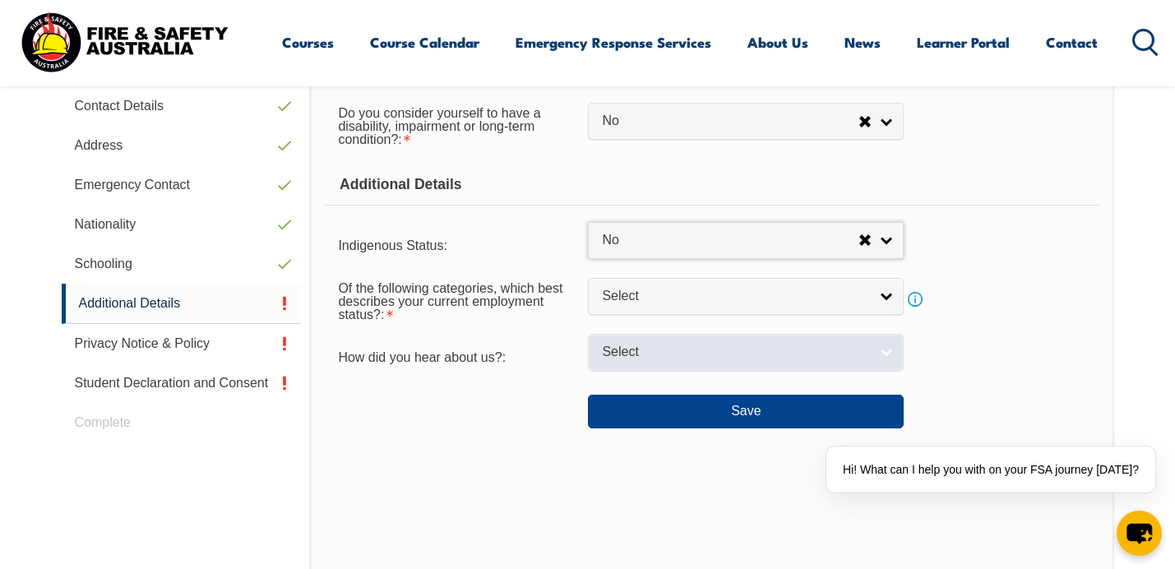
scroll to position [589, 0]
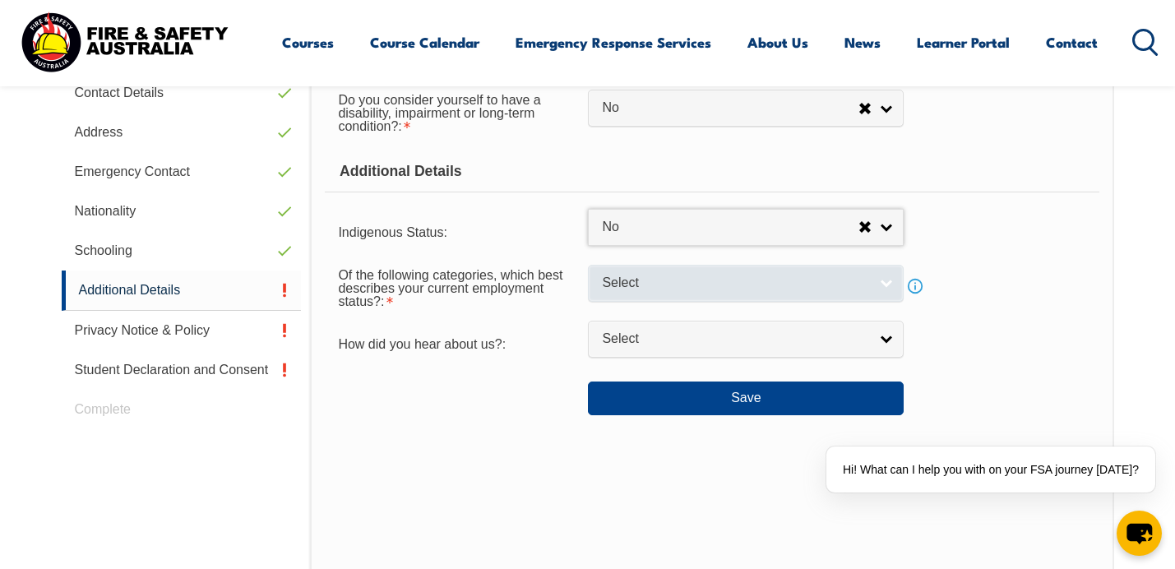
click at [714, 285] on span "Select" at bounding box center [735, 283] width 266 height 17
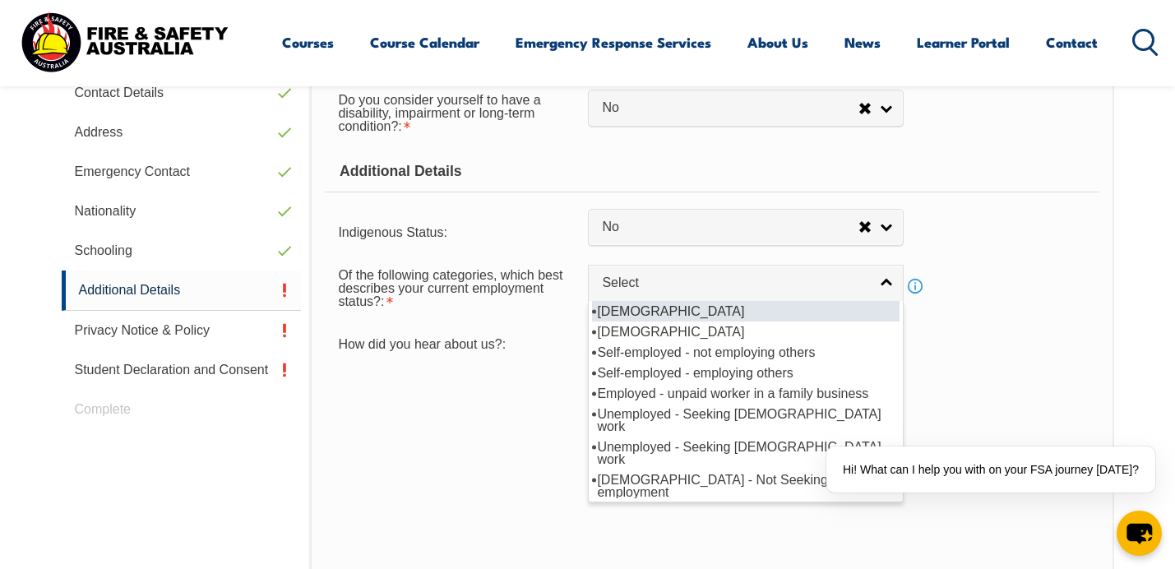
click at [674, 312] on li "Full-time employee" at bounding box center [745, 311] width 307 height 21
select select "1"
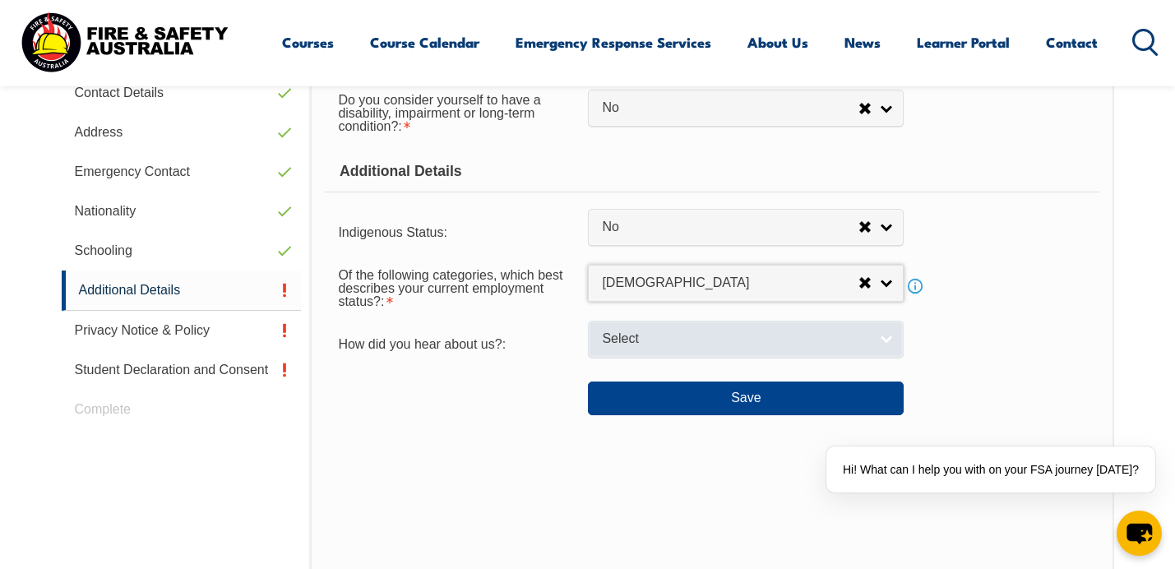
click at [629, 351] on link "Select" at bounding box center [746, 339] width 316 height 37
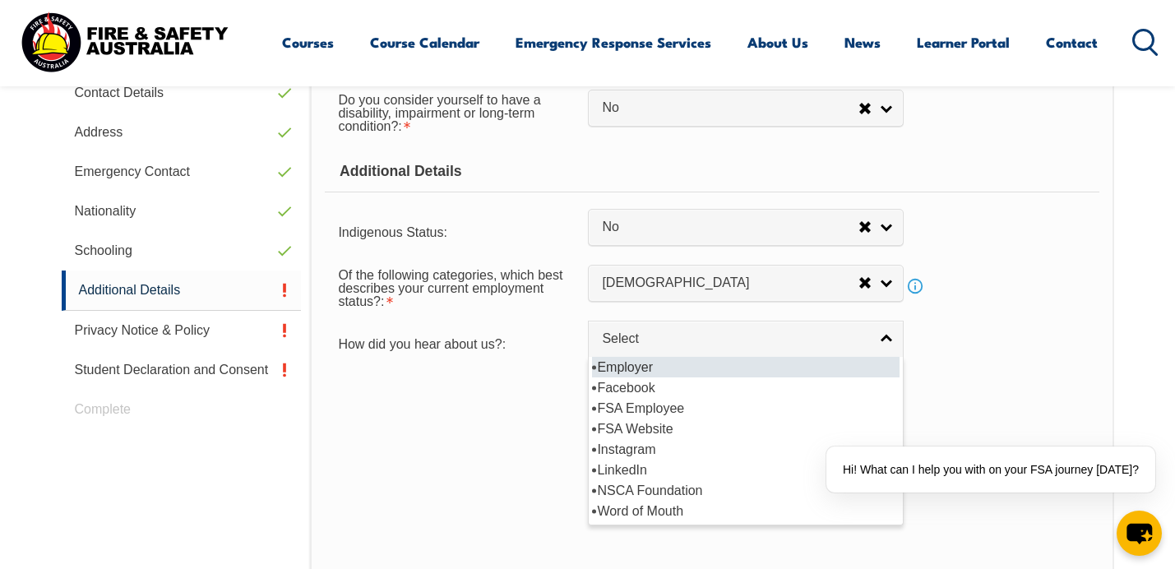
click at [686, 369] on li "Employer" at bounding box center [745, 367] width 307 height 21
select select "8019"
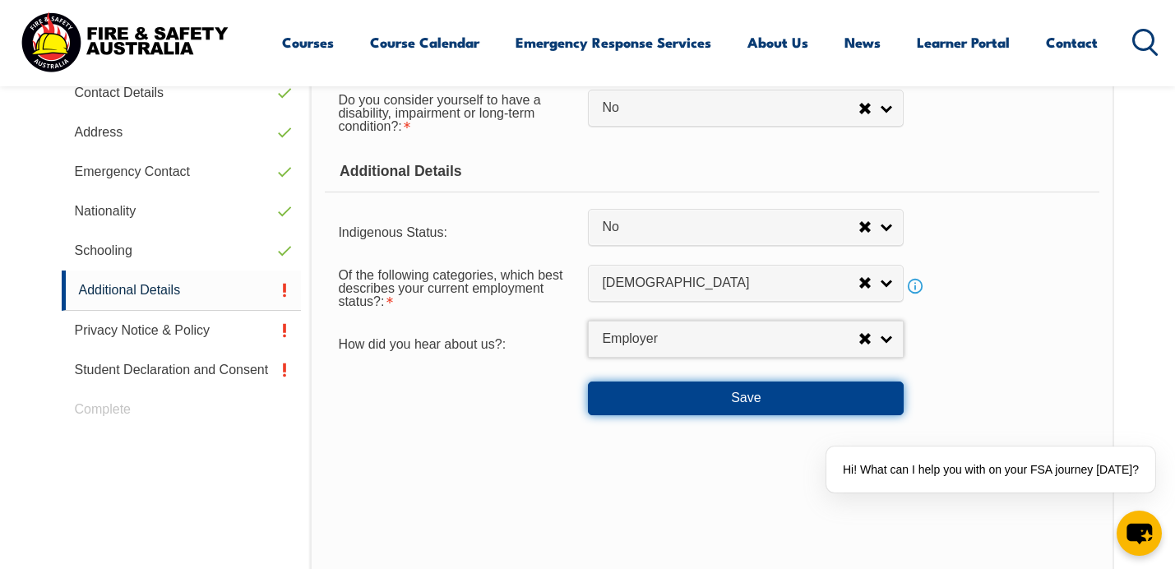
click at [683, 395] on button "Save" at bounding box center [746, 397] width 316 height 33
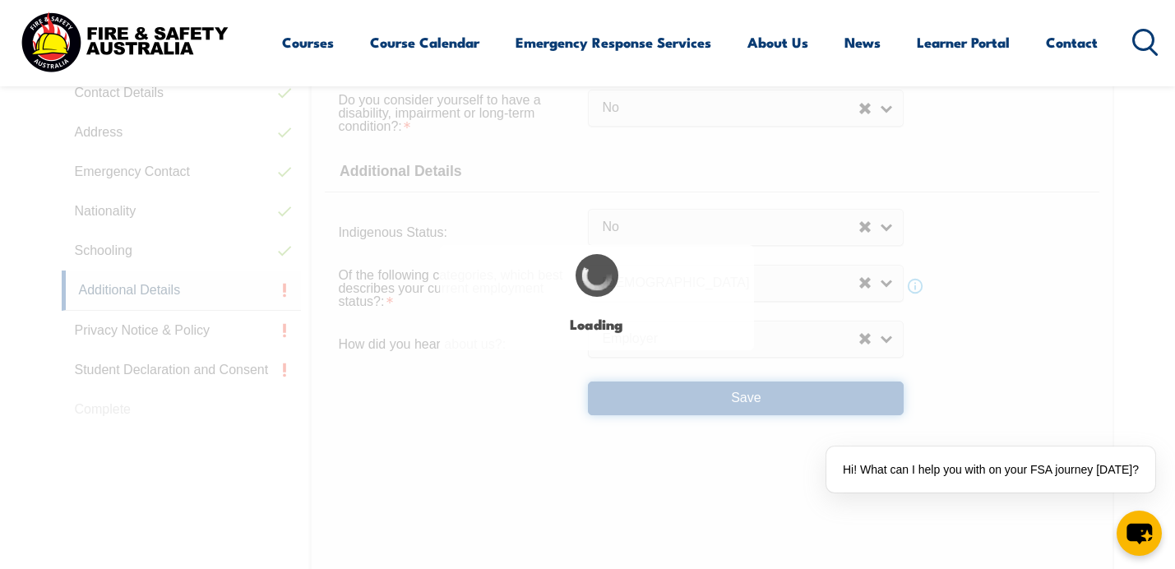
select select "false"
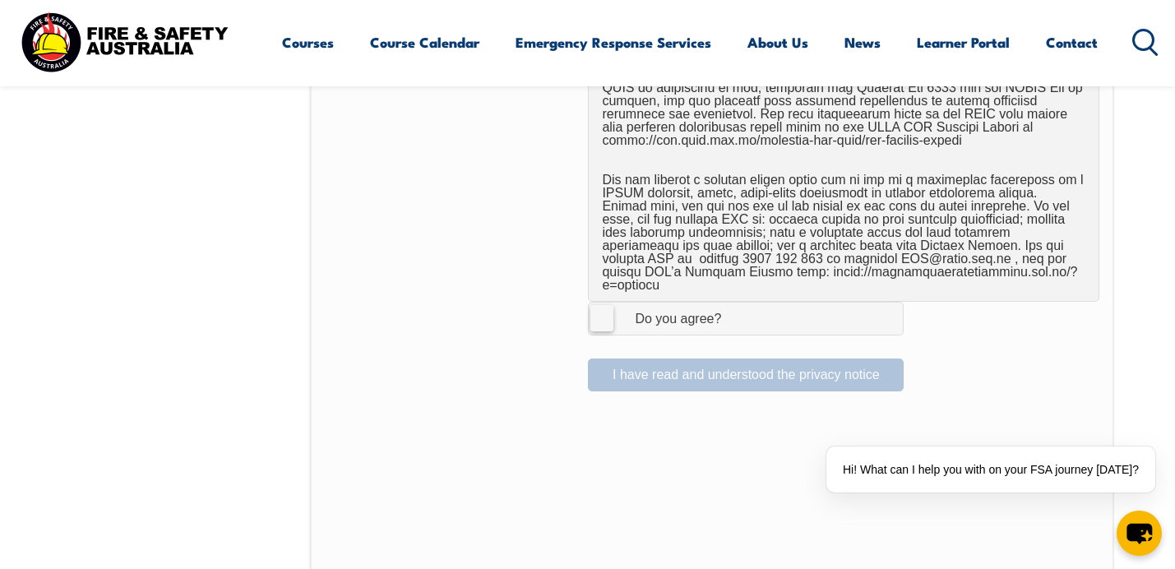
scroll to position [1112, 0]
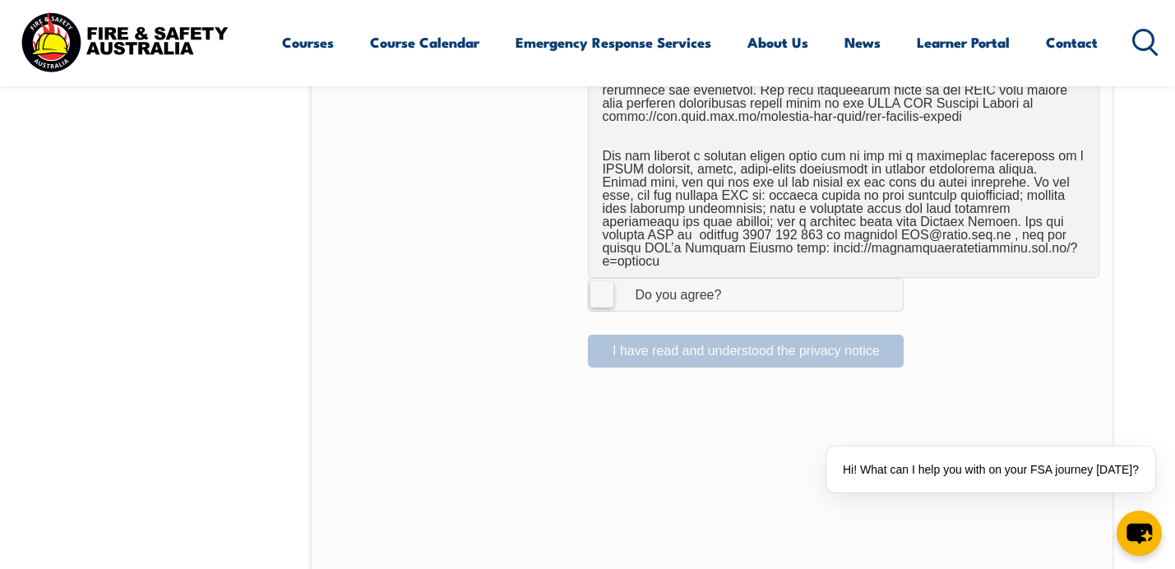
click at [612, 281] on label "I Agree Do you agree?" at bounding box center [746, 294] width 316 height 33
click at [734, 281] on input "I Agree Do you agree?" at bounding box center [748, 294] width 28 height 31
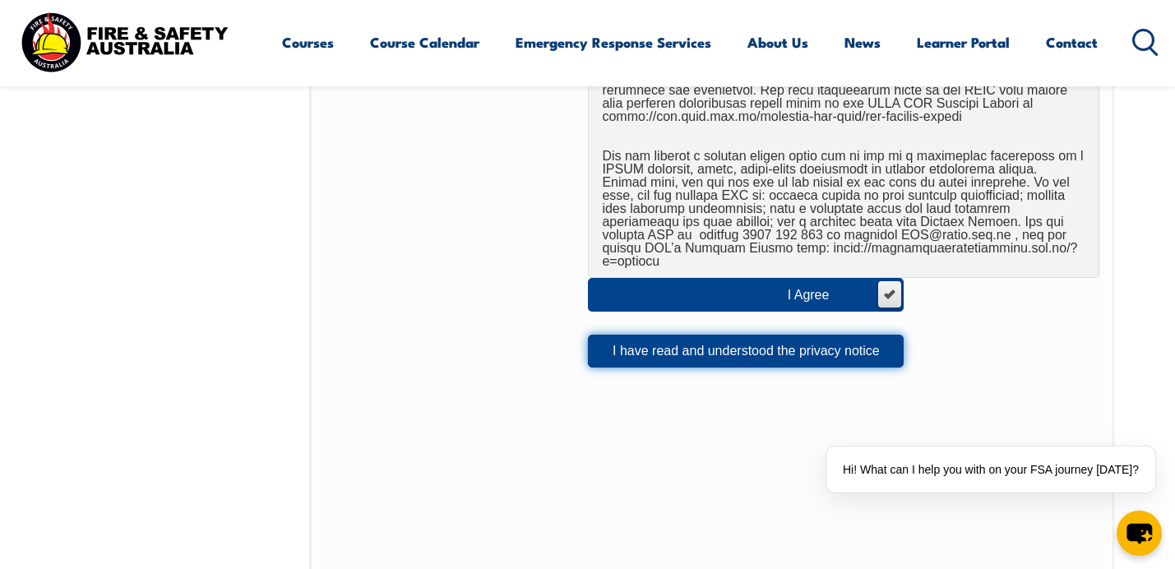
click at [626, 335] on button "I have read and understood the privacy notice" at bounding box center [746, 351] width 316 height 33
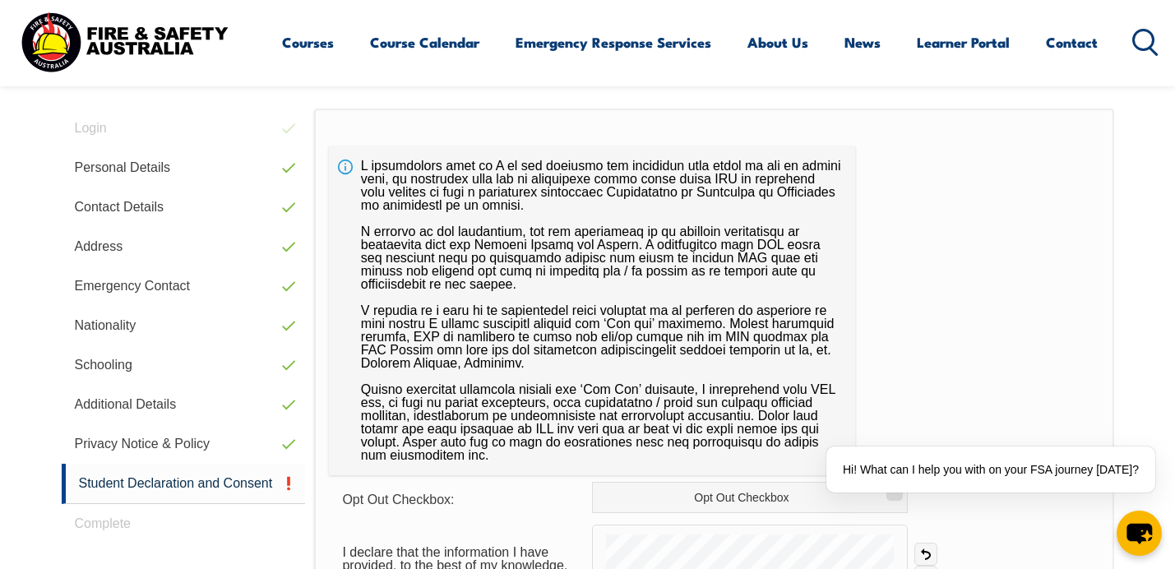
scroll to position [448, 0]
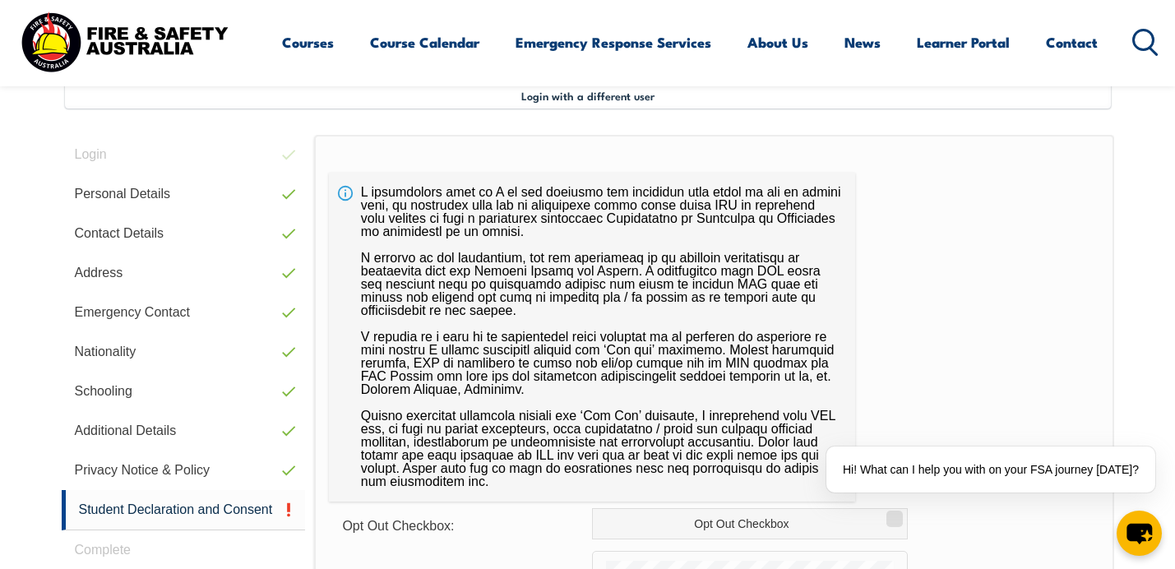
drag, startPoint x: 626, startPoint y: 334, endPoint x: 725, endPoint y: 155, distance: 204.3
click at [724, 156] on div "Opt Out Checkbox: Opt Out Checkbox I declare that the information I have provid…" at bounding box center [713, 552] width 799 height 834
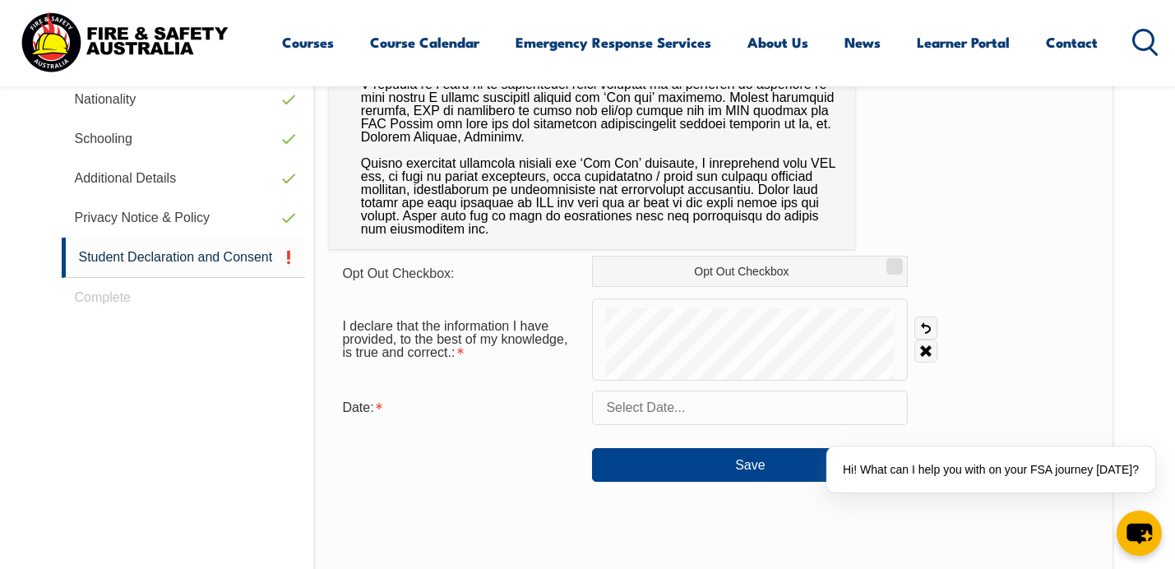
scroll to position [702, 0]
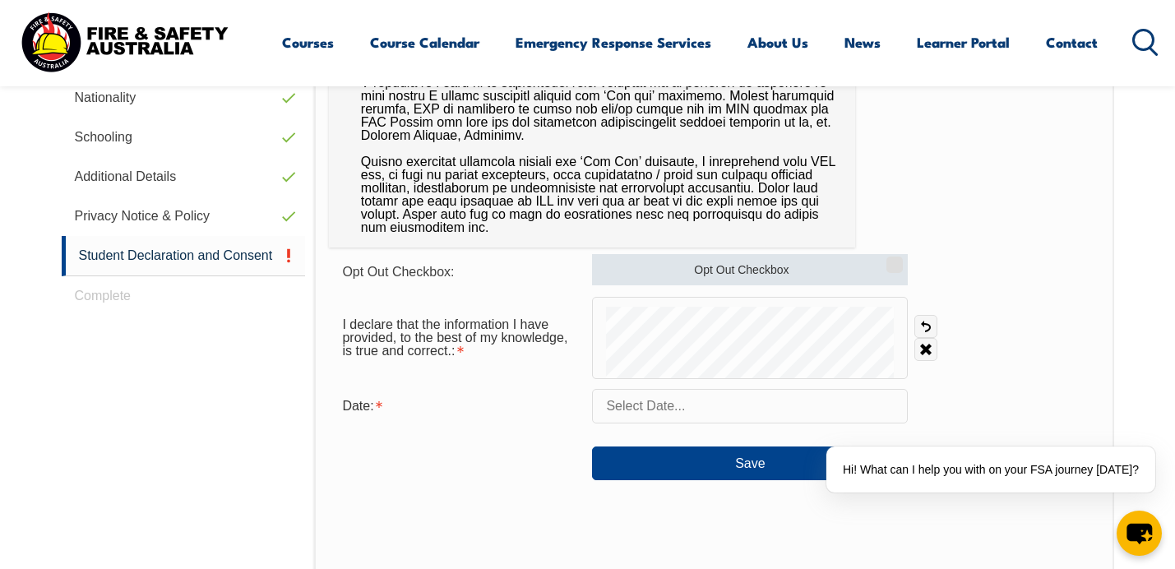
click at [895, 260] on input "Opt Out Checkbox" at bounding box center [892, 259] width 10 height 2
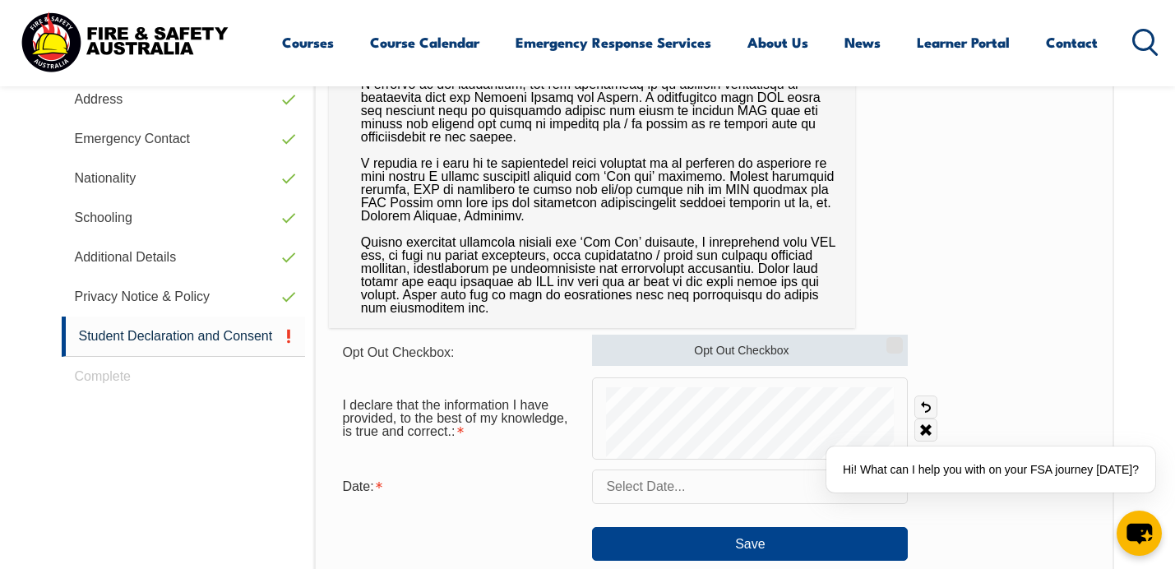
scroll to position [618, 0]
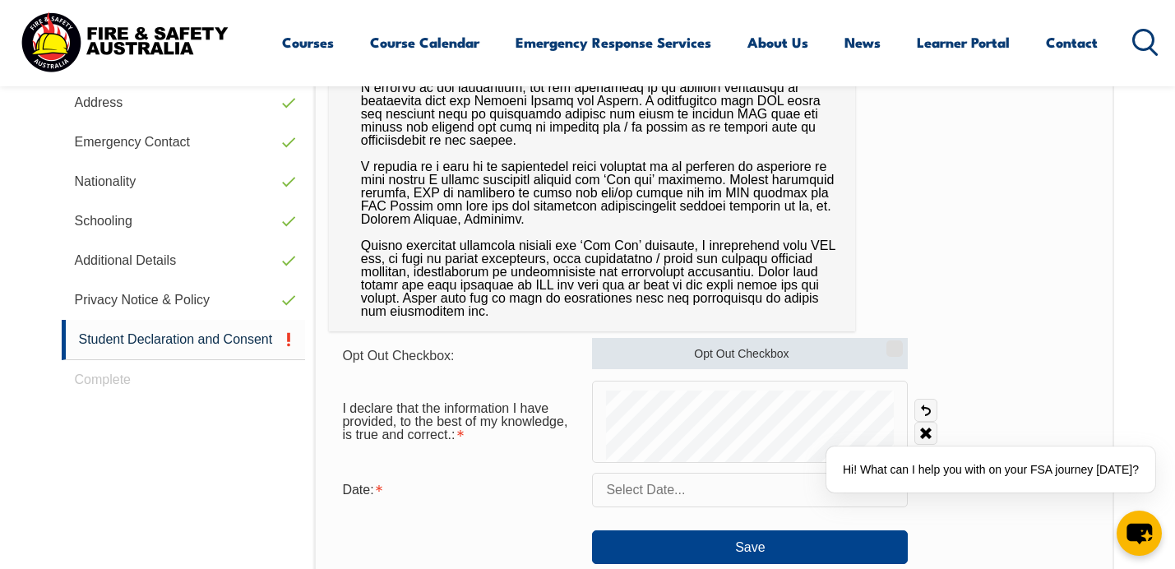
click at [764, 350] on label "Opt Out Checkbox" at bounding box center [750, 353] width 316 height 31
click at [887, 344] on input "Opt Out Checkbox" at bounding box center [892, 343] width 10 height 2
click at [764, 350] on label "Opt Out Checkbox" at bounding box center [750, 353] width 316 height 31
click at [887, 344] on input "Opt Out Checkbox" at bounding box center [892, 343] width 10 height 2
checkbox input "false"
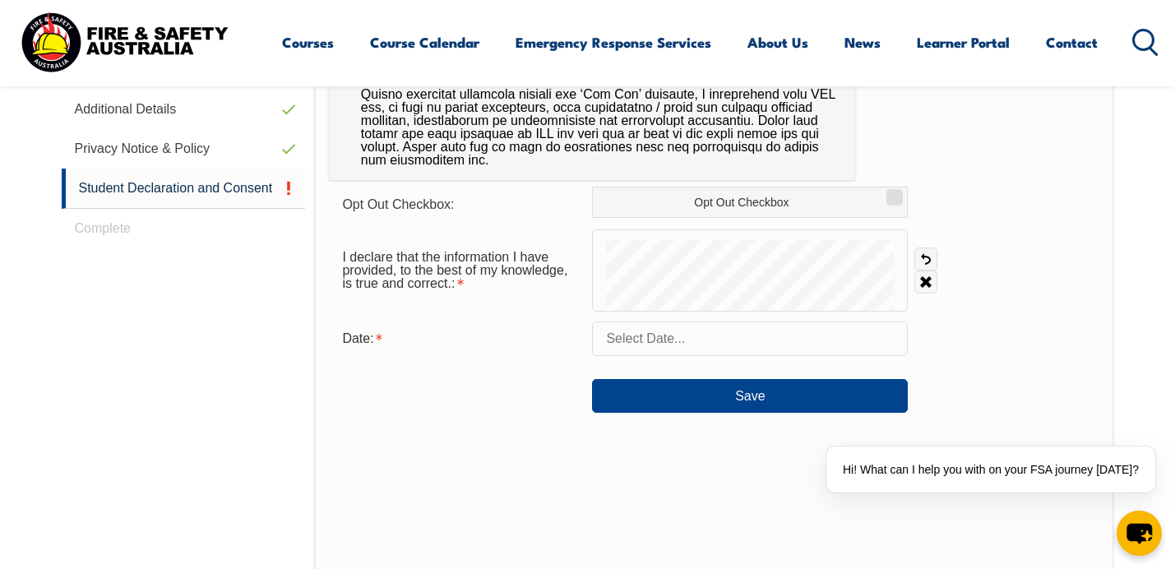
scroll to position [764, 0]
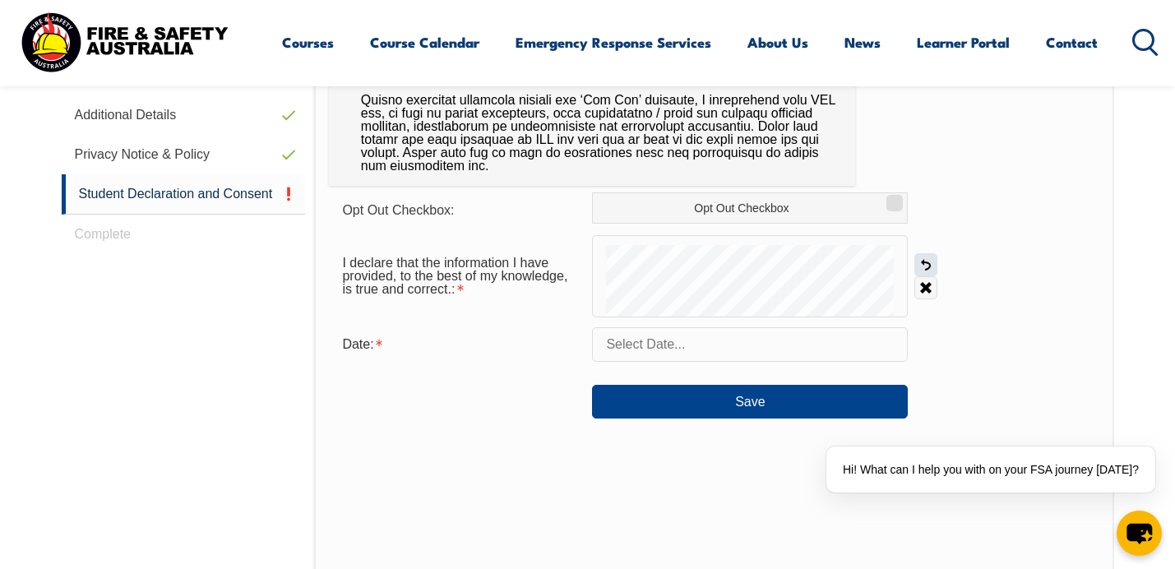
click at [927, 259] on link "Undo" at bounding box center [925, 264] width 23 height 23
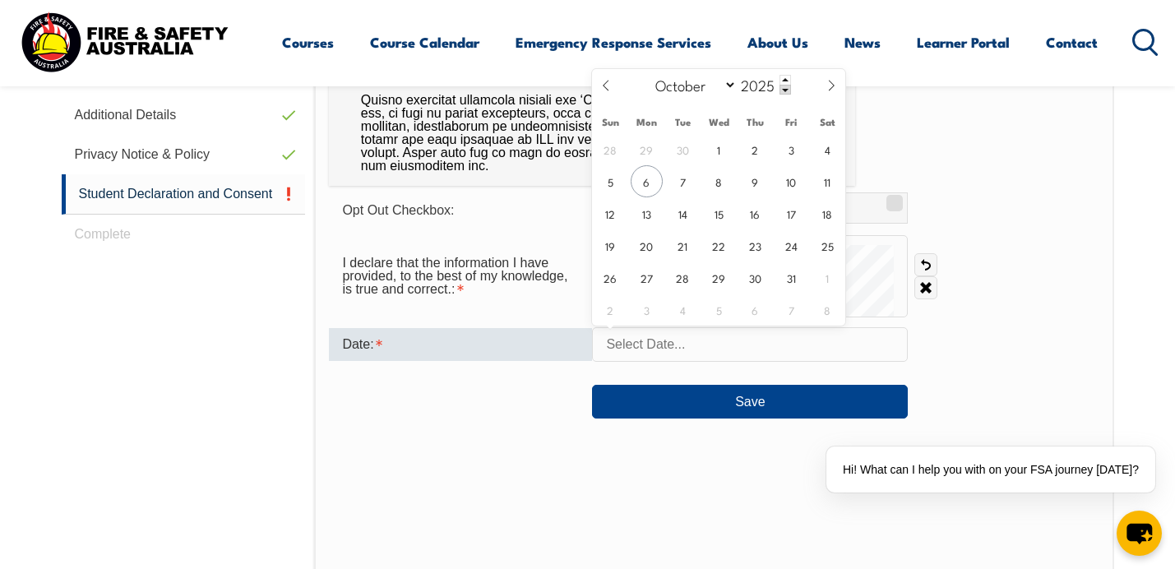
click at [737, 340] on input "text" at bounding box center [750, 344] width 316 height 35
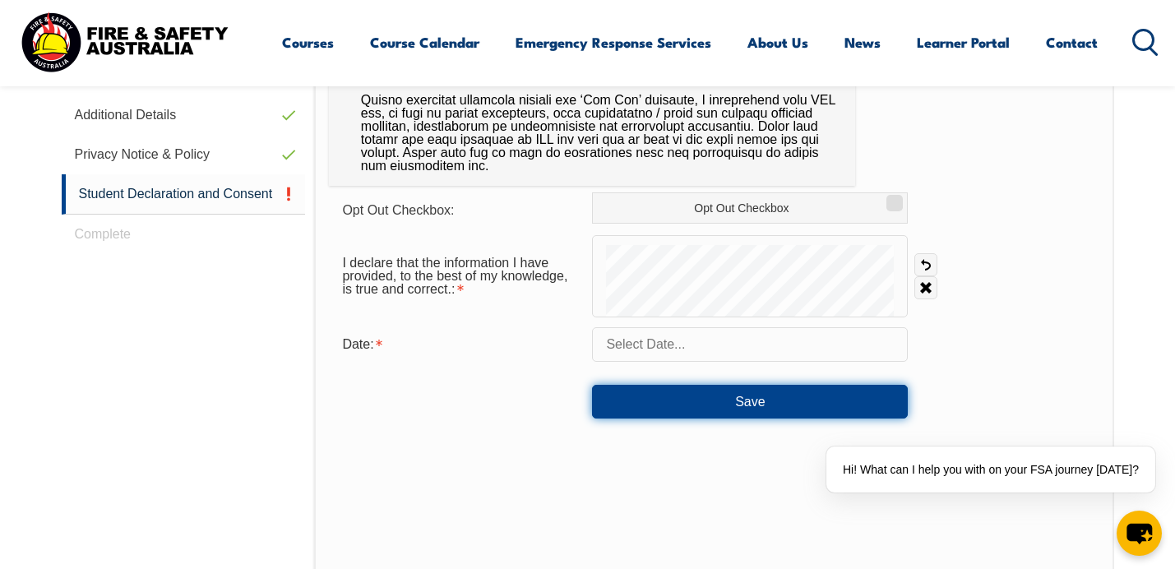
click at [638, 387] on button "Save" at bounding box center [750, 401] width 316 height 33
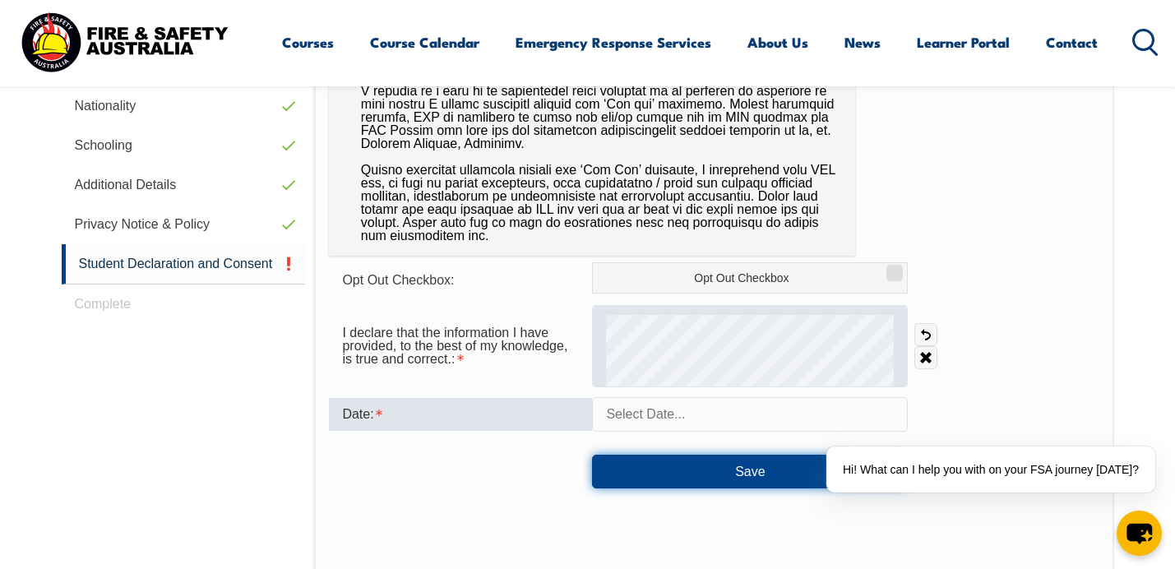
scroll to position [703, 0]
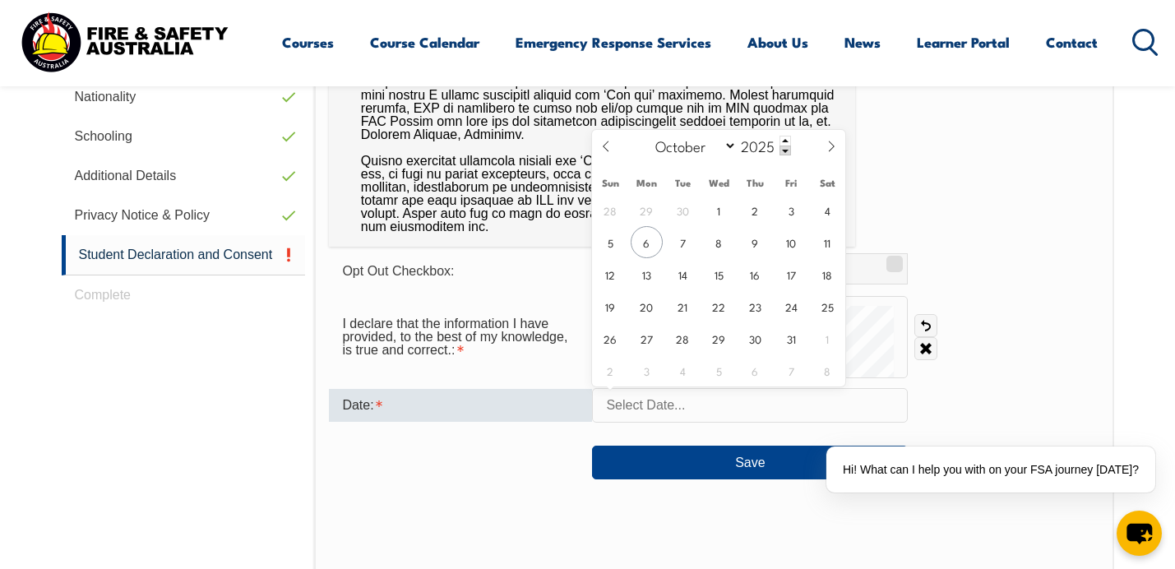
click at [622, 398] on input "text" at bounding box center [750, 405] width 316 height 35
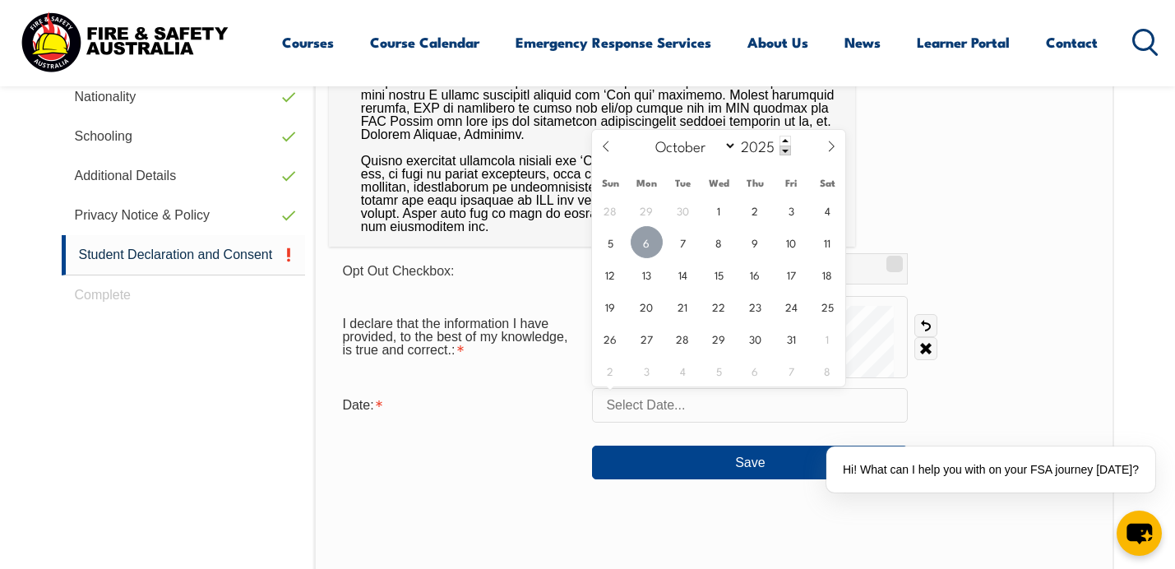
click at [654, 243] on span "6" at bounding box center [647, 242] width 32 height 32
type input "October 6, 2025"
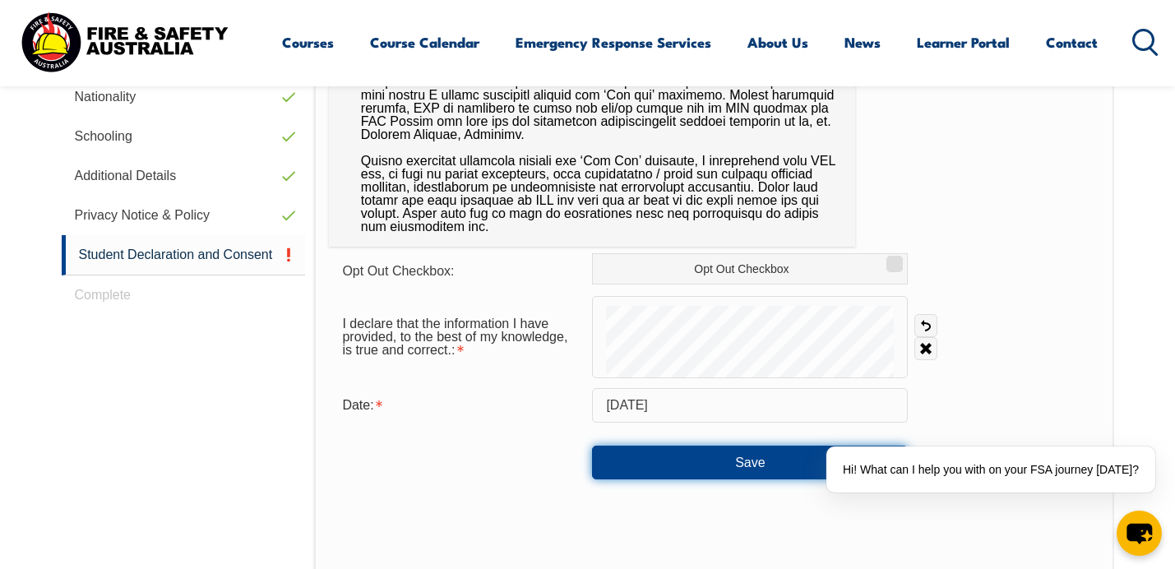
click at [657, 473] on button "Save" at bounding box center [750, 462] width 316 height 33
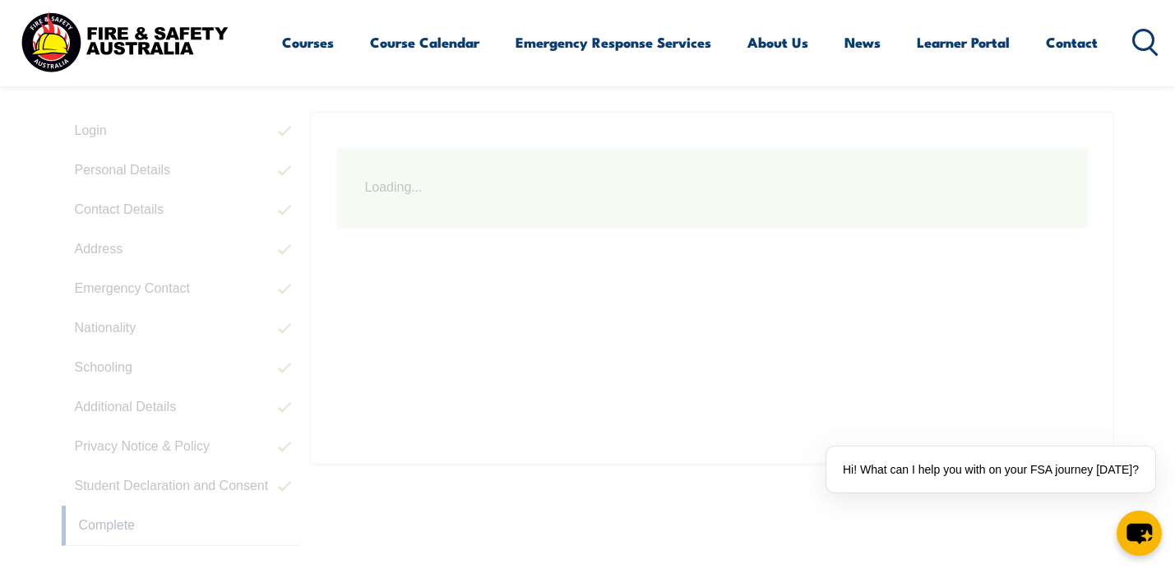
scroll to position [459, 0]
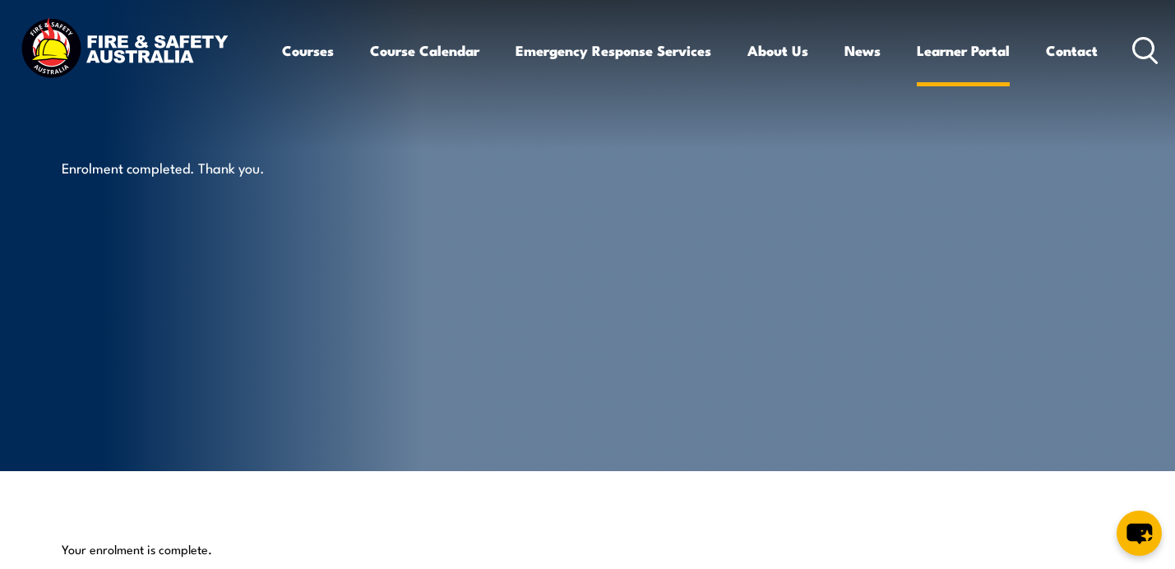
click at [983, 63] on link "Learner Portal" at bounding box center [963, 51] width 93 height 44
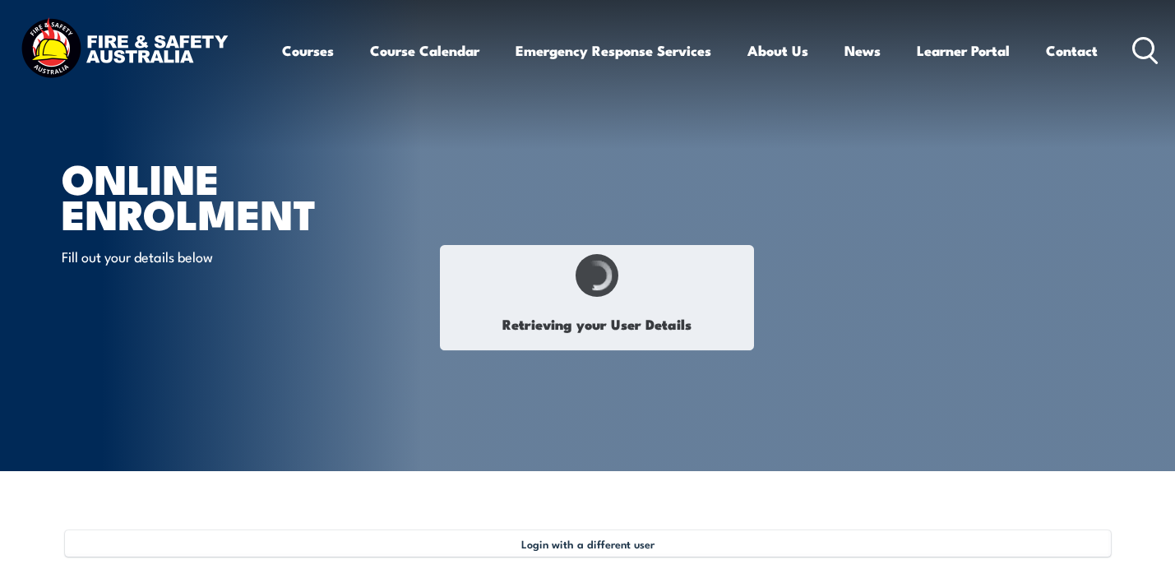
select select "Mr"
type input "Geordie"
type input "Nicholas"
type input "Angelakos"
type input "May 8, 1995"
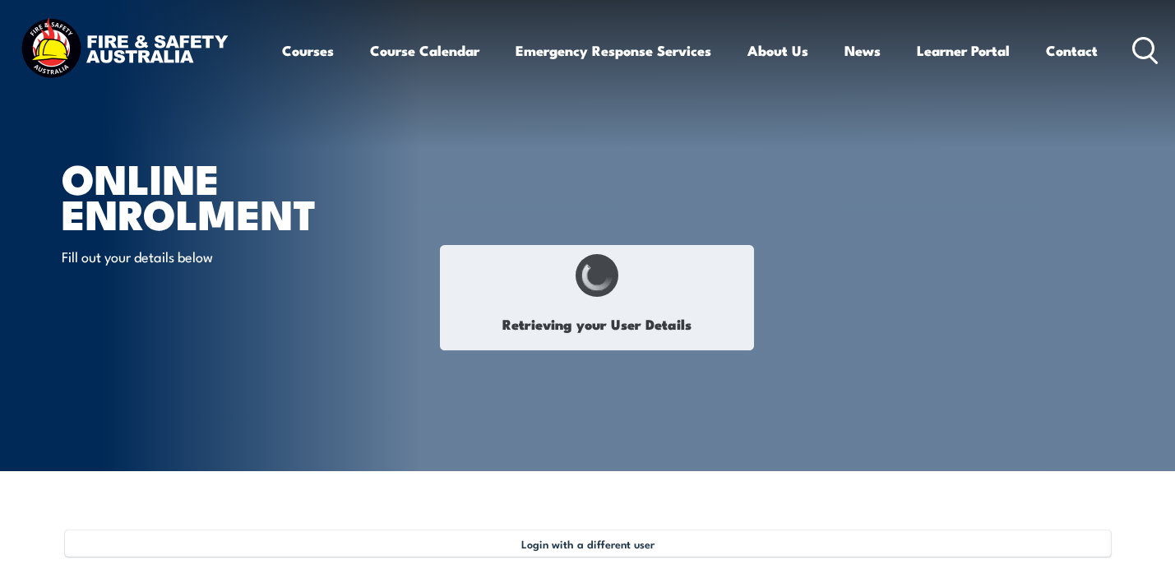
type input "4LEWRWJJ7J"
select select "M"
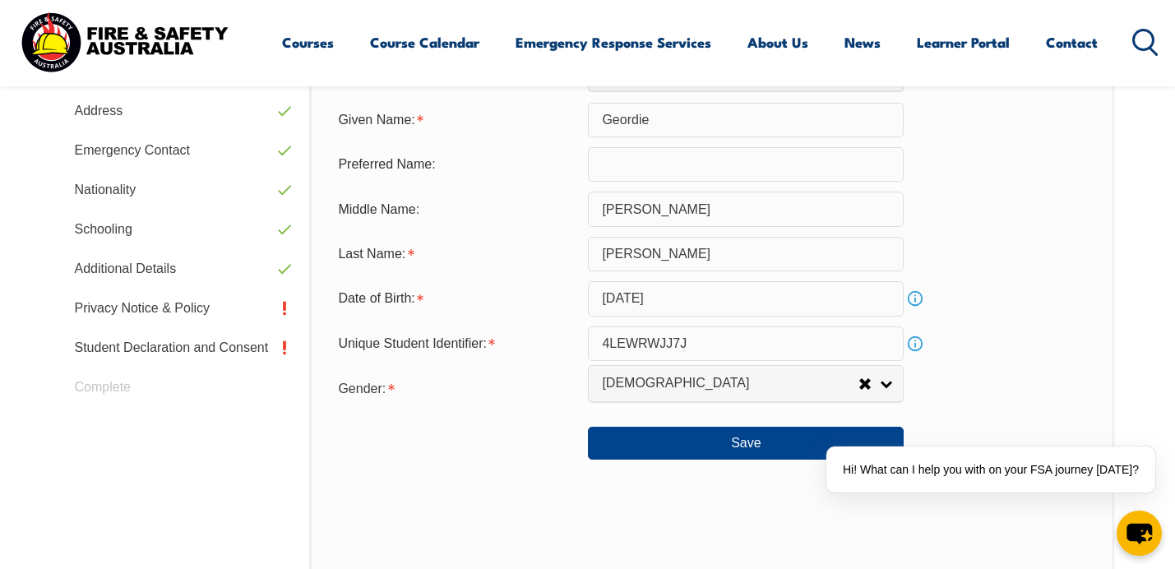
scroll to position [610, 0]
click at [632, 449] on button "Save" at bounding box center [746, 443] width 316 height 33
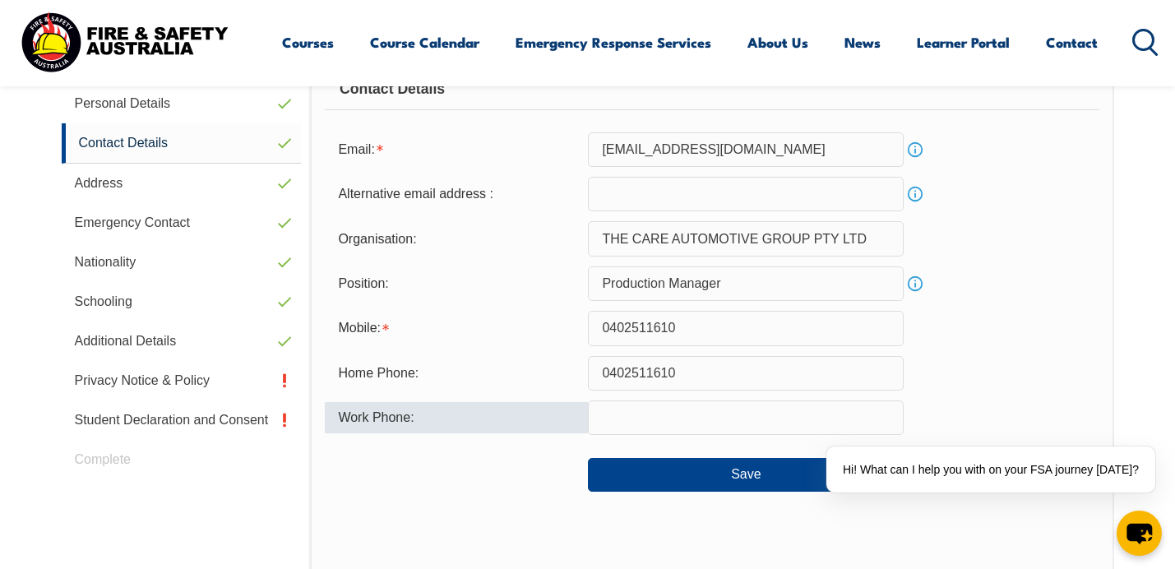
scroll to position [543, 0]
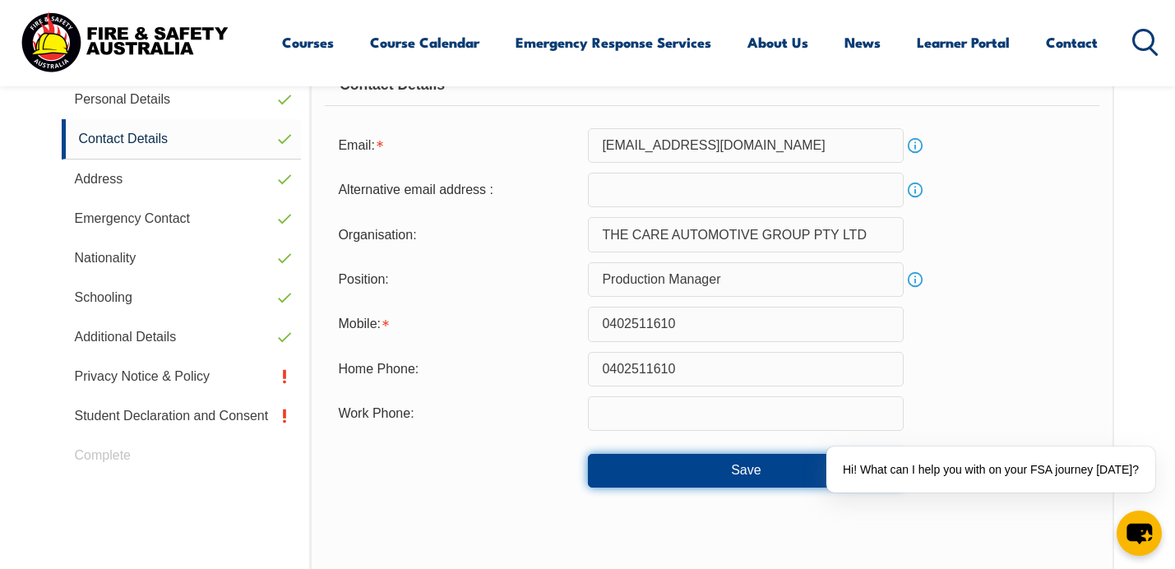
click at [649, 467] on button "Save" at bounding box center [746, 470] width 316 height 33
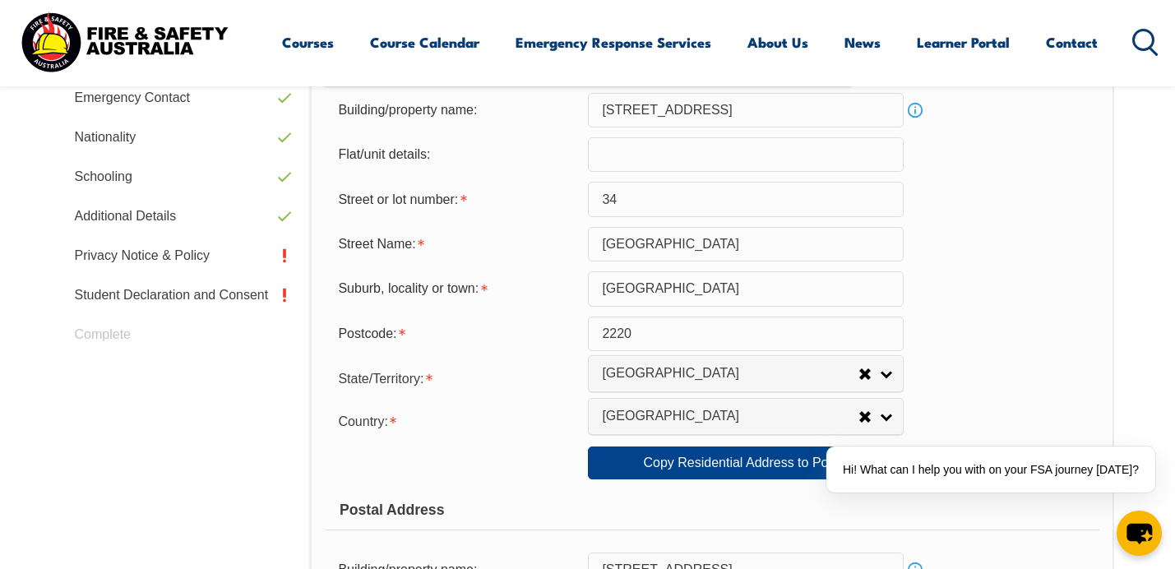
scroll to position [667, 0]
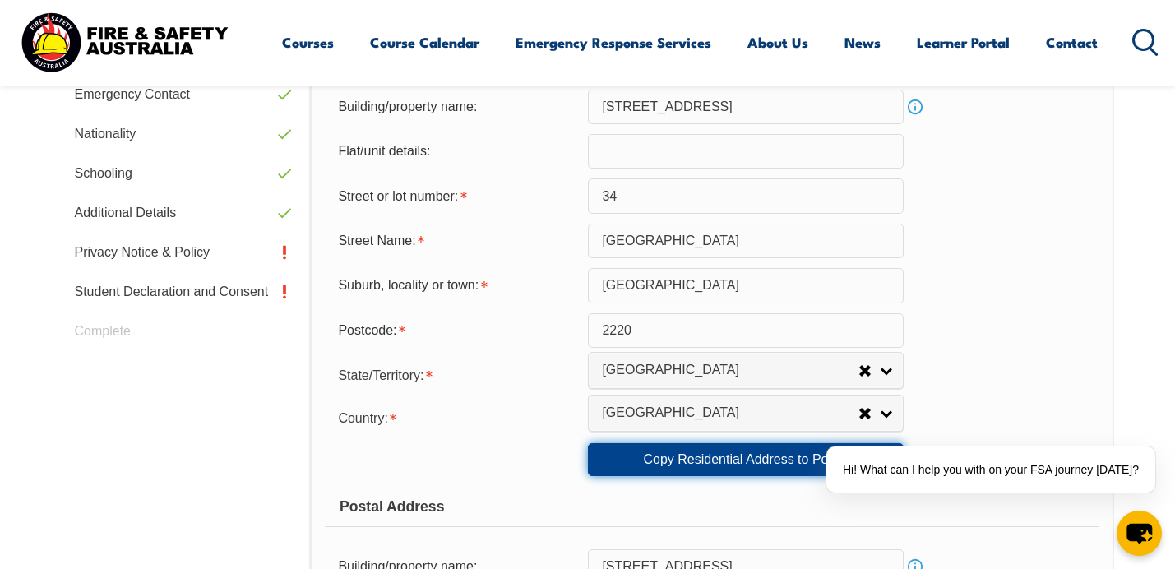
click at [649, 467] on link "Copy Residential Address to Postal" at bounding box center [746, 459] width 316 height 33
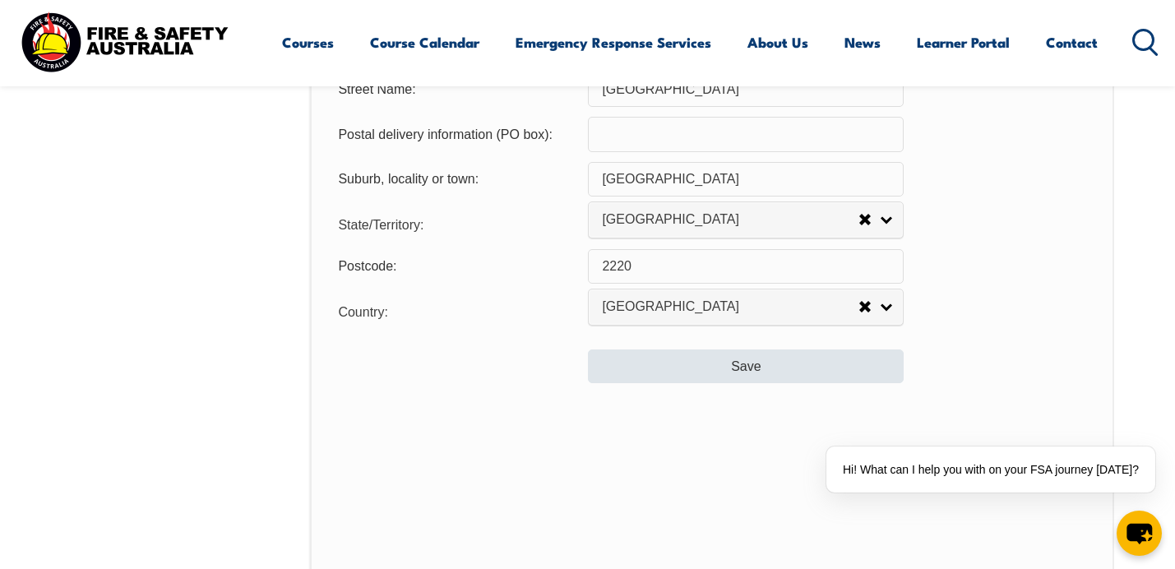
scroll to position [1278, 0]
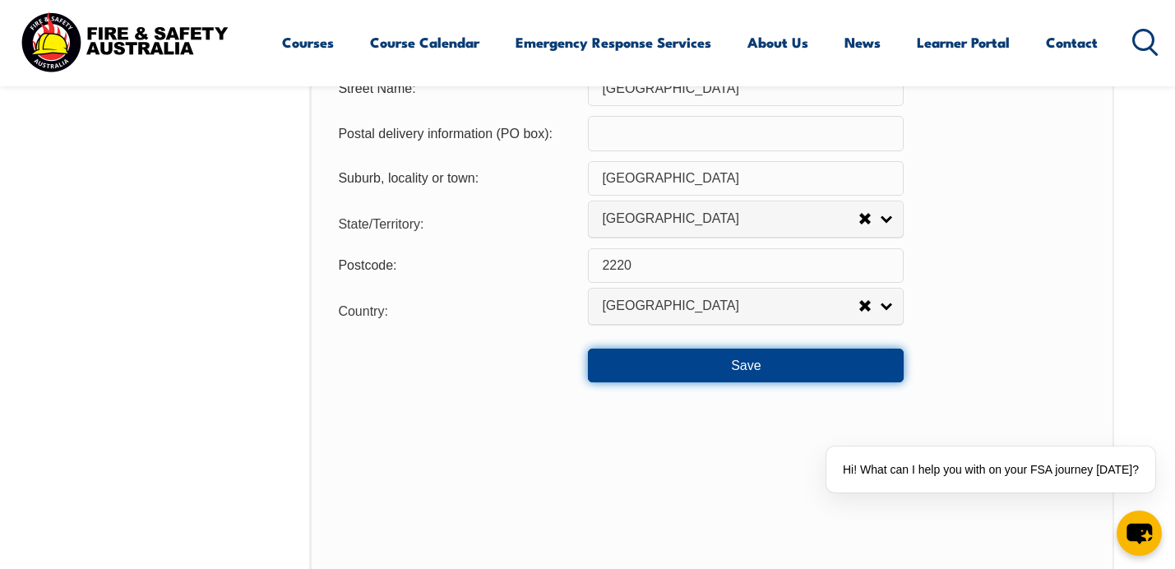
click at [637, 371] on button "Save" at bounding box center [746, 365] width 316 height 33
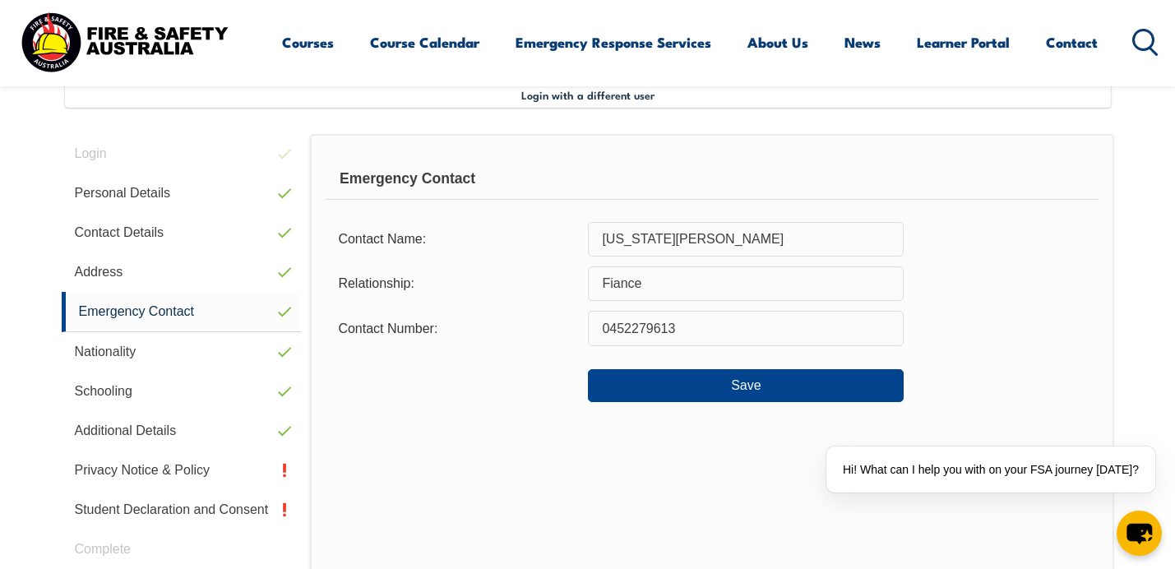
scroll to position [448, 0]
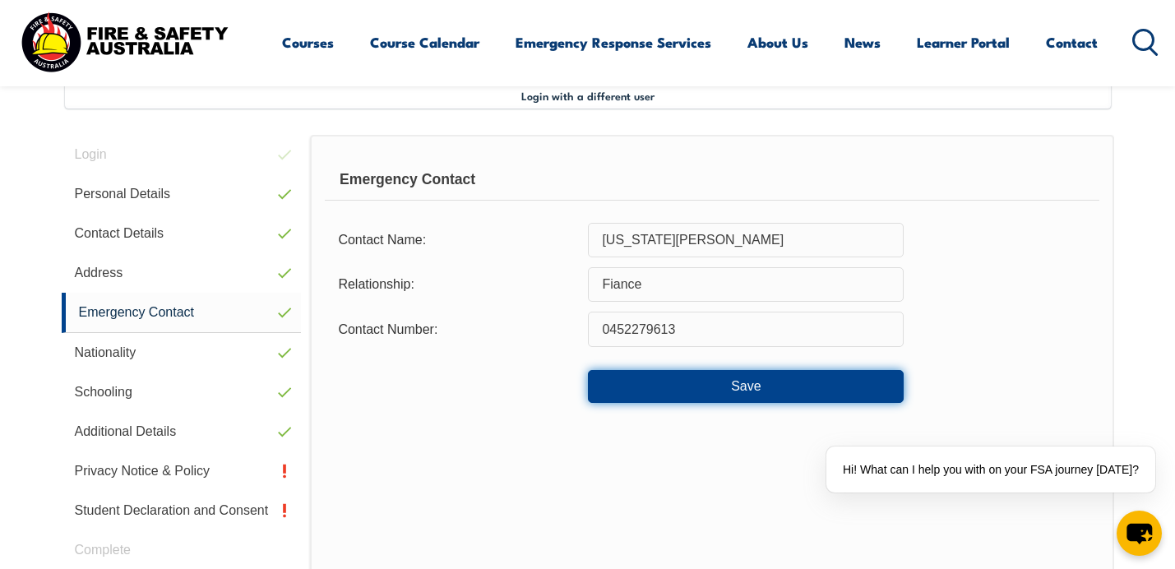
click at [637, 398] on button "Save" at bounding box center [746, 386] width 316 height 33
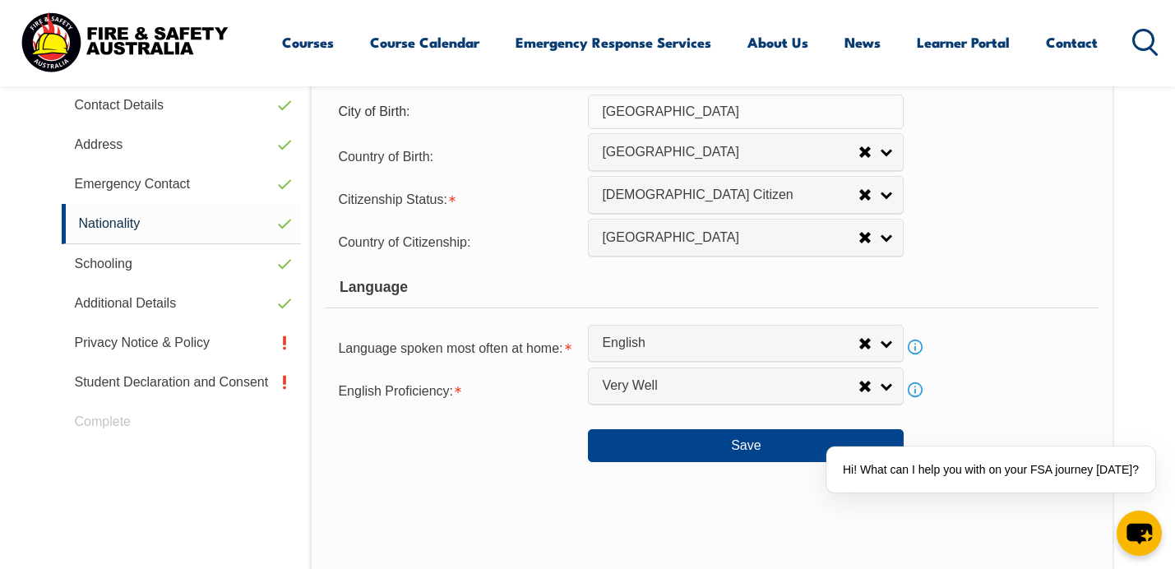
scroll to position [583, 0]
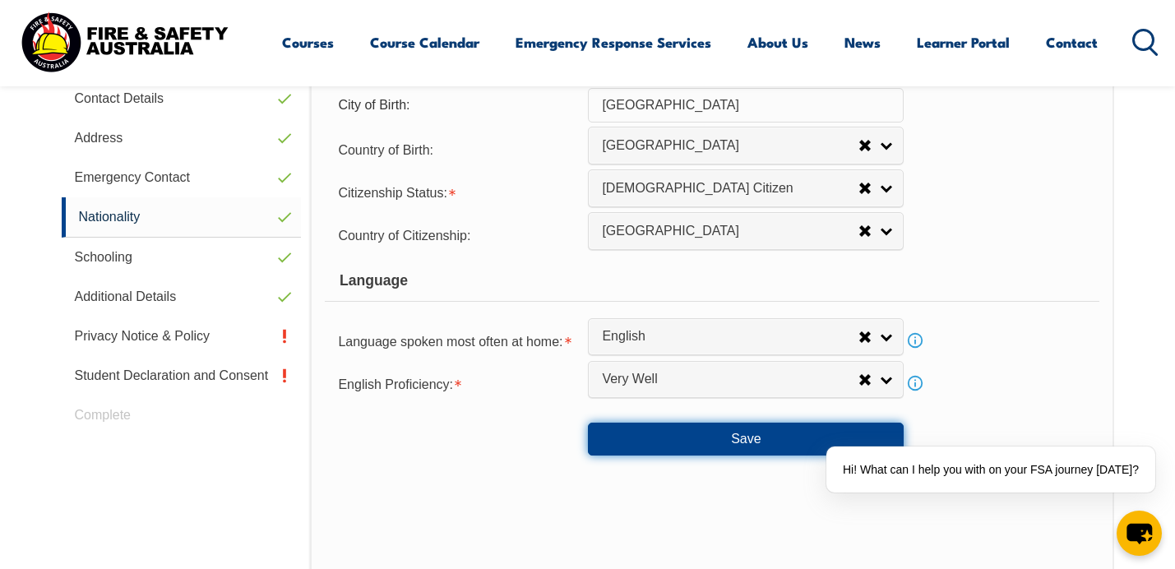
click at [643, 437] on button "Save" at bounding box center [746, 439] width 316 height 33
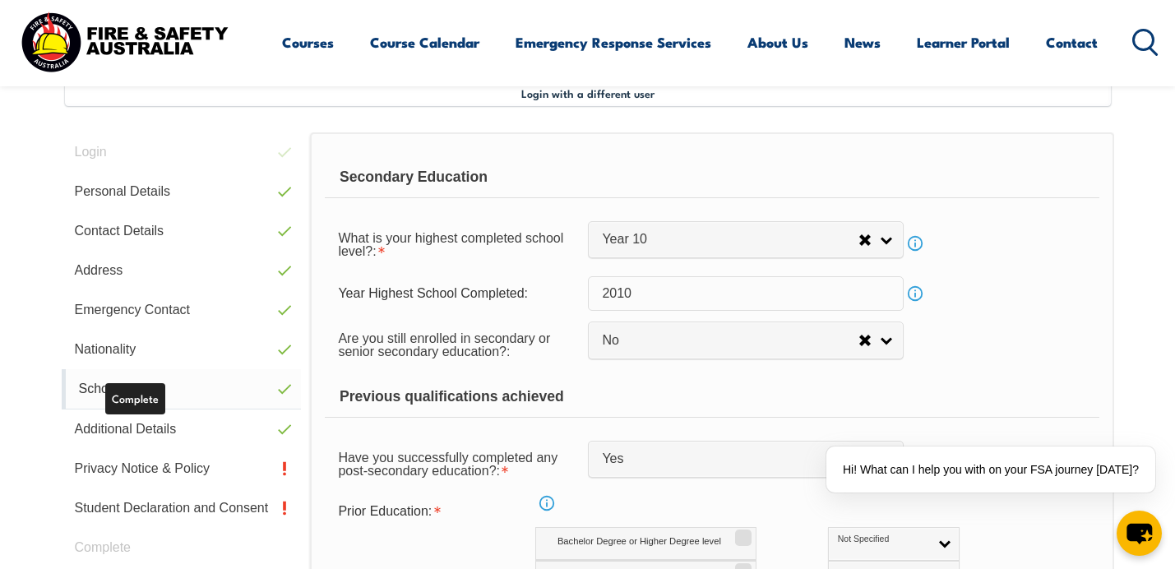
scroll to position [448, 0]
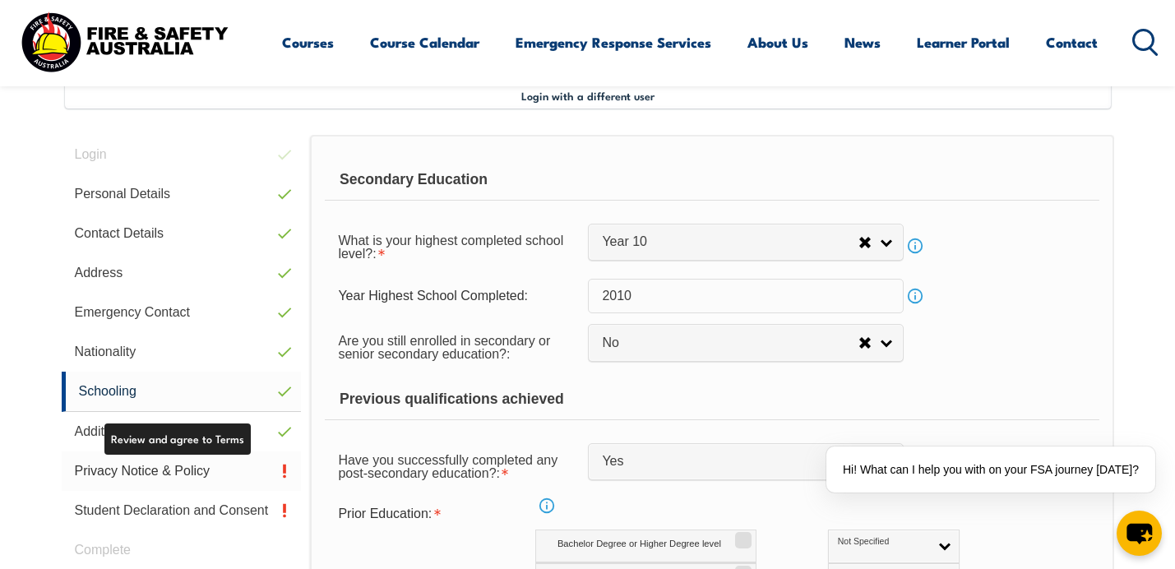
click at [222, 464] on link "Privacy Notice & Policy" at bounding box center [182, 470] width 240 height 39
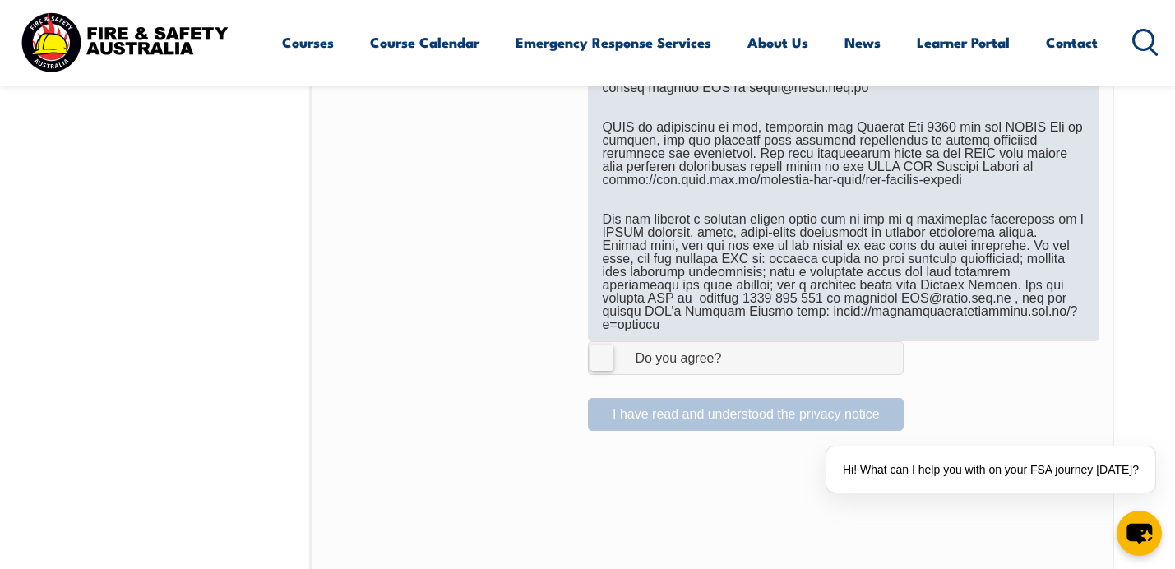
scroll to position [1050, 0]
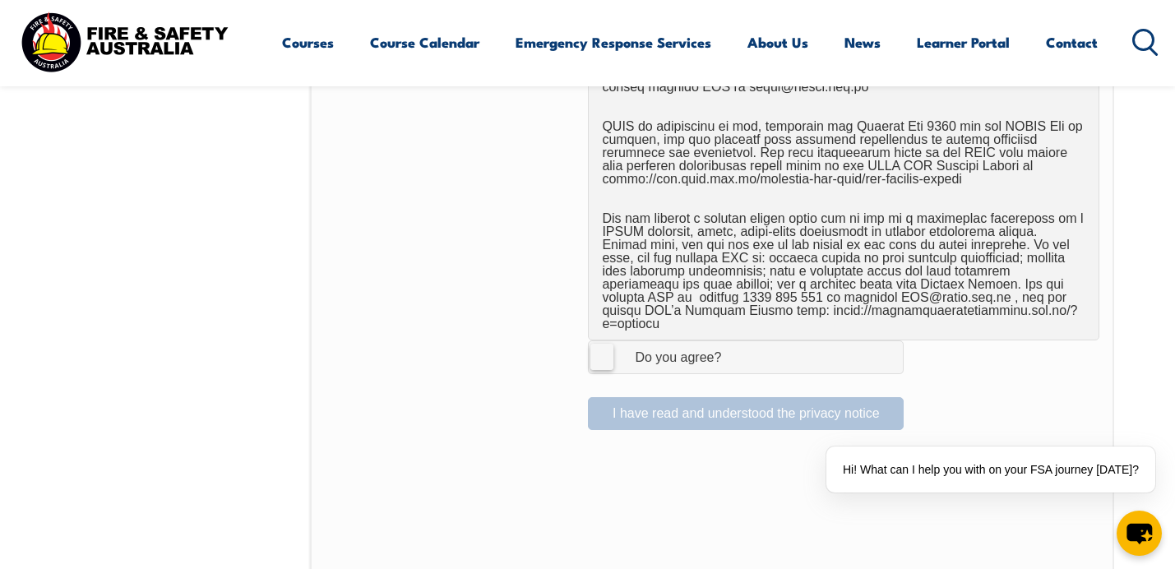
click at [602, 351] on label "I Agree Do you agree?" at bounding box center [746, 356] width 316 height 33
click at [734, 351] on input "I Agree Do you agree?" at bounding box center [748, 356] width 28 height 31
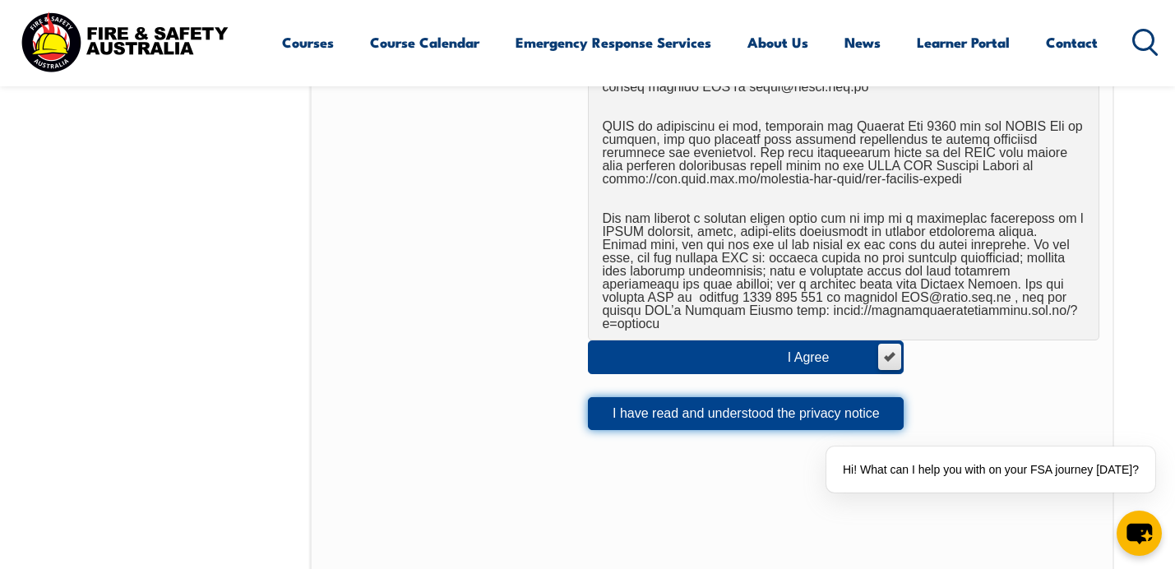
click at [746, 397] on button "I have read and understood the privacy notice" at bounding box center [746, 413] width 316 height 33
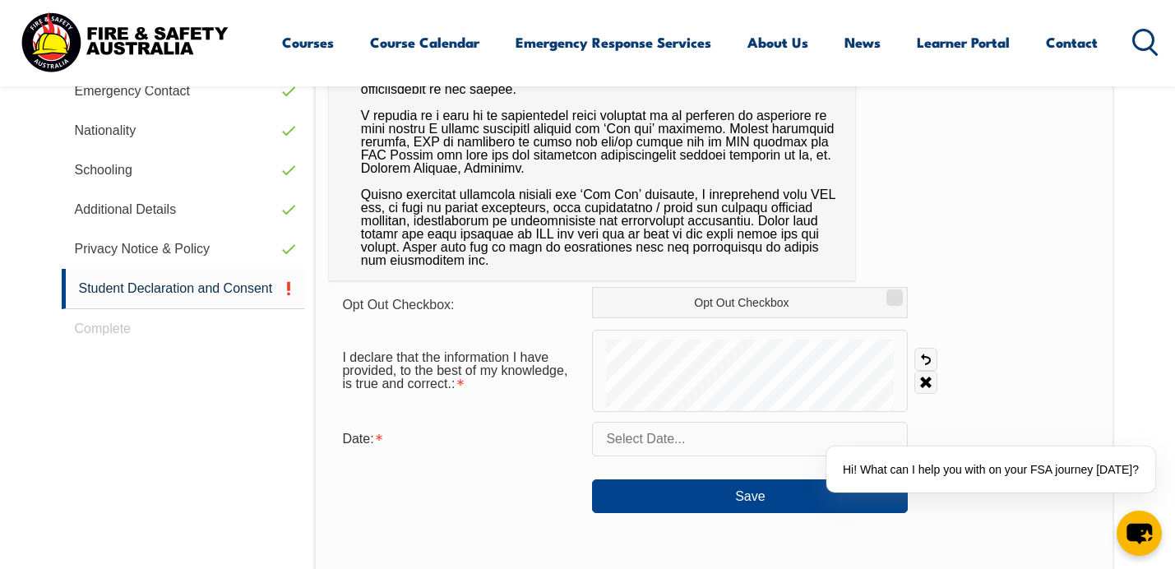
scroll to position [674, 0]
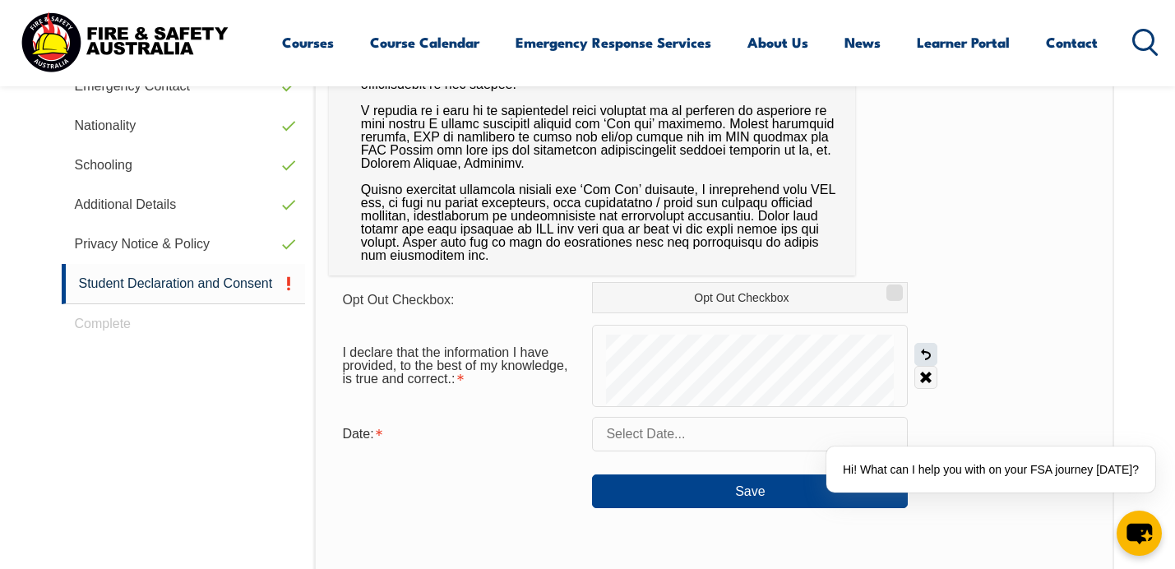
click at [925, 352] on link "Undo" at bounding box center [925, 354] width 23 height 23
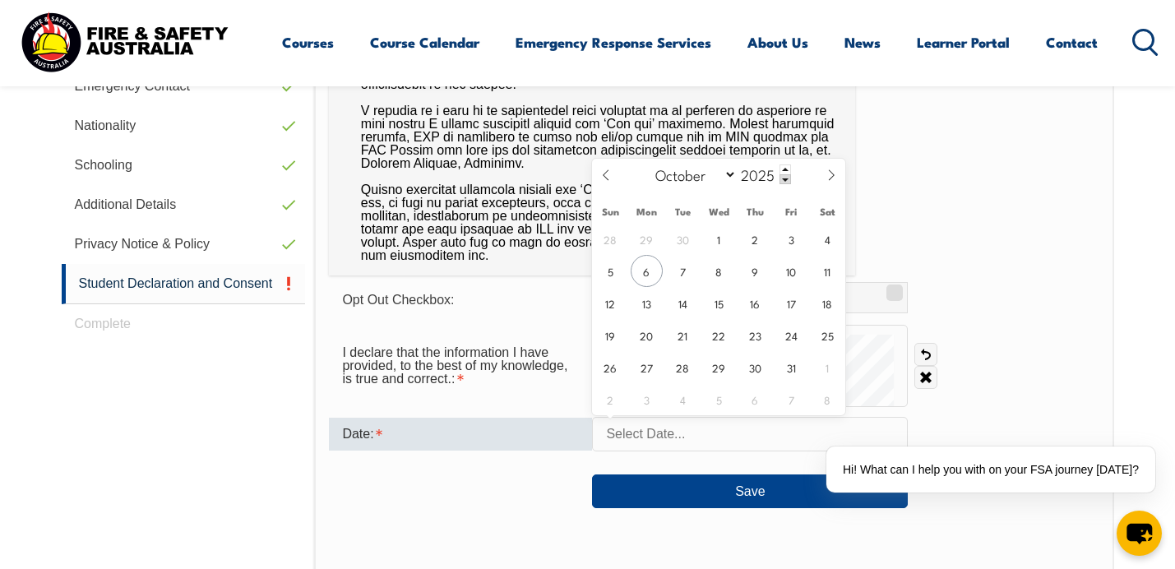
click at [767, 442] on input "text" at bounding box center [750, 434] width 316 height 35
click at [651, 271] on span "6" at bounding box center [647, 271] width 32 height 32
type input "October 6, 2025"
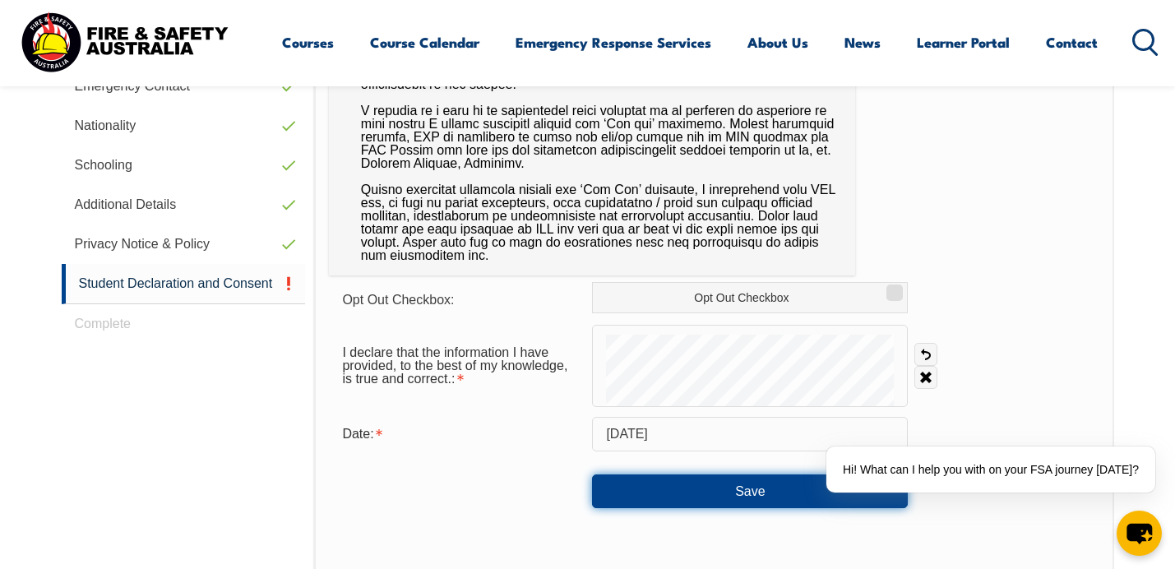
click at [662, 488] on button "Save" at bounding box center [750, 490] width 316 height 33
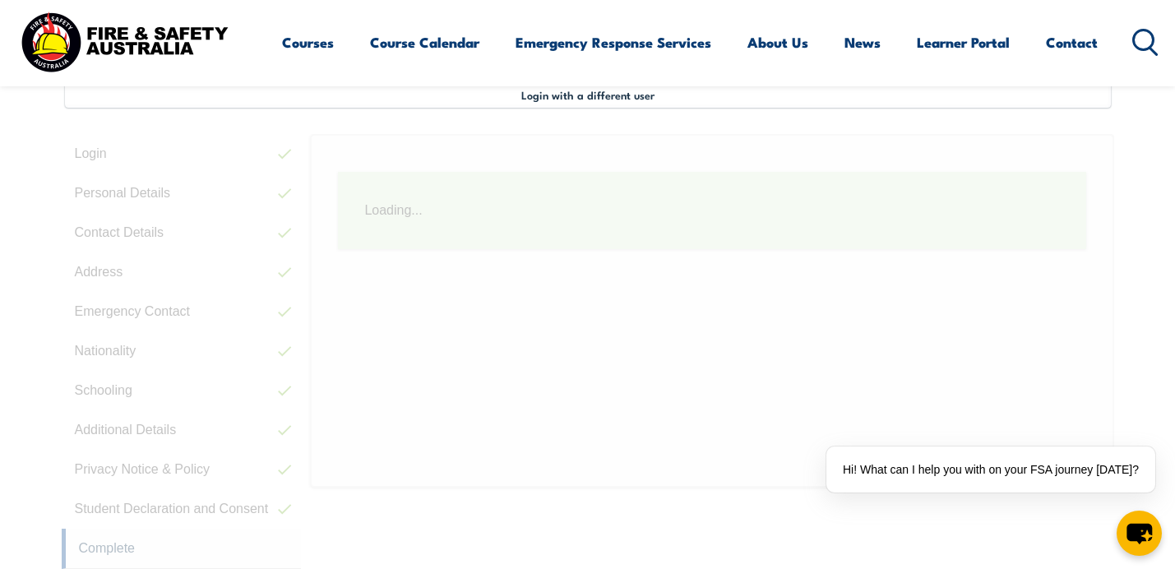
scroll to position [448, 0]
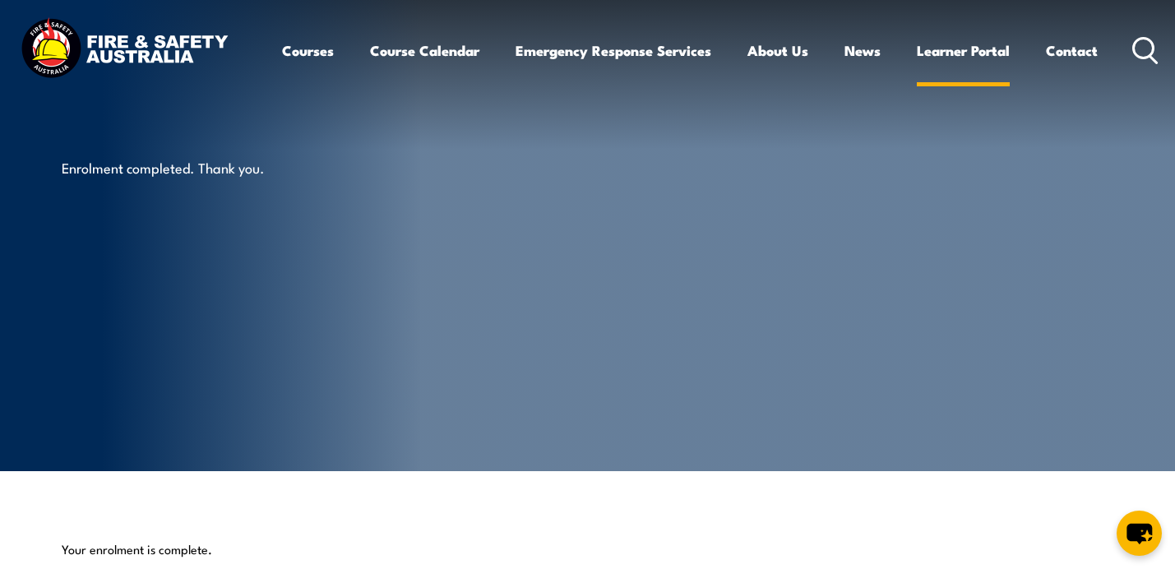
click at [958, 59] on link "Learner Portal" at bounding box center [963, 51] width 93 height 44
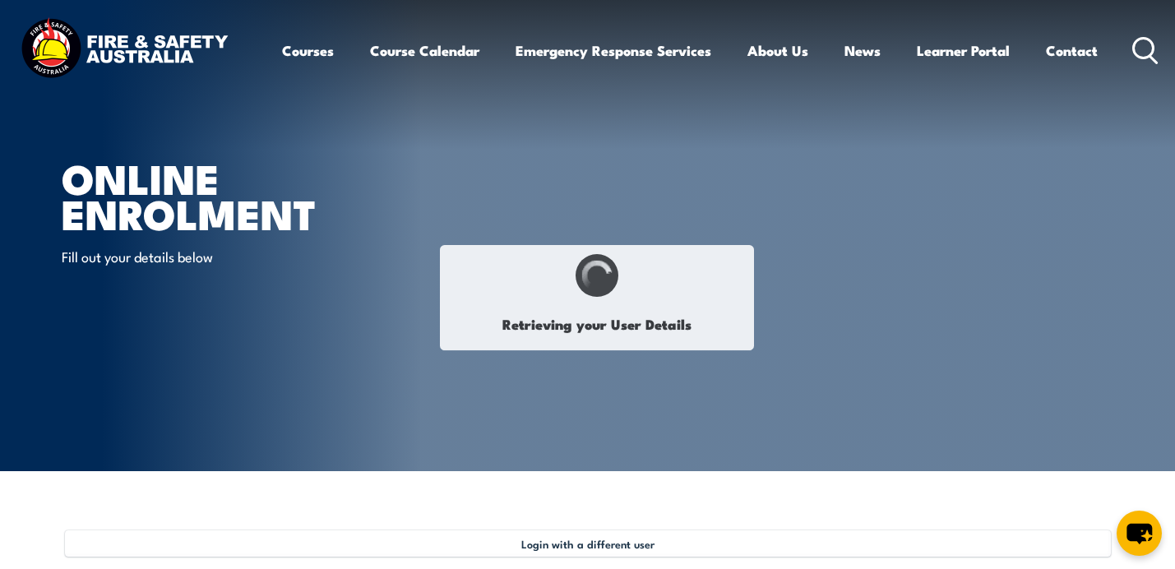
select select "Mr"
type input "Geordie"
type input "[PERSON_NAME]"
type input "May 8, 1995"
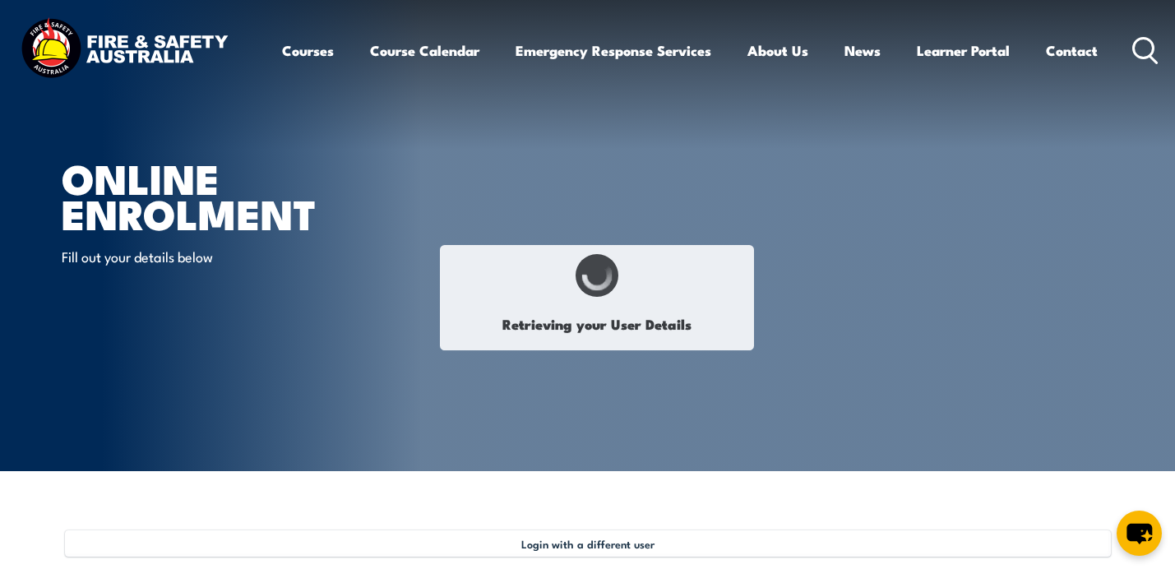
type input "4LEWRWJJ7J"
select select "M"
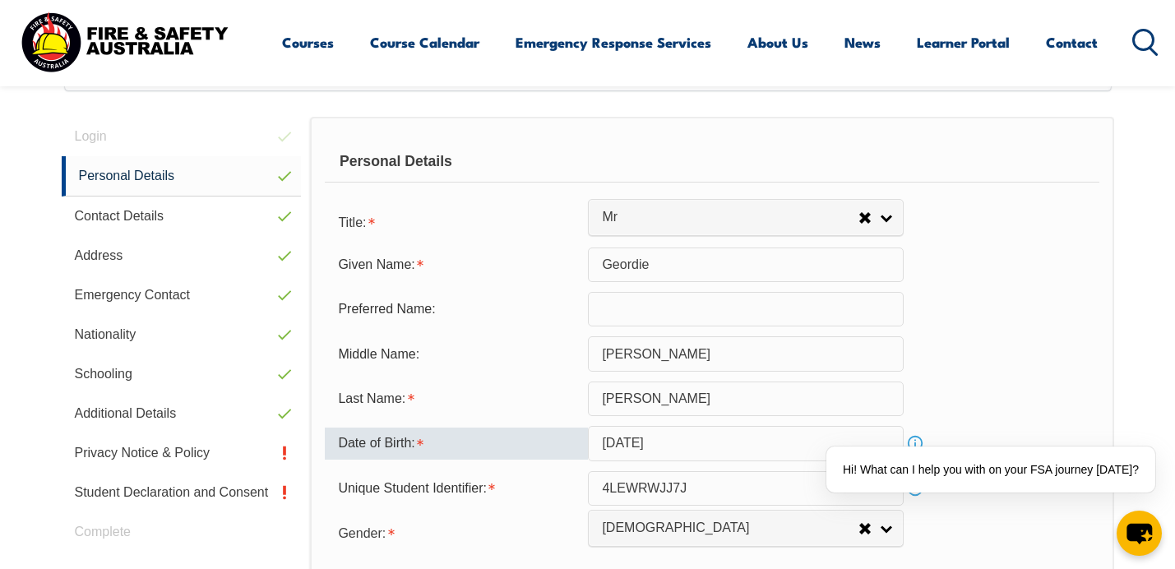
scroll to position [464, 0]
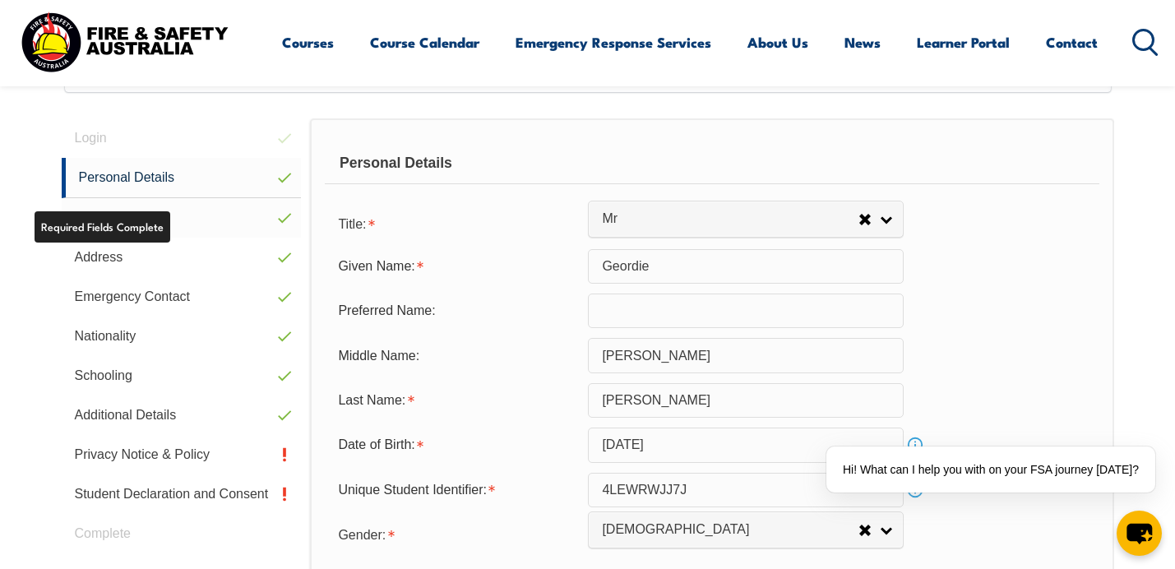
click at [152, 229] on link "Contact Details" at bounding box center [182, 217] width 240 height 39
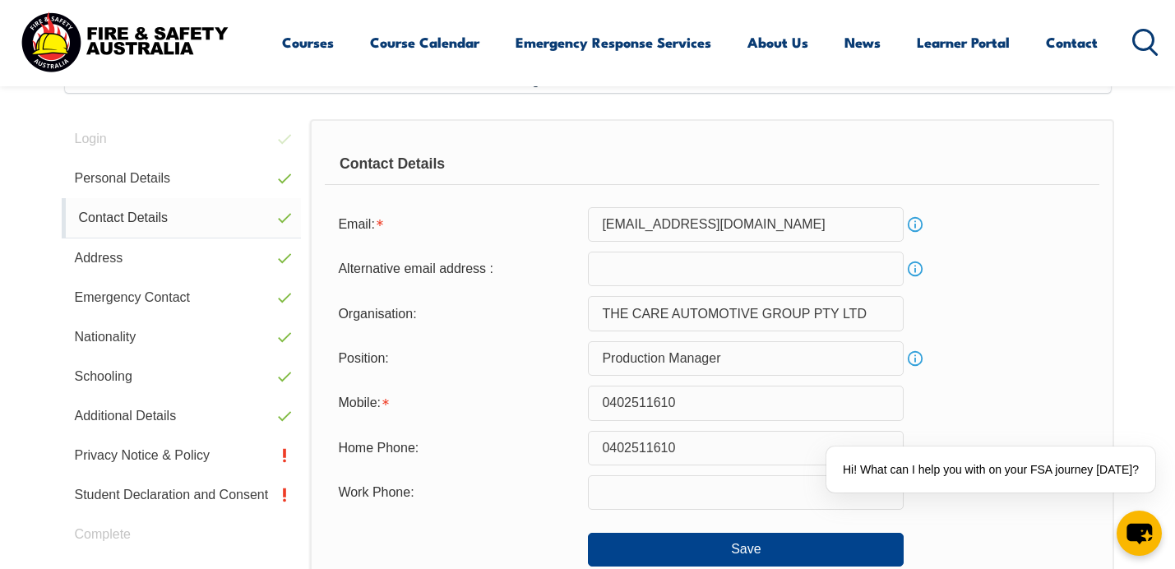
scroll to position [448, 0]
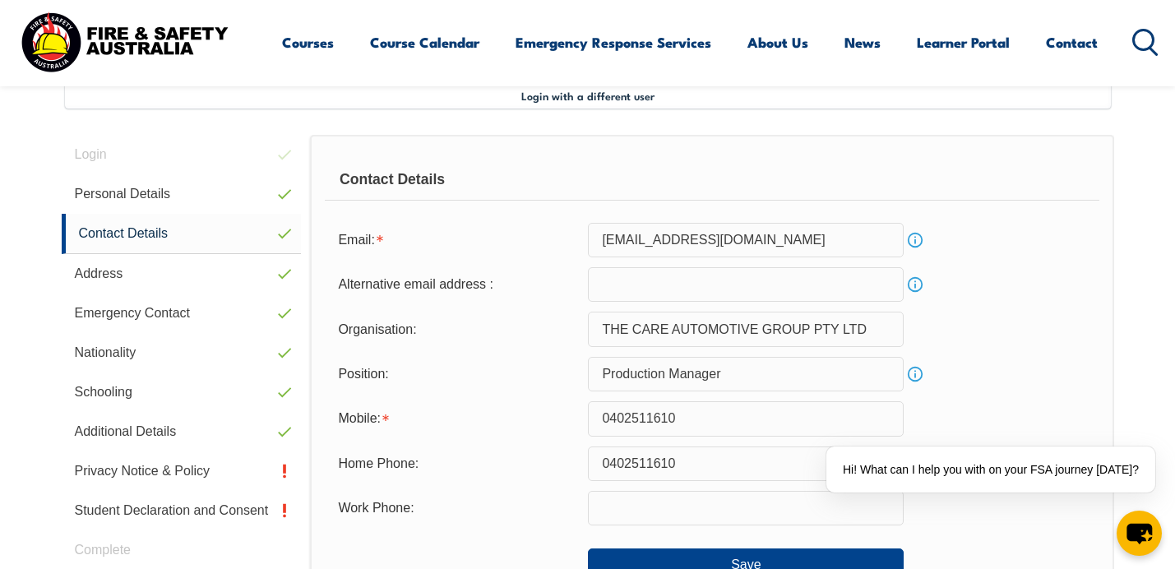
click at [917, 243] on link "Info" at bounding box center [914, 240] width 23 height 23
click at [998, 314] on div "Organisation: THE CARE AUTOMOTIVE GROUP PTY LTD" at bounding box center [712, 329] width 774 height 35
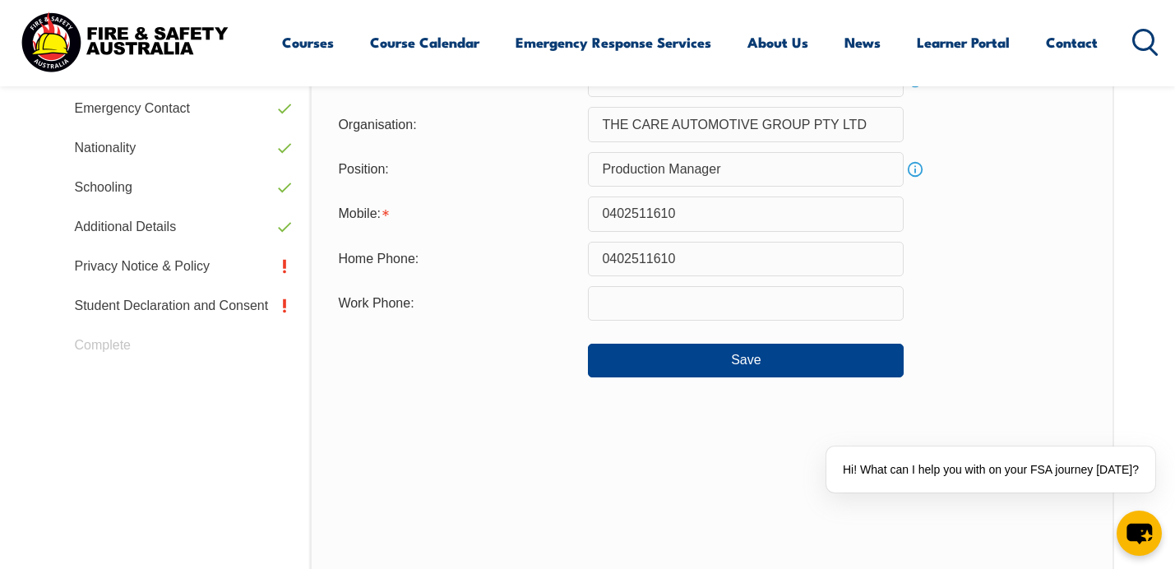
scroll to position [687, 0]
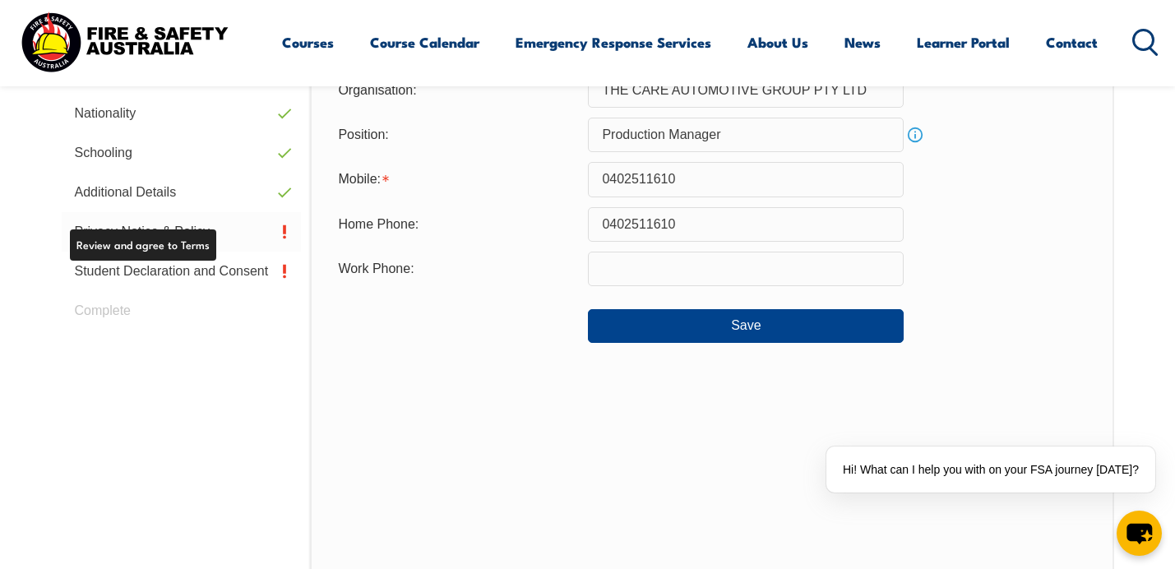
click at [169, 221] on link "Privacy Notice & Policy" at bounding box center [182, 231] width 240 height 39
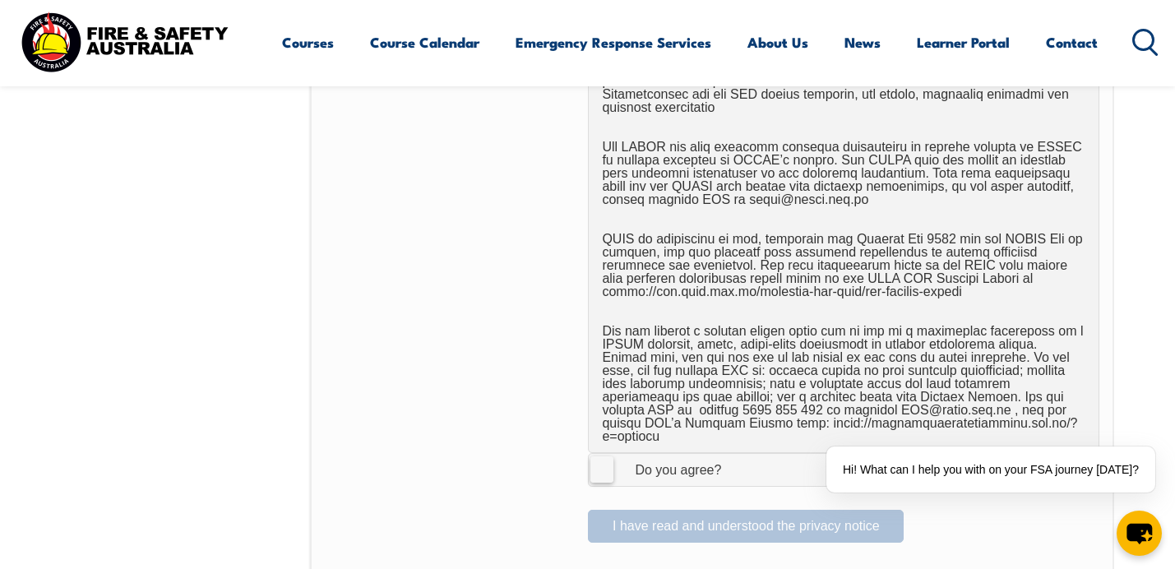
scroll to position [950, 0]
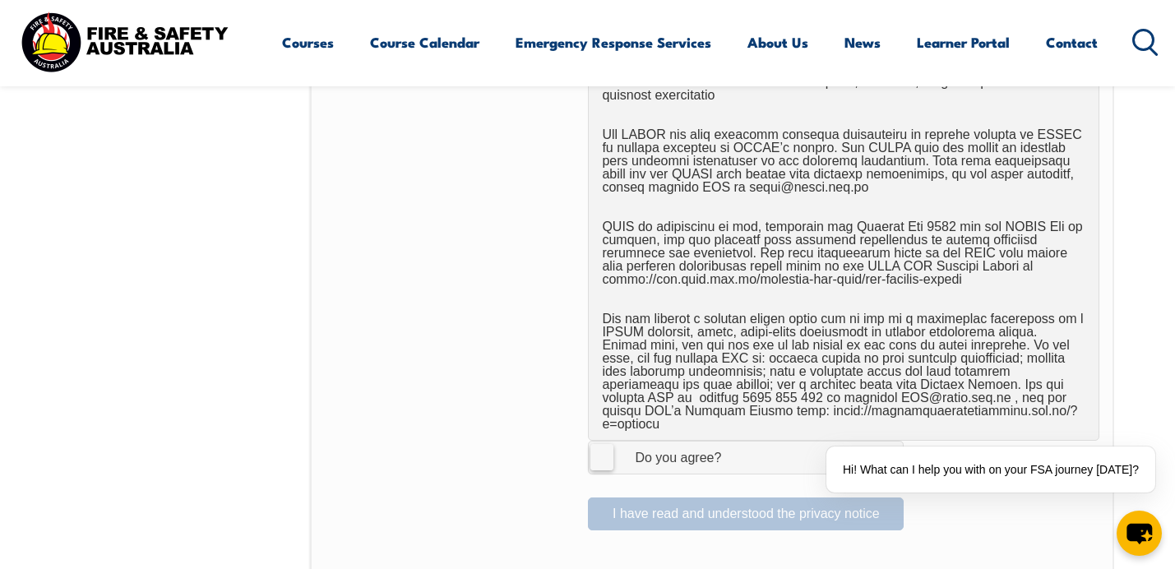
click at [603, 449] on label "I Agree Do you agree?" at bounding box center [746, 457] width 316 height 33
click at [734, 449] on input "I Agree Do you agree?" at bounding box center [748, 456] width 28 height 31
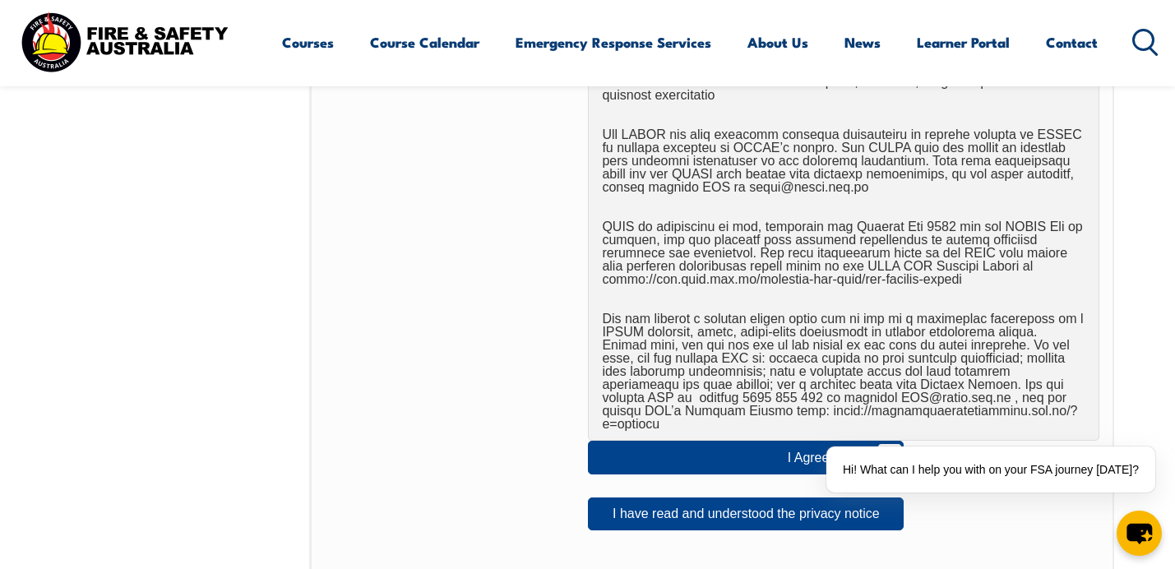
click at [701, 522] on div "I Agree Do you agree? I have read and understood the privacy notice" at bounding box center [711, 199] width 803 height 1132
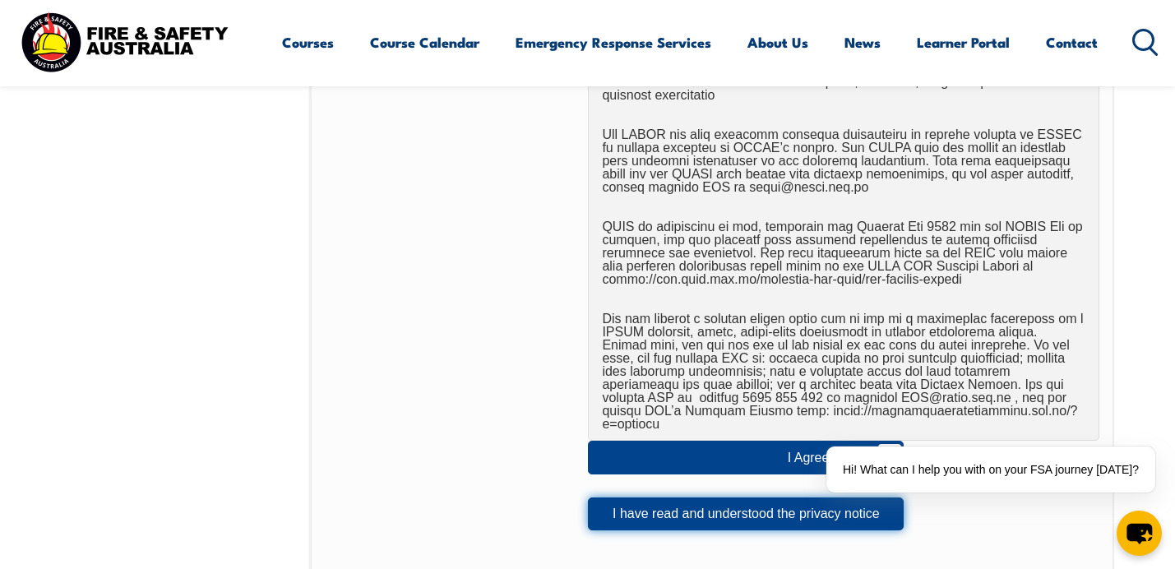
click at [697, 506] on button "I have read and understood the privacy notice" at bounding box center [746, 513] width 316 height 33
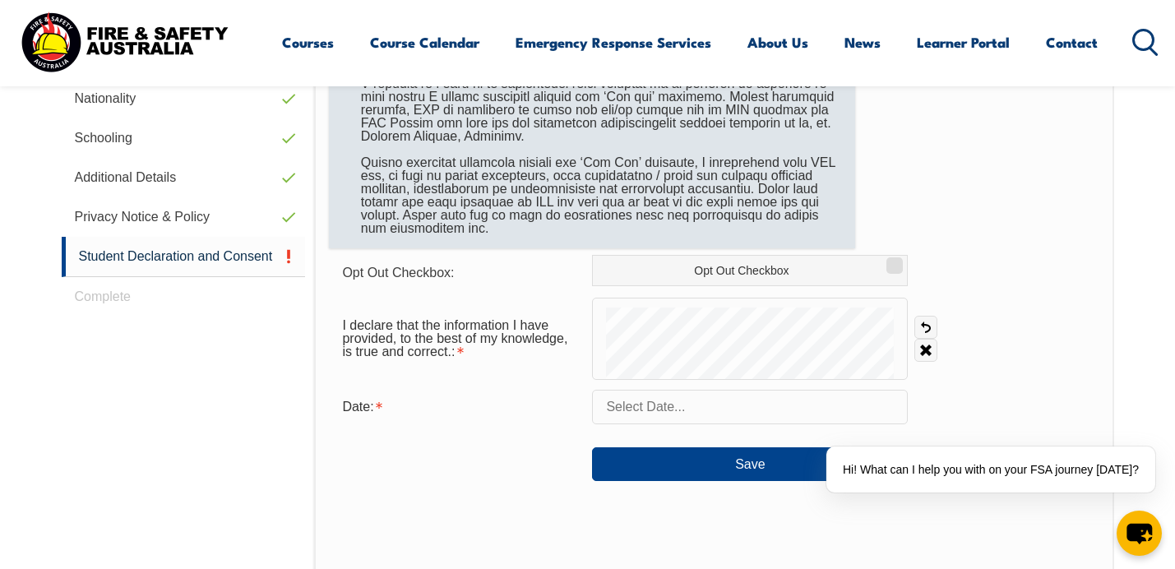
scroll to position [709, 0]
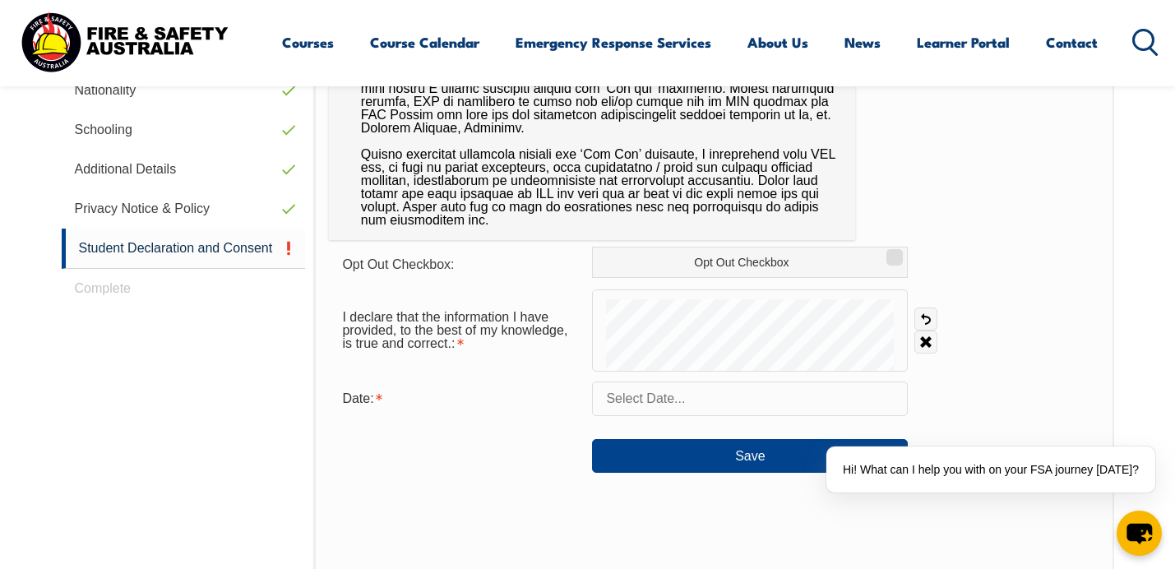
click at [726, 375] on form "Opt Out Checkbox: Opt Out Checkbox I declare that the information I have provid…" at bounding box center [713, 360] width 769 height 226
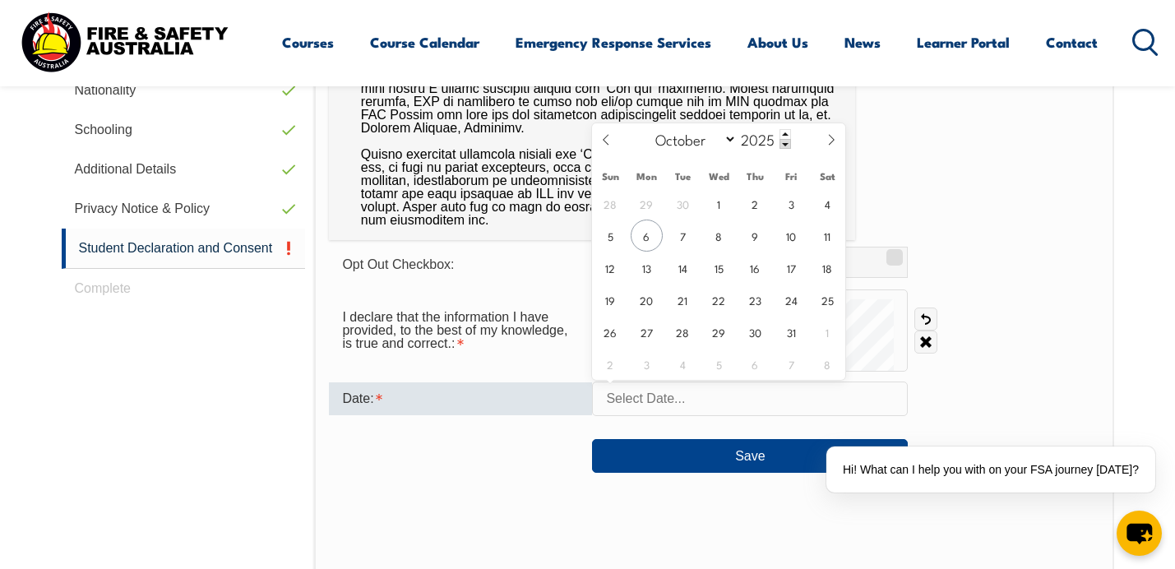
click at [673, 394] on input "text" at bounding box center [750, 398] width 316 height 35
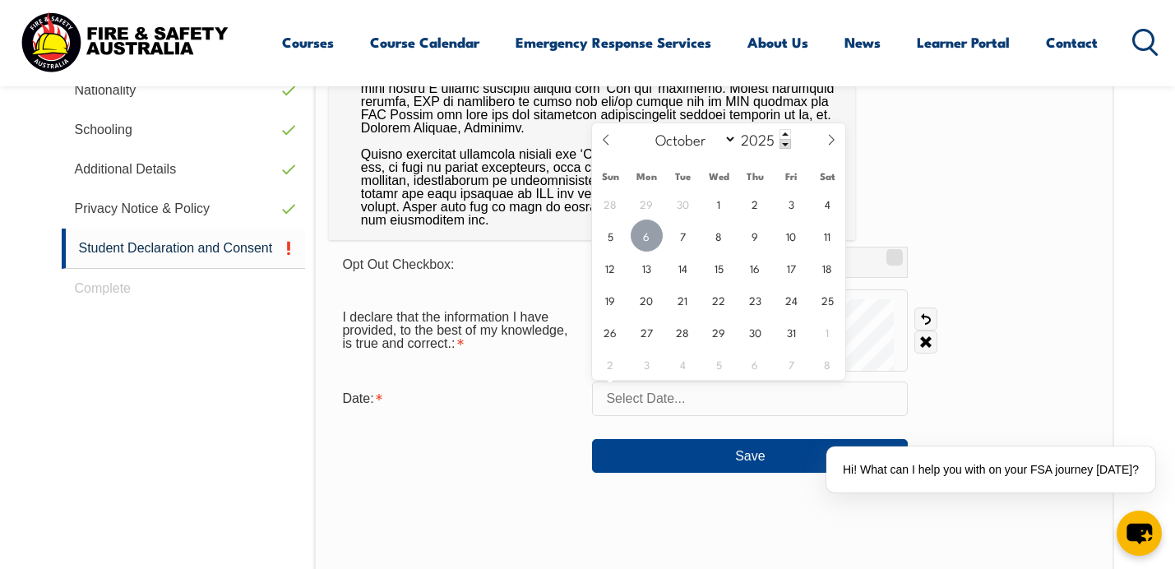
click at [649, 224] on span "6" at bounding box center [647, 236] width 32 height 32
type input "October 6, 2025"
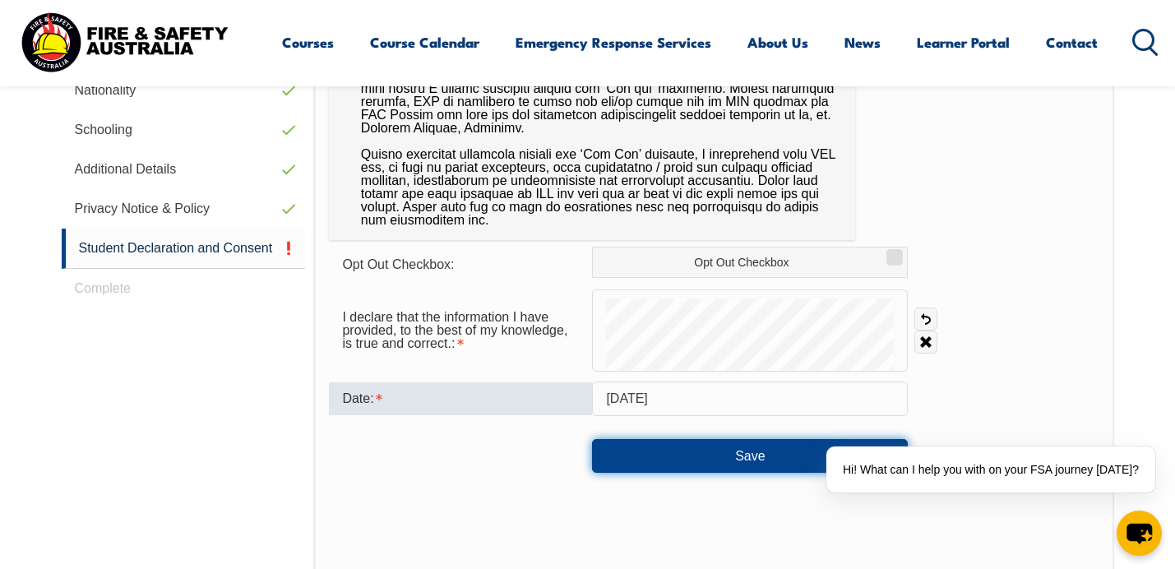
click at [700, 452] on button "Save" at bounding box center [750, 455] width 316 height 33
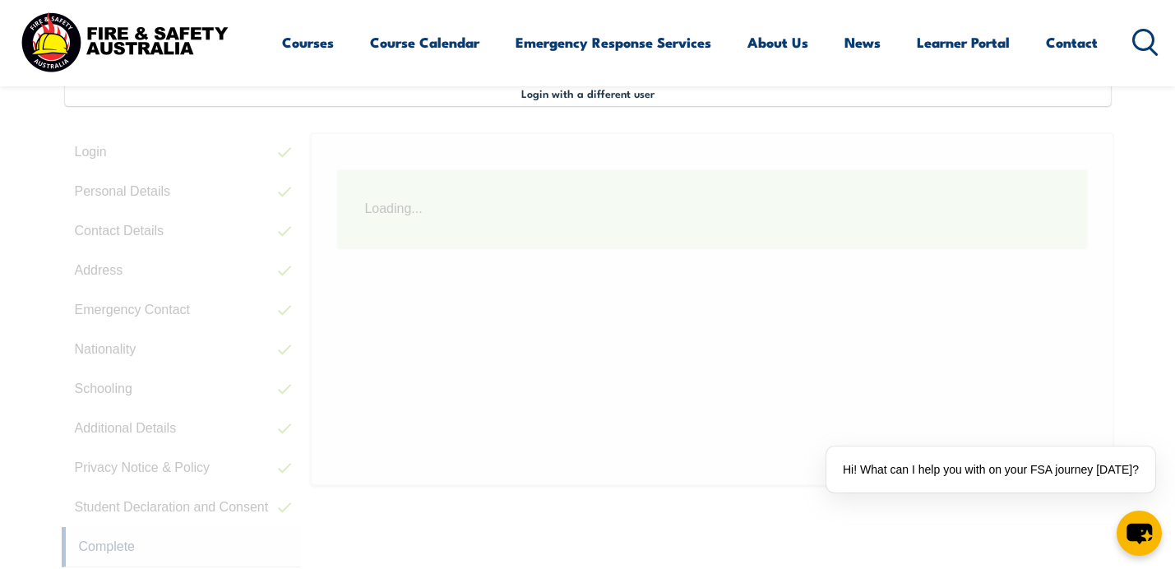
scroll to position [448, 0]
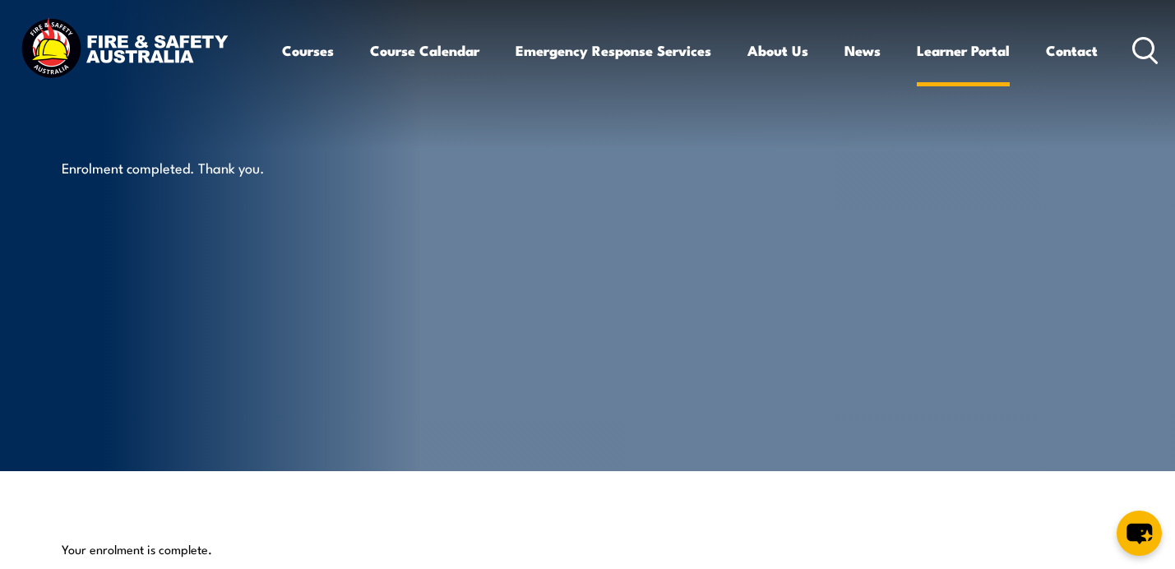
click at [939, 53] on link "Learner Portal" at bounding box center [963, 51] width 93 height 44
